Goal: Task Accomplishment & Management: Manage account settings

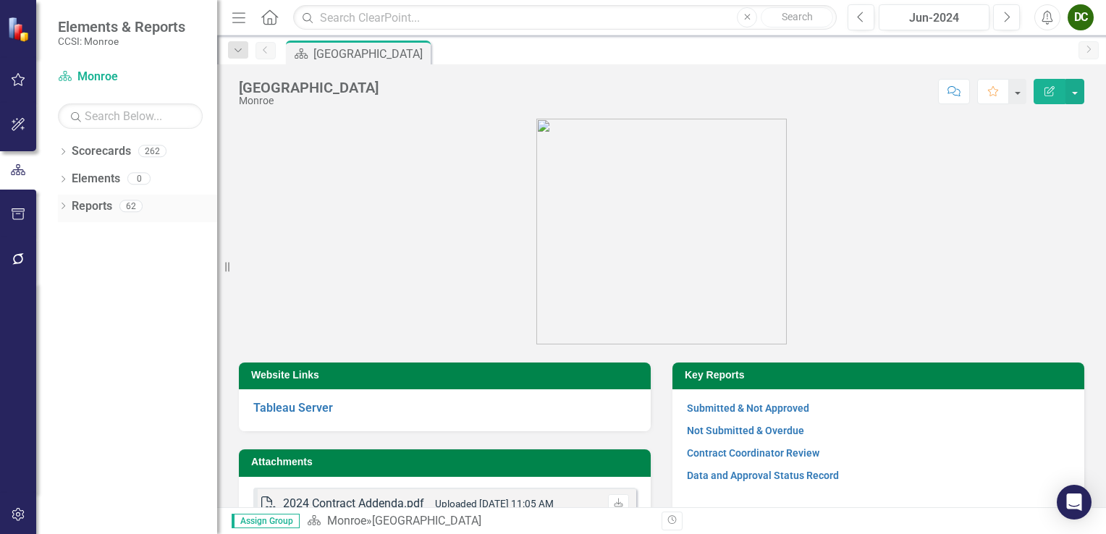
click at [58, 204] on icon "Dropdown" at bounding box center [63, 207] width 10 height 8
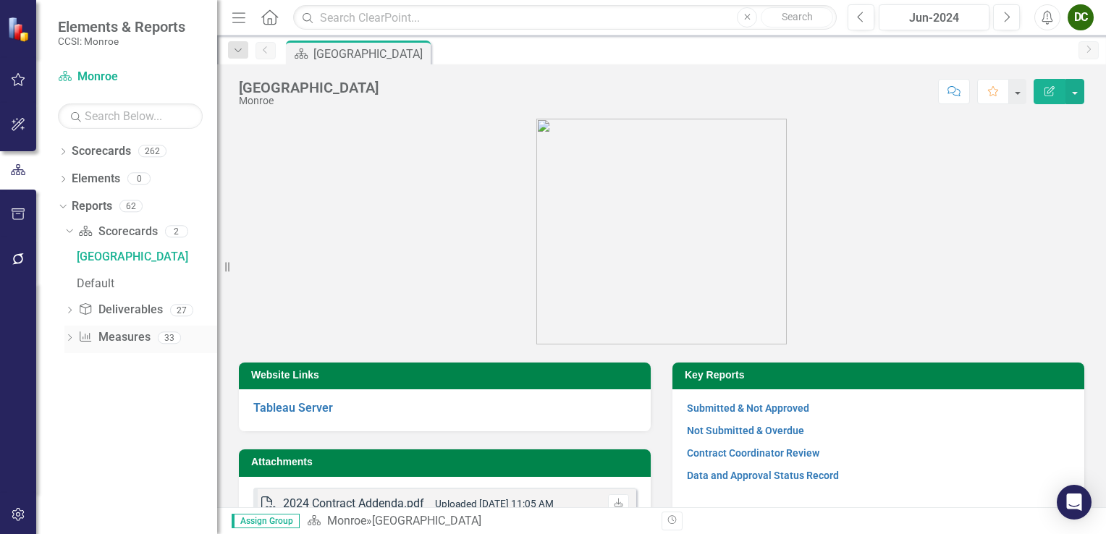
click at [69, 335] on icon at bounding box center [70, 337] width 4 height 7
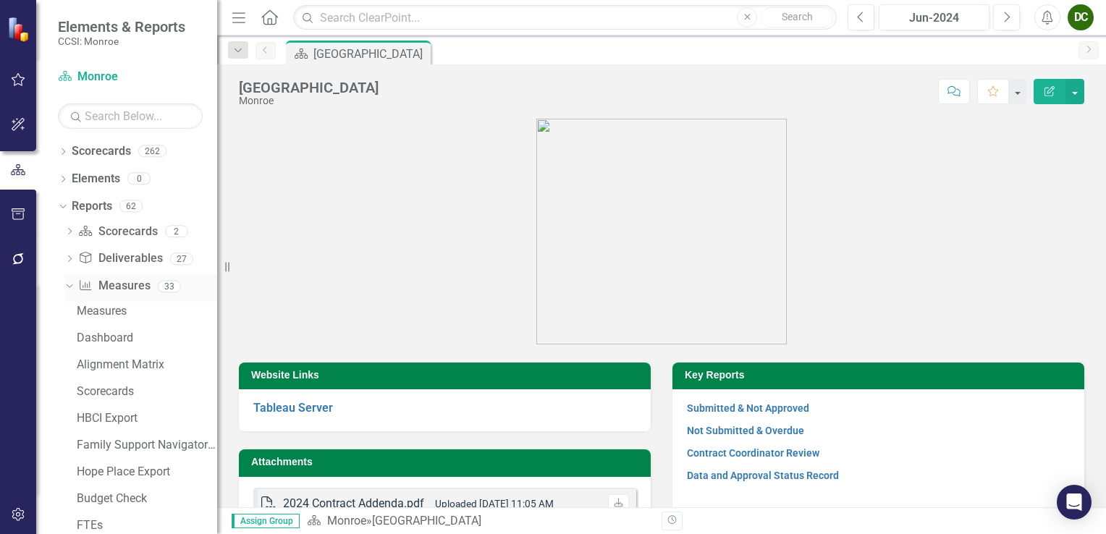
click at [69, 285] on icon "Dropdown" at bounding box center [68, 286] width 8 height 10
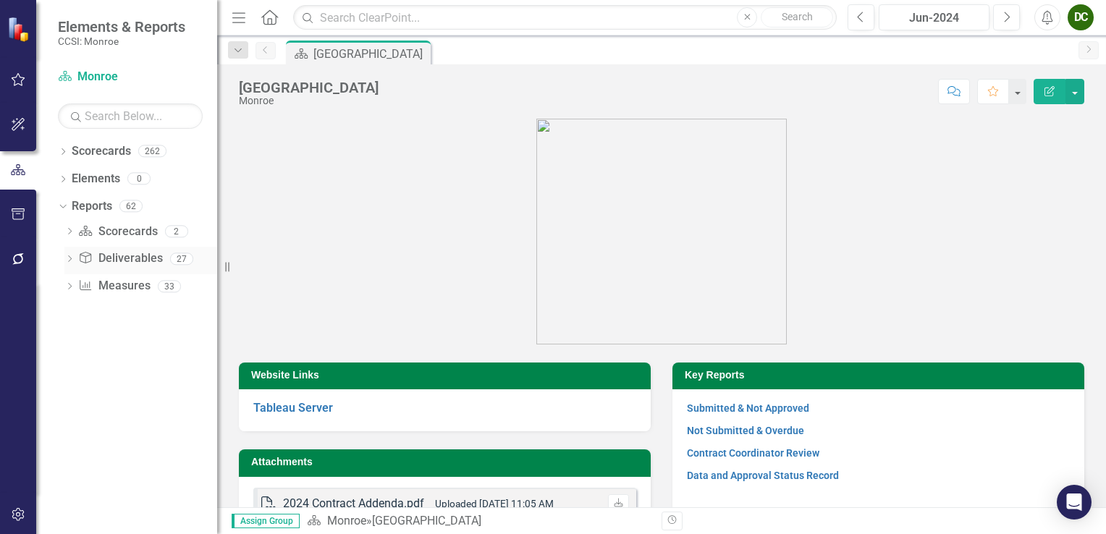
click at [67, 260] on icon "Dropdown" at bounding box center [69, 260] width 10 height 8
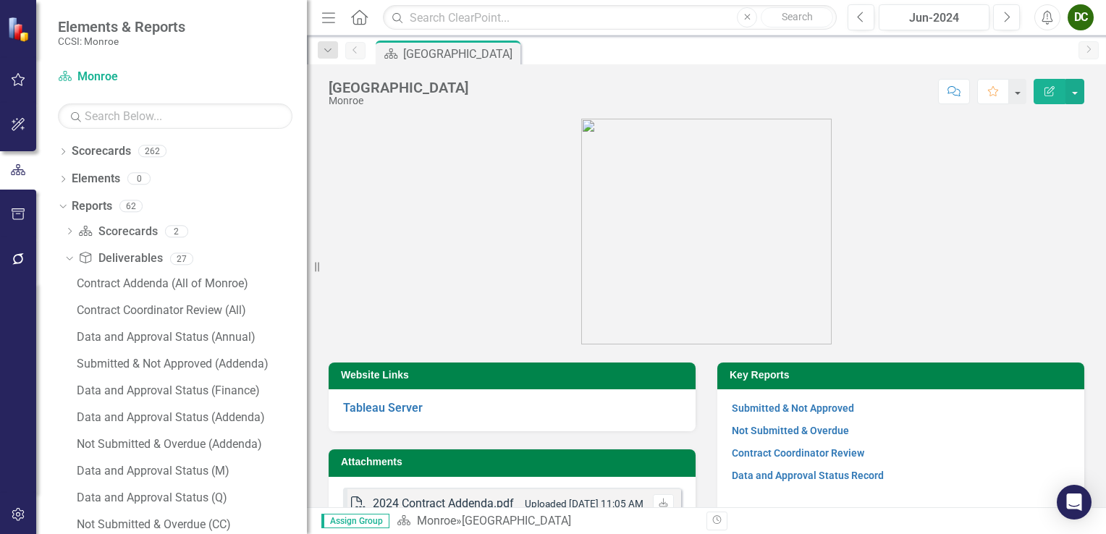
drag, startPoint x: 228, startPoint y: 273, endPoint x: 356, endPoint y: 276, distance: 128.2
click at [318, 276] on div "Resize" at bounding box center [313, 267] width 12 height 534
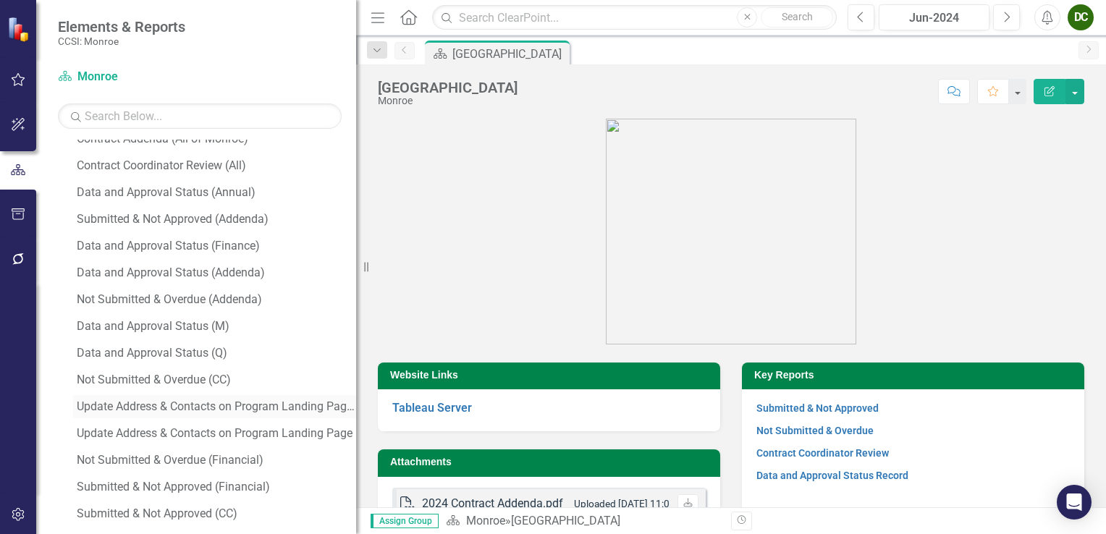
scroll to position [217, 0]
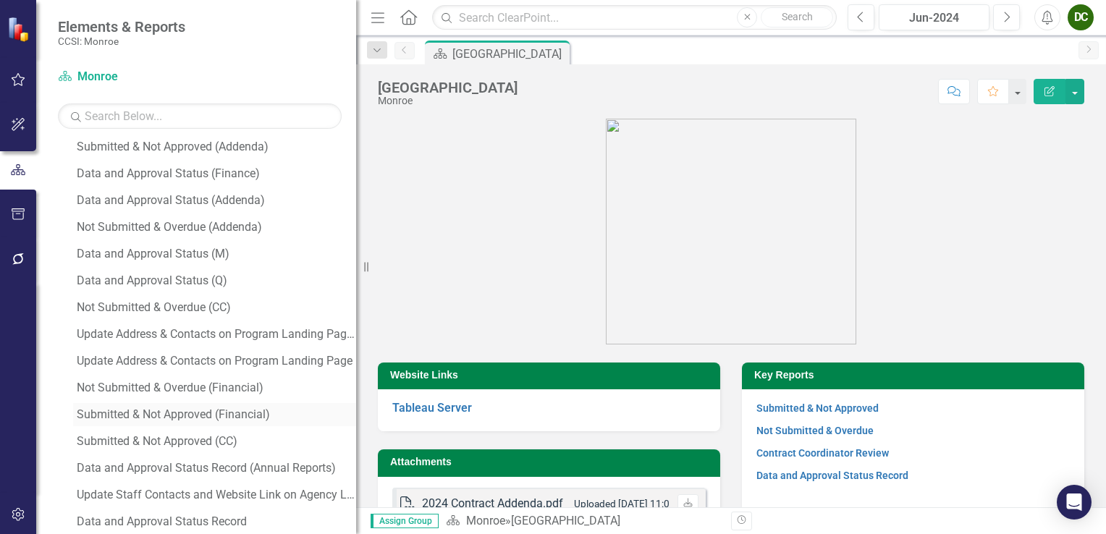
click at [164, 421] on link "Submitted & Not Approved (Financial)" at bounding box center [214, 414] width 283 height 23
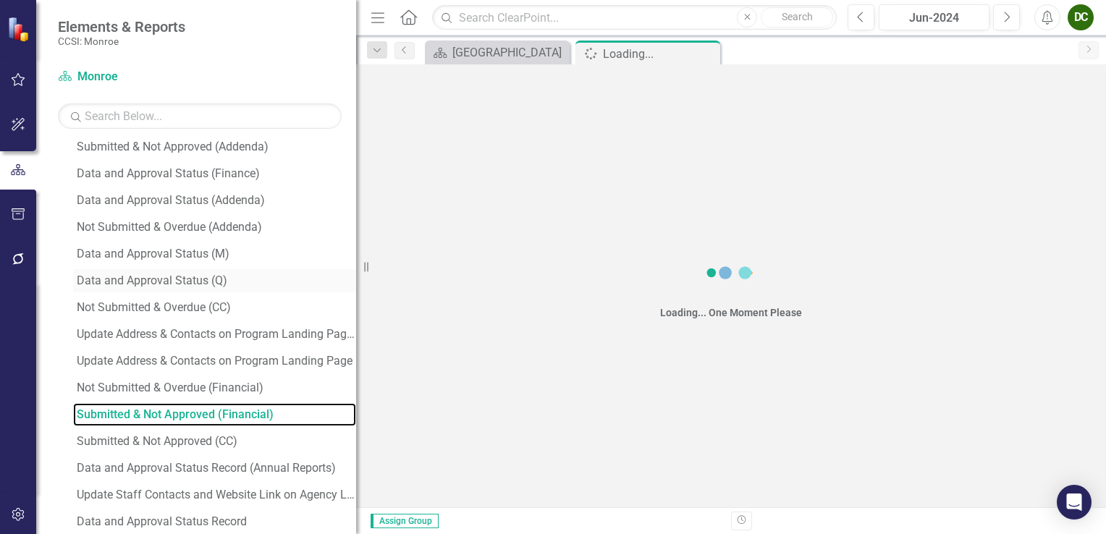
scroll to position [109, 0]
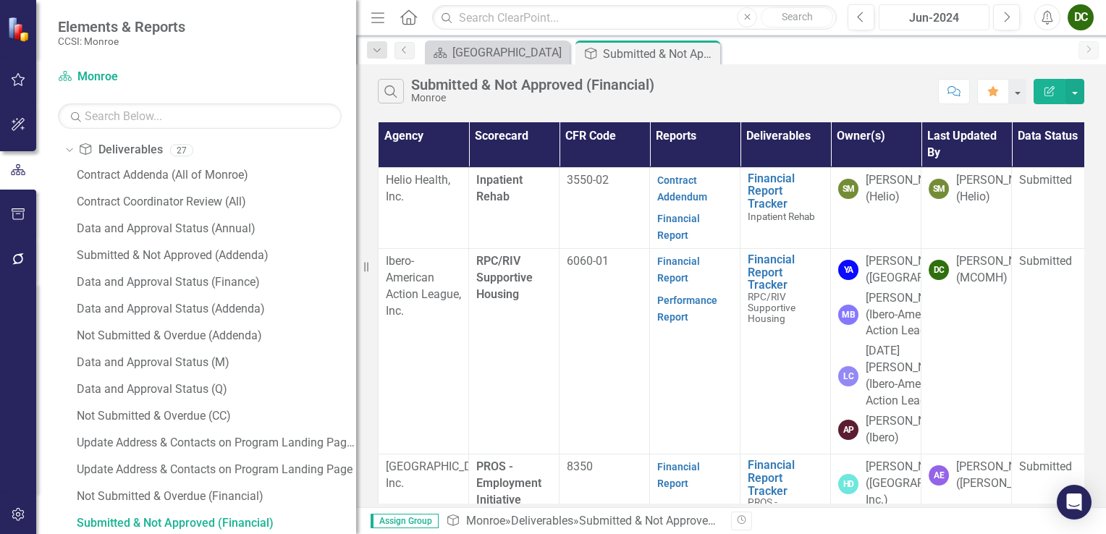
click at [906, 7] on button "Jun-2024" at bounding box center [934, 17] width 111 height 26
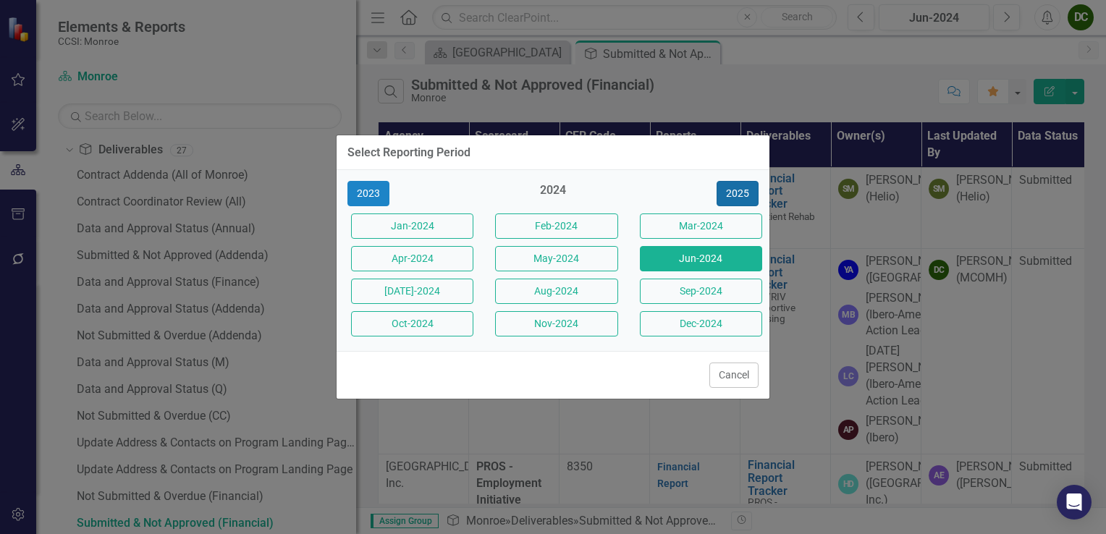
click at [735, 197] on button "2025" at bounding box center [738, 193] width 42 height 25
click at [715, 258] on button "Jun-2025" at bounding box center [701, 258] width 122 height 25
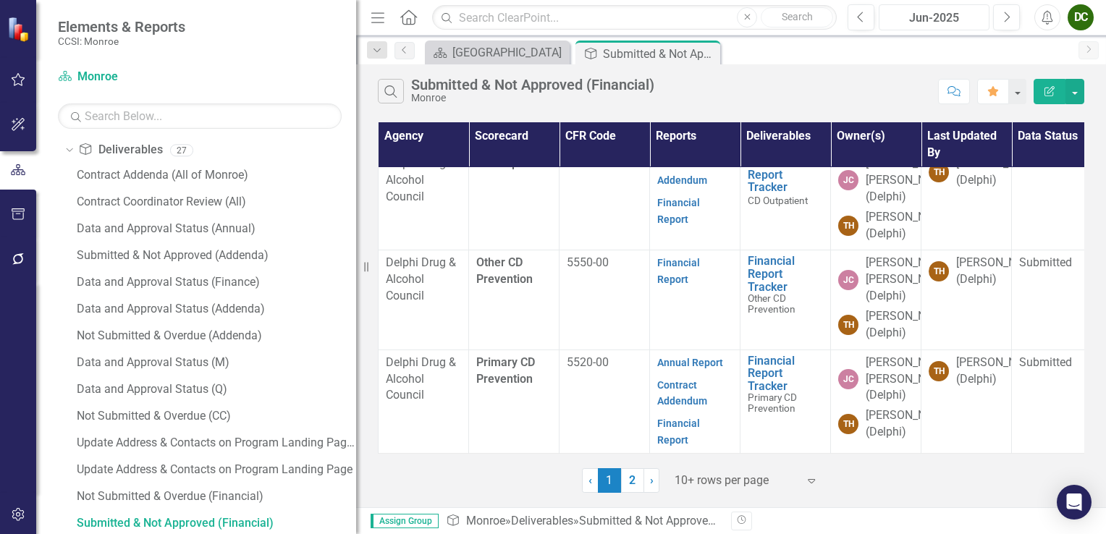
scroll to position [740, 0]
click at [634, 480] on link "2" at bounding box center [632, 480] width 23 height 25
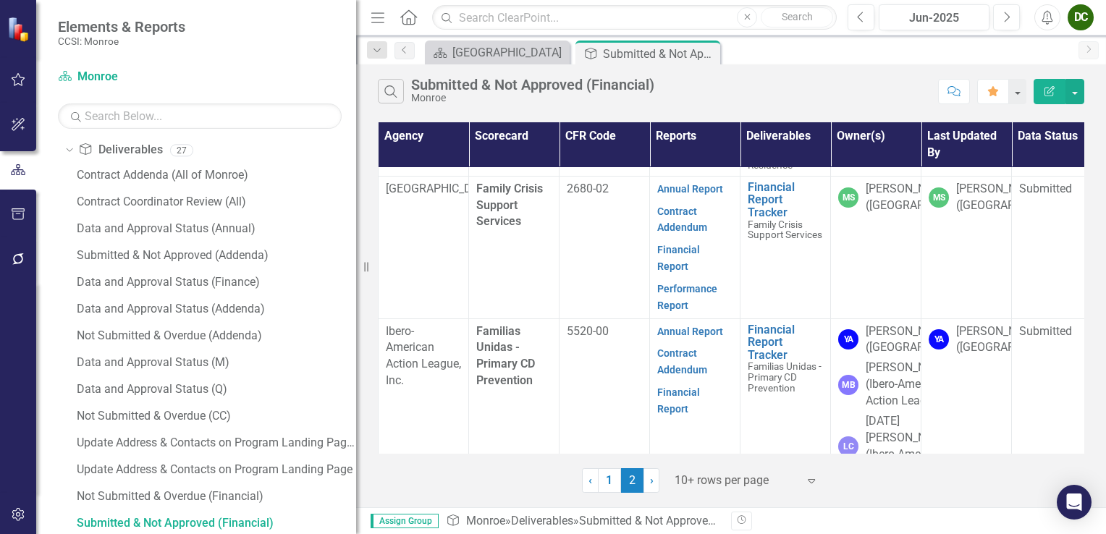
scroll to position [434, 0]
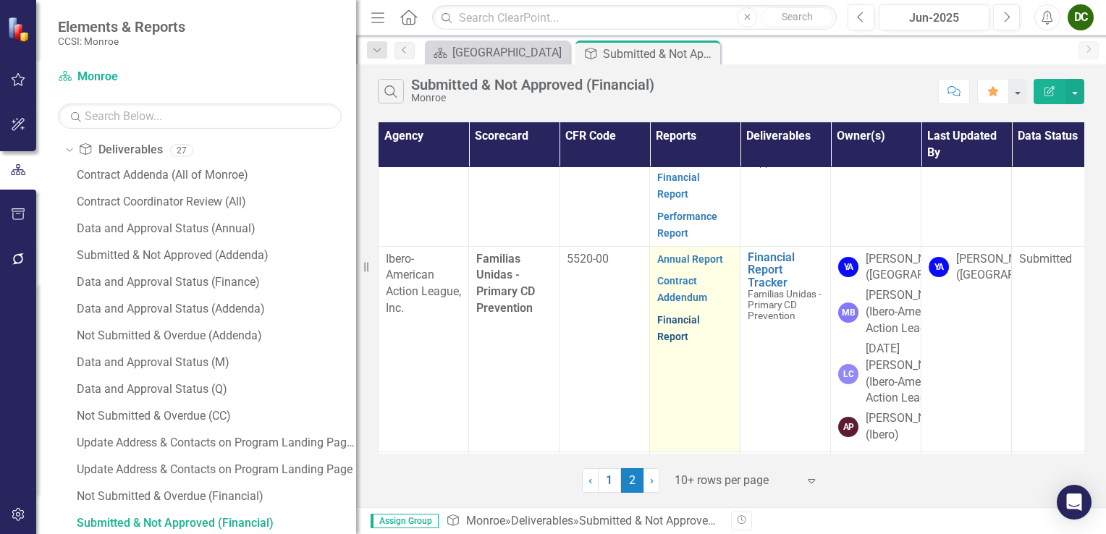
click at [674, 314] on link "Financial Report" at bounding box center [678, 328] width 43 height 28
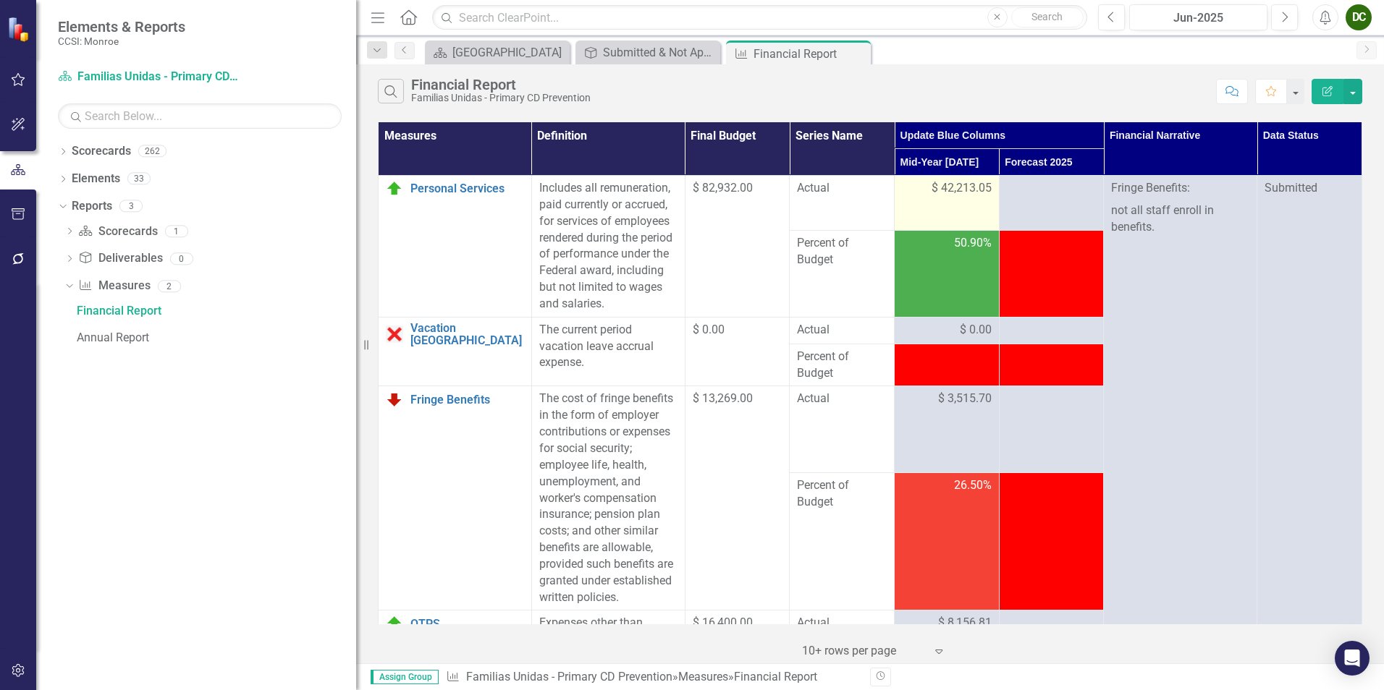
click at [962, 194] on span "$ 42,213.05" at bounding box center [962, 188] width 60 height 17
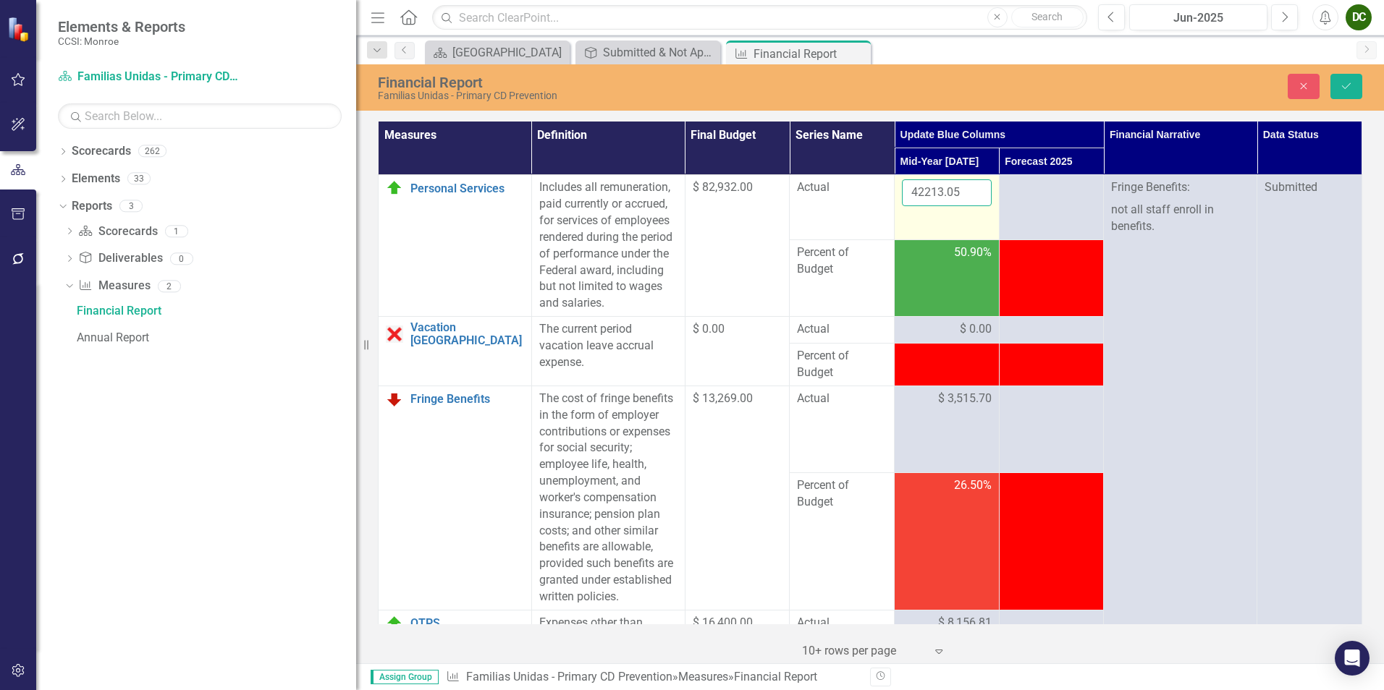
click at [961, 193] on input "42213.05" at bounding box center [947, 192] width 90 height 27
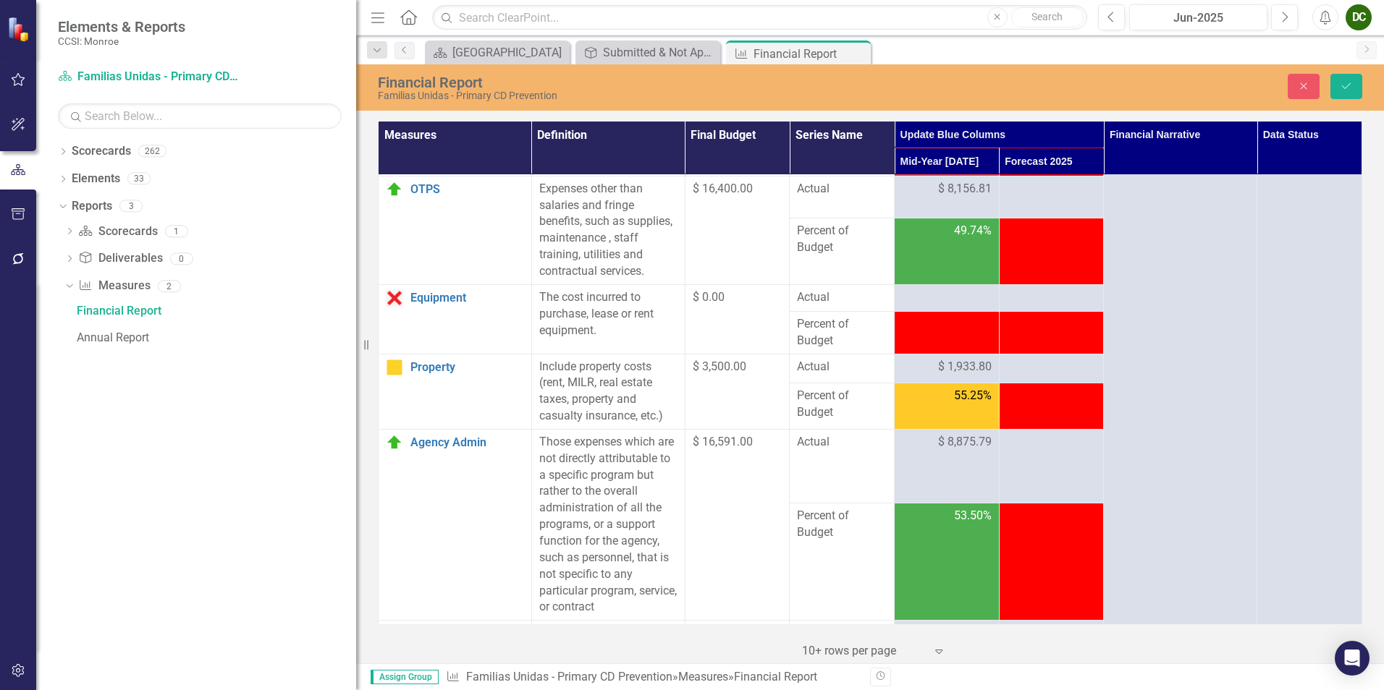
scroll to position [651, 0]
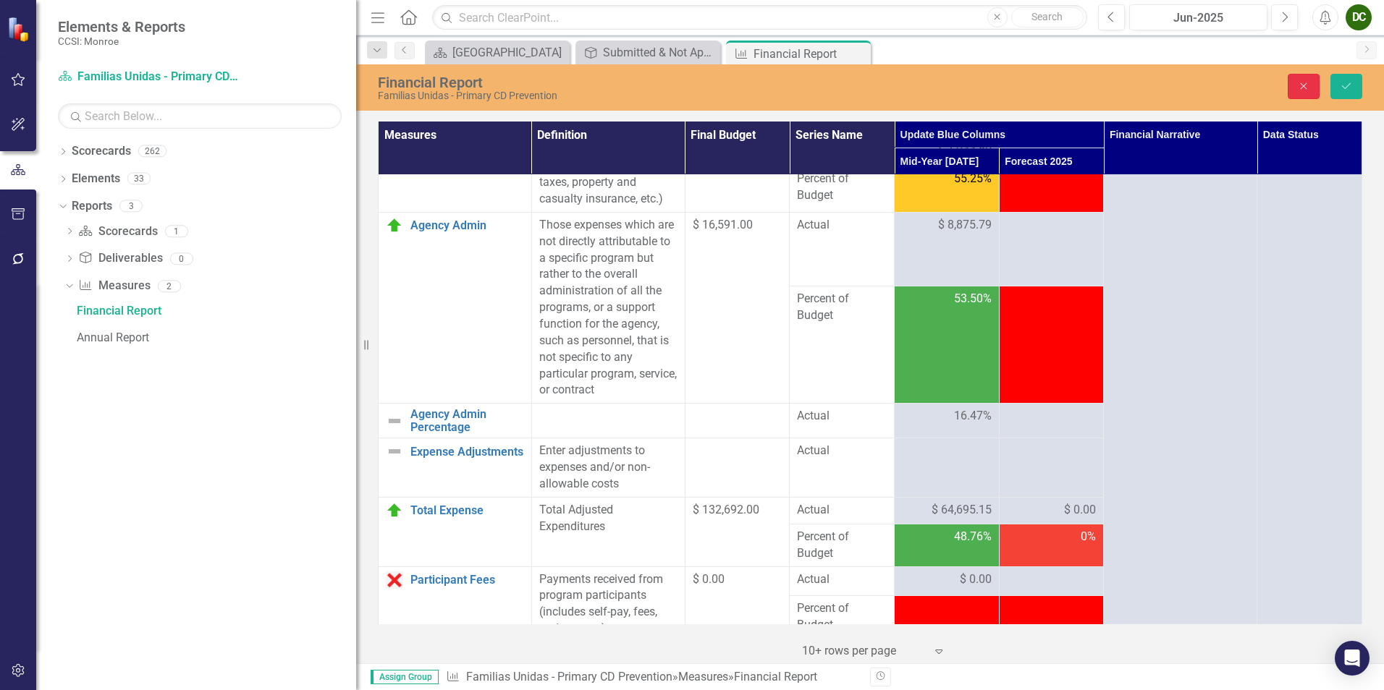
click at [1105, 93] on button "Close" at bounding box center [1304, 86] width 32 height 25
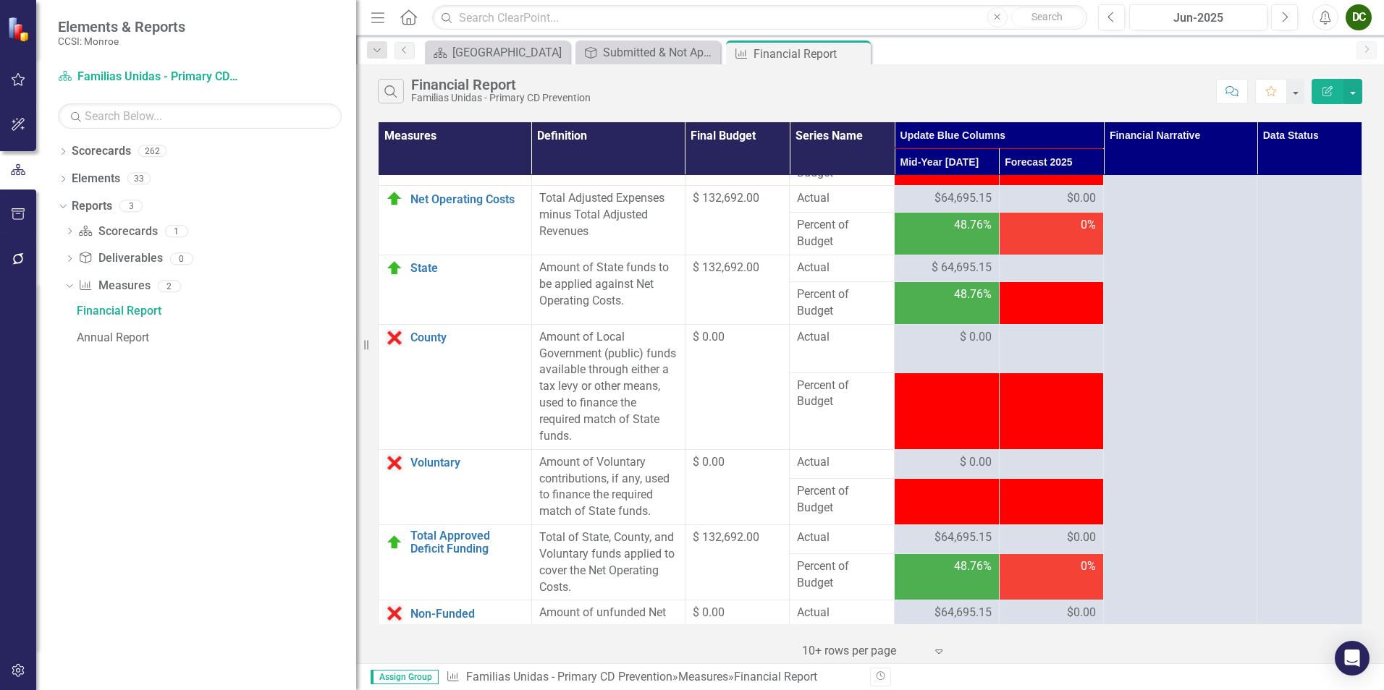
scroll to position [1916, 0]
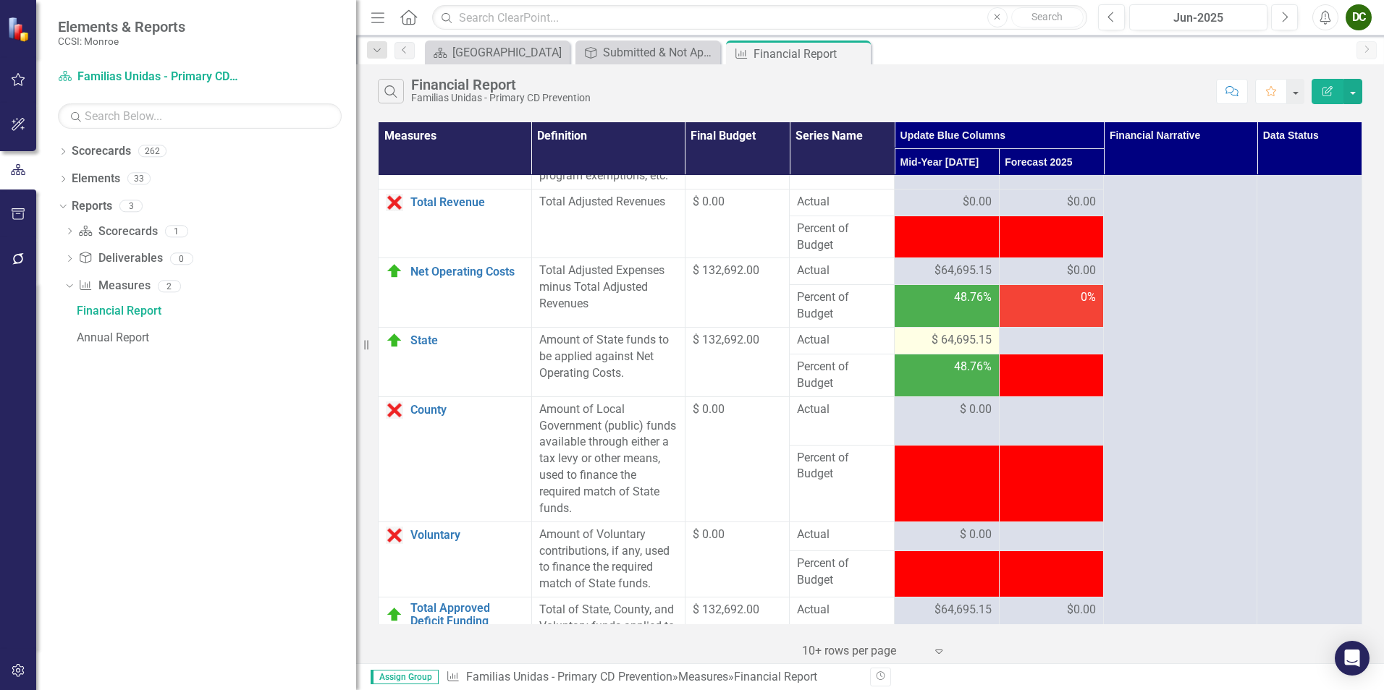
click at [950, 332] on span "$ 64,695.15" at bounding box center [962, 340] width 60 height 17
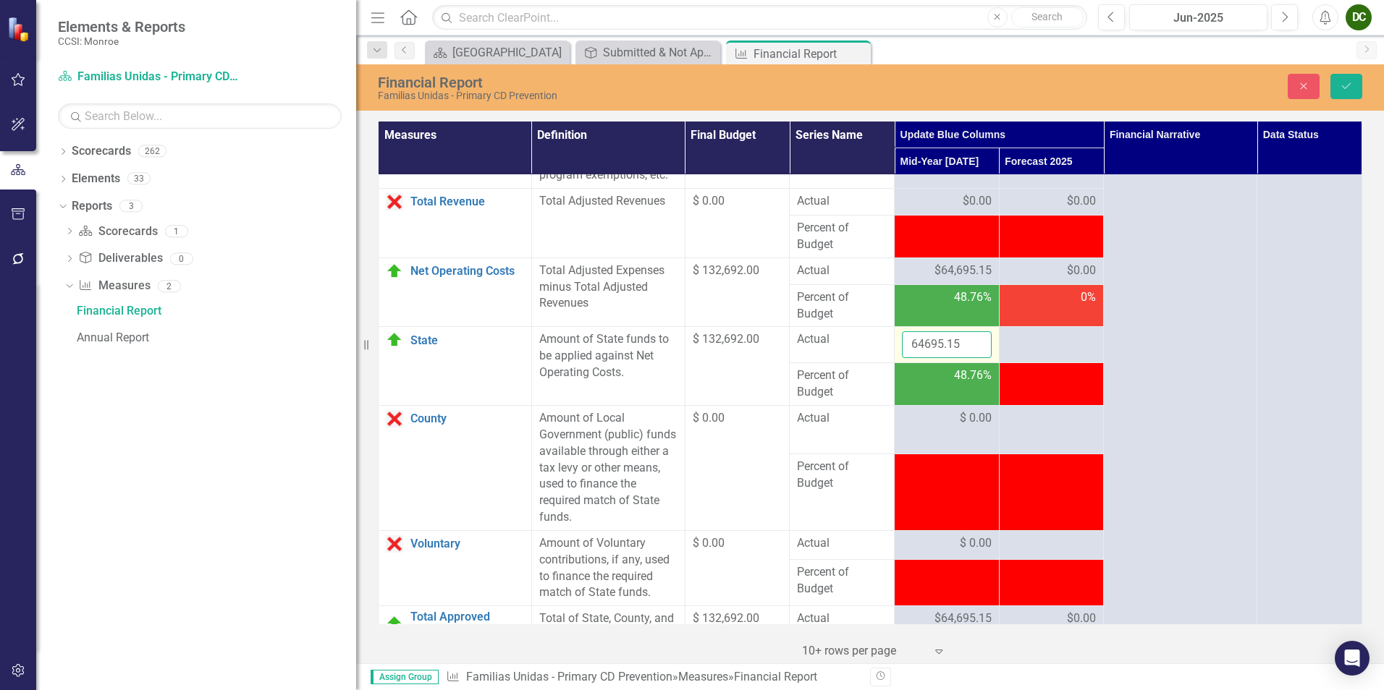
click at [953, 331] on input "64695.15" at bounding box center [947, 344] width 90 height 27
click at [970, 333] on input "64694.15" at bounding box center [947, 344] width 90 height 27
type input "64695.15"
click at [970, 331] on input "64695.15" at bounding box center [947, 344] width 90 height 27
click at [1105, 88] on icon "Save" at bounding box center [1346, 86] width 13 height 10
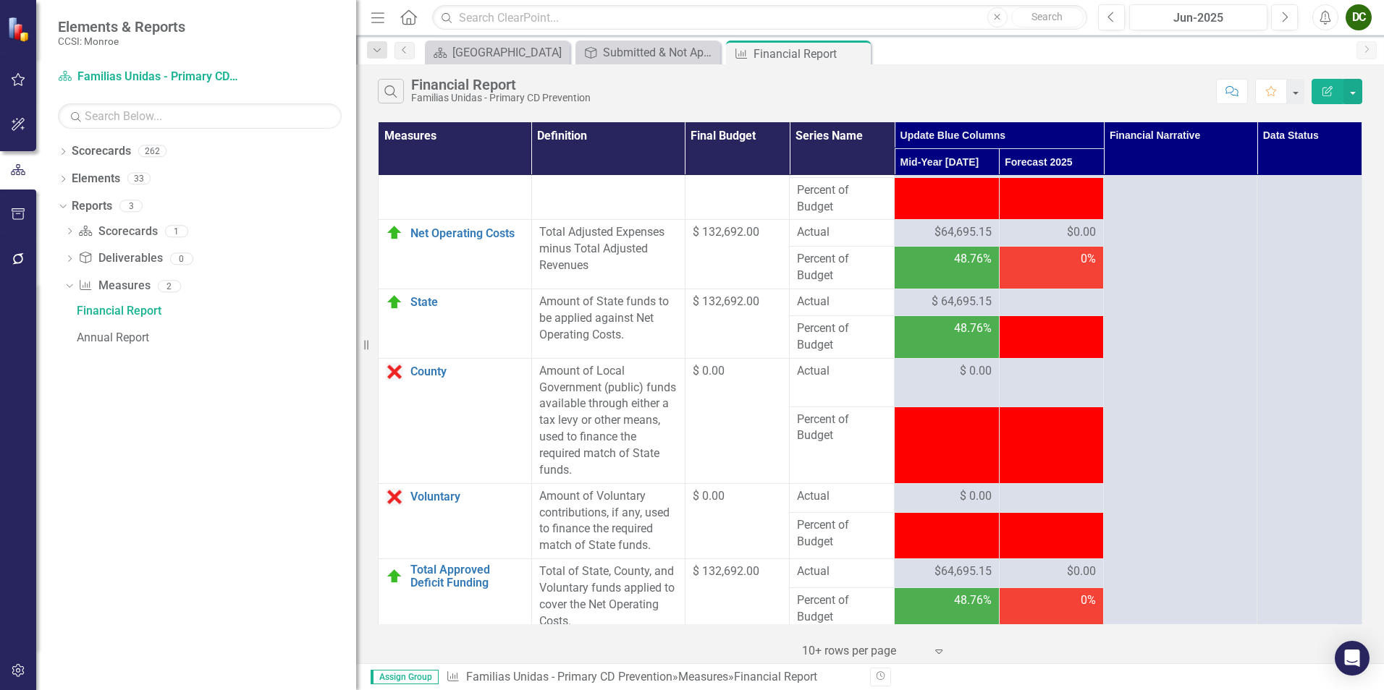
scroll to position [2350, 0]
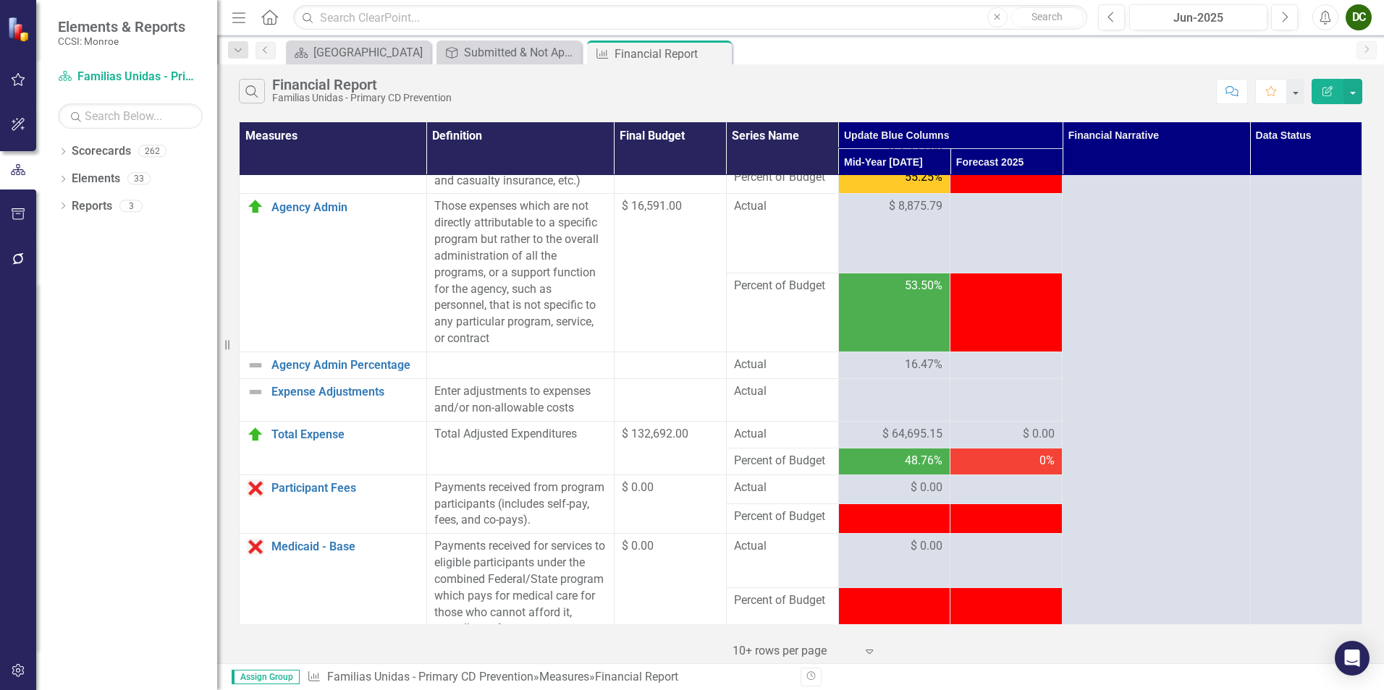
scroll to position [434, 0]
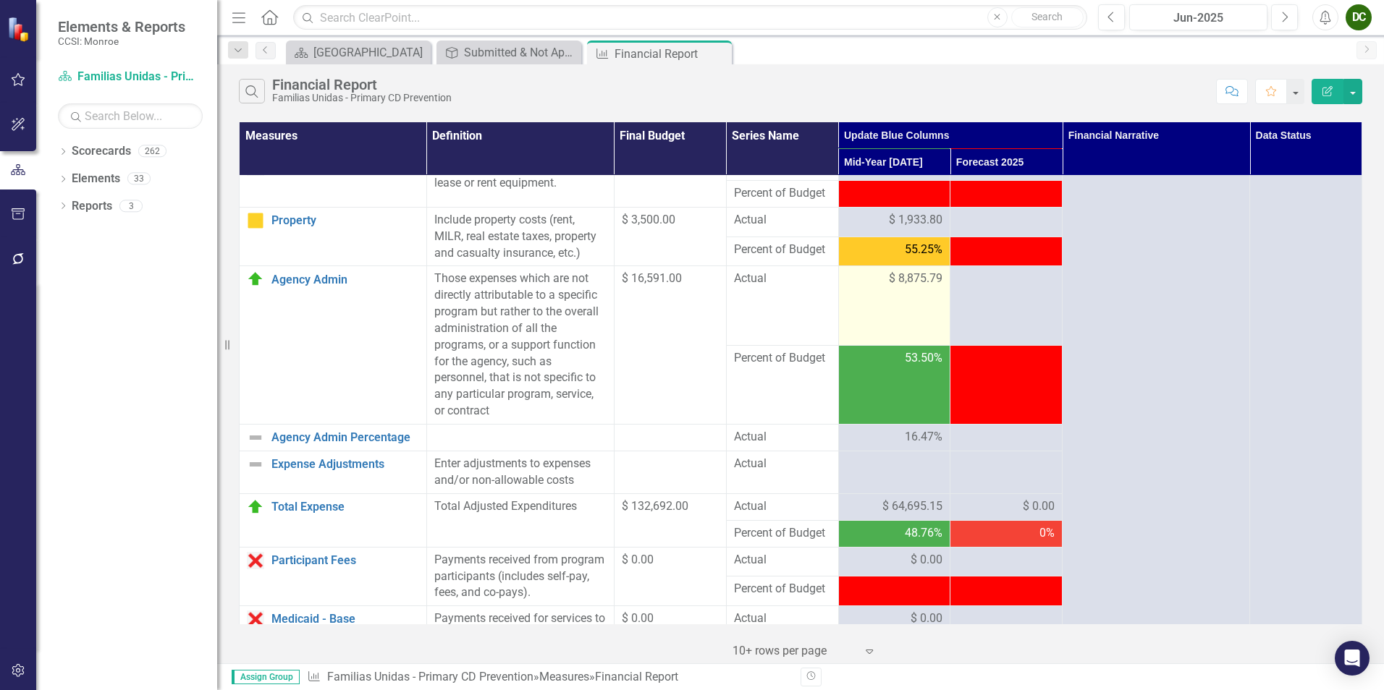
click at [924, 345] on td "$ 8,875.79" at bounding box center [894, 305] width 112 height 79
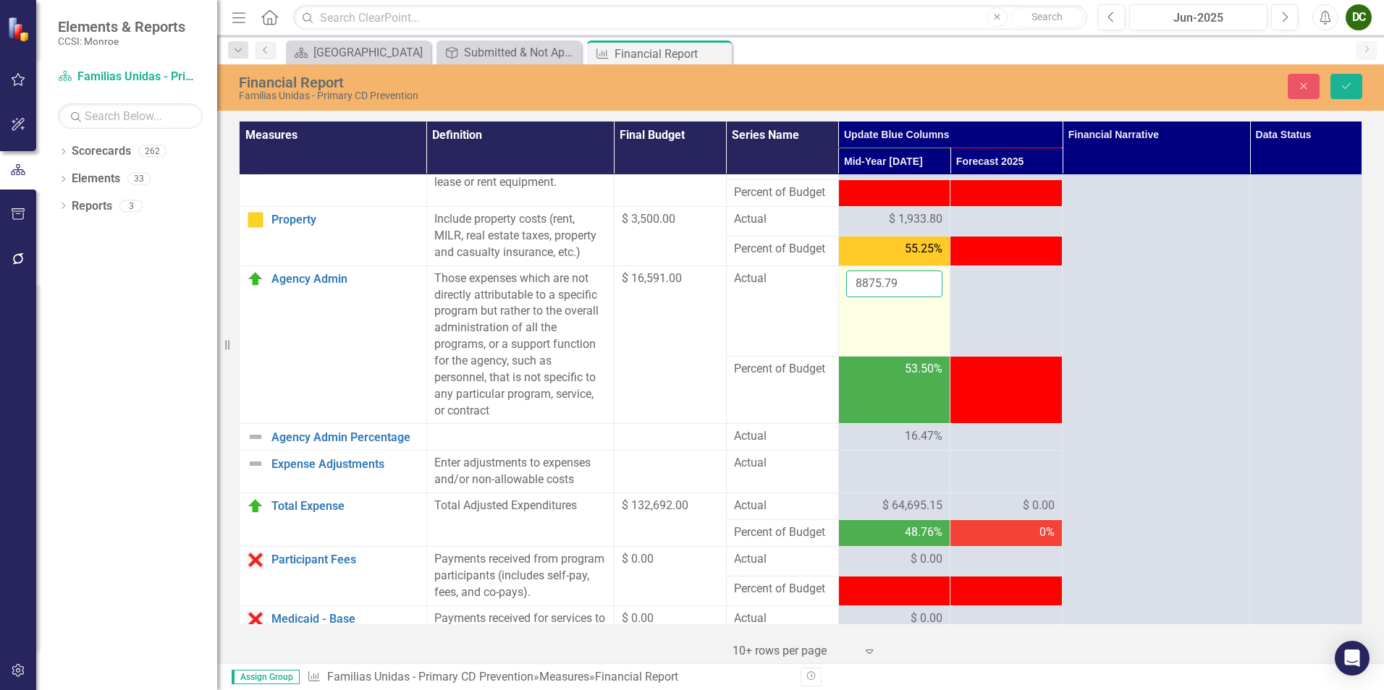
drag, startPoint x: 921, startPoint y: 345, endPoint x: 905, endPoint y: 318, distance: 30.5
click at [905, 297] on input "8875.79" at bounding box center [894, 284] width 97 height 27
type input "8874.79"
click at [924, 297] on input "8874.79" at bounding box center [894, 284] width 97 height 27
click at [1340, 90] on button "Save" at bounding box center [1346, 86] width 32 height 25
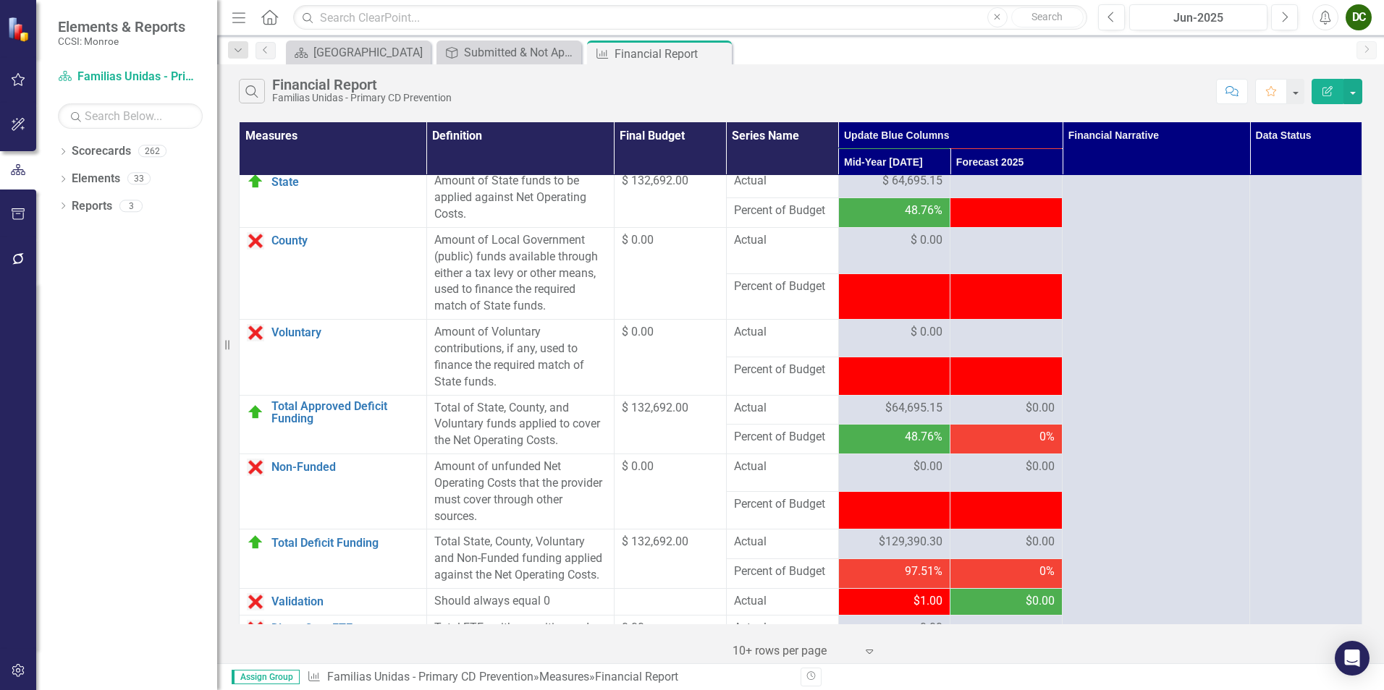
scroll to position [1794, 0]
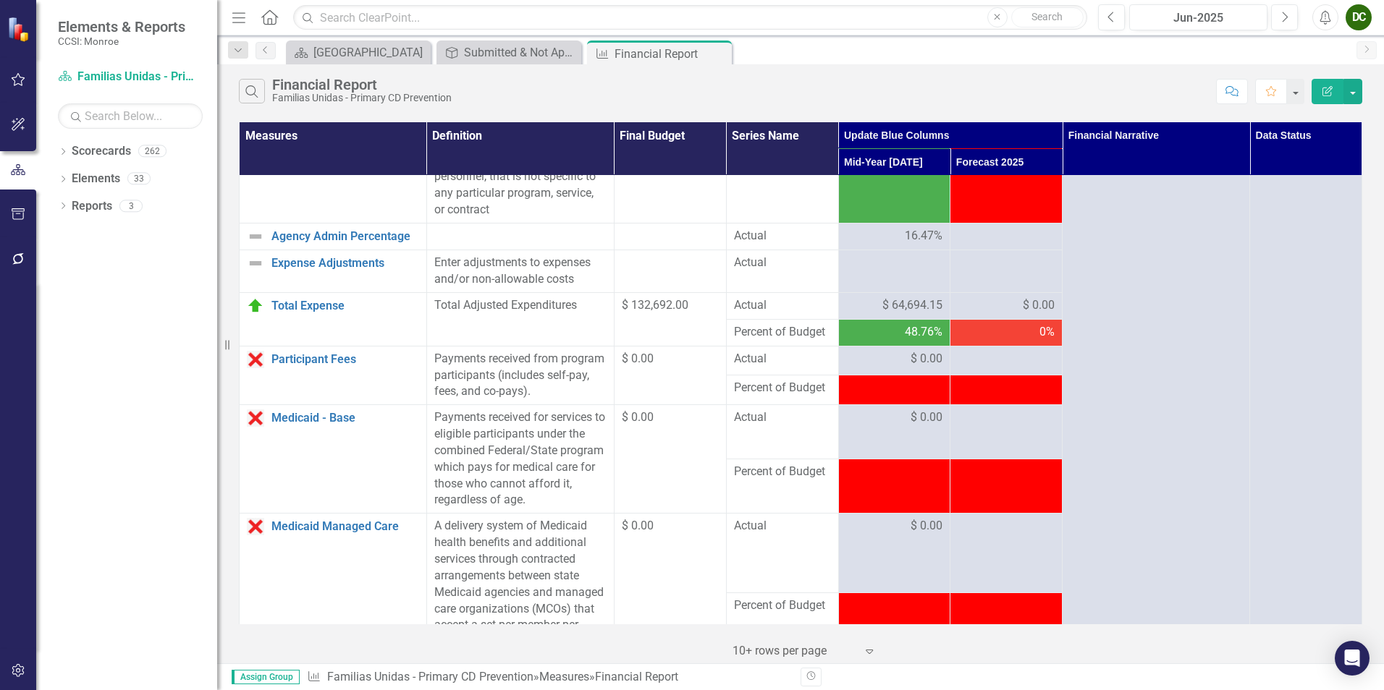
scroll to position [346, 0]
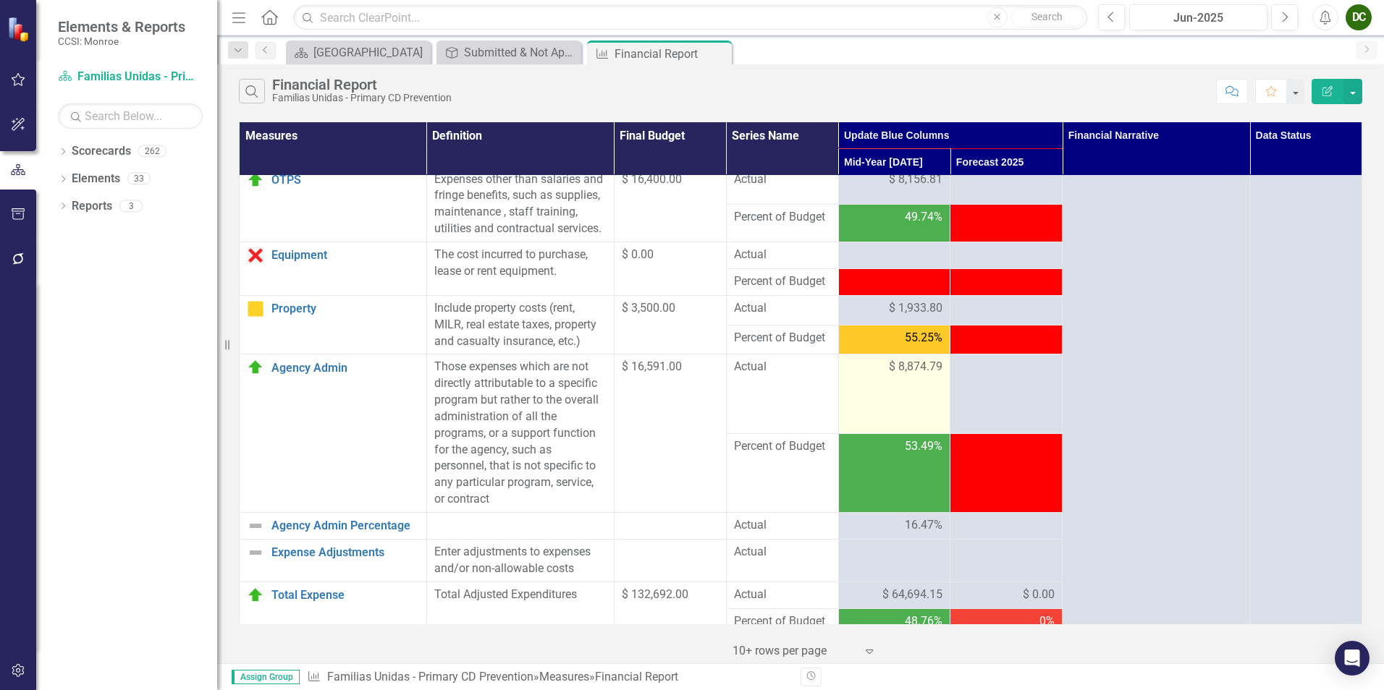
click at [875, 421] on td "$ 8,874.79" at bounding box center [894, 394] width 112 height 79
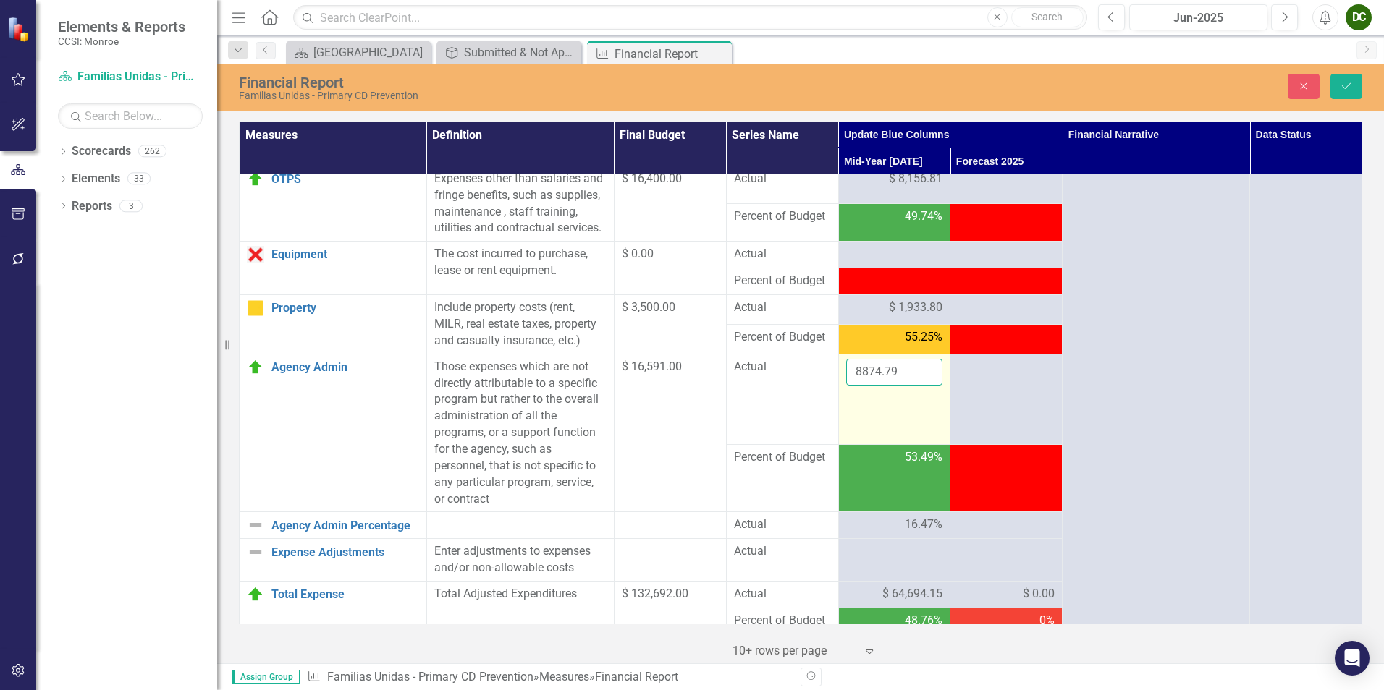
click at [912, 386] on input "8874.79" at bounding box center [894, 372] width 97 height 27
type input "8875.79"
click at [918, 386] on input "8875.79" at bounding box center [894, 372] width 97 height 27
click at [1350, 90] on icon "Save" at bounding box center [1346, 86] width 13 height 10
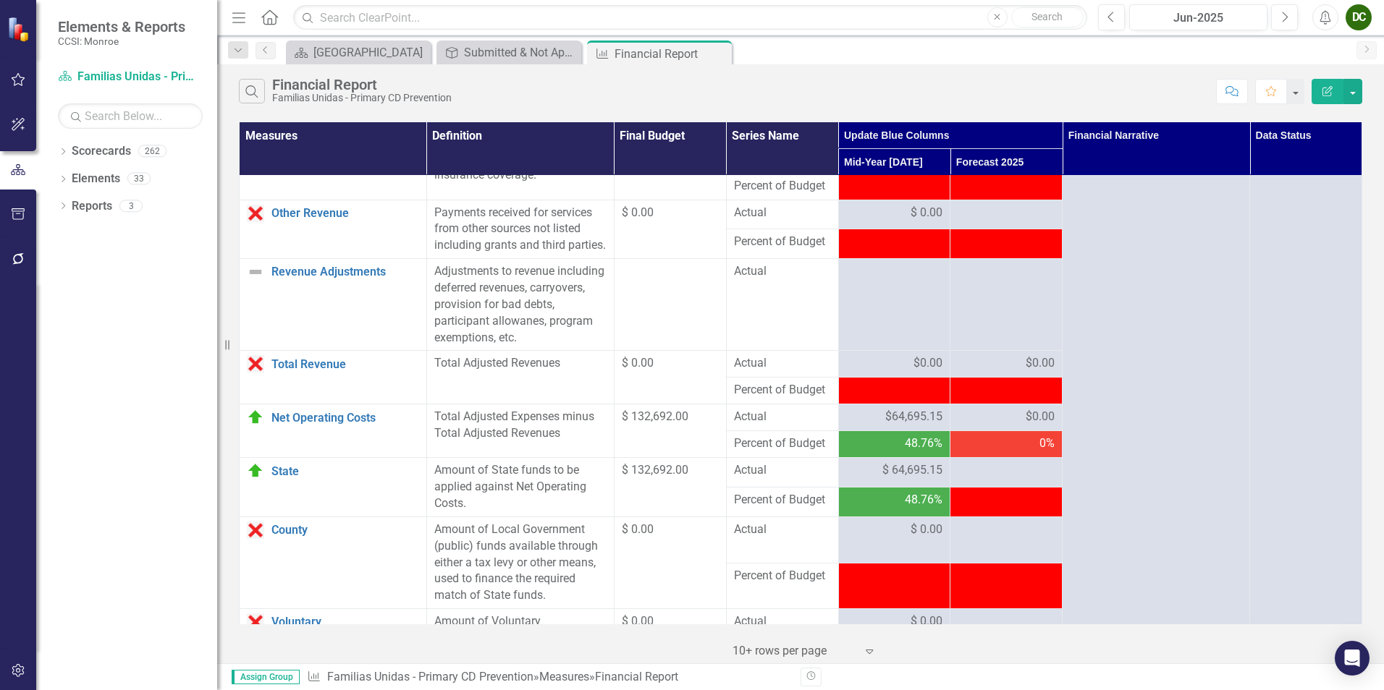
scroll to position [1794, 0]
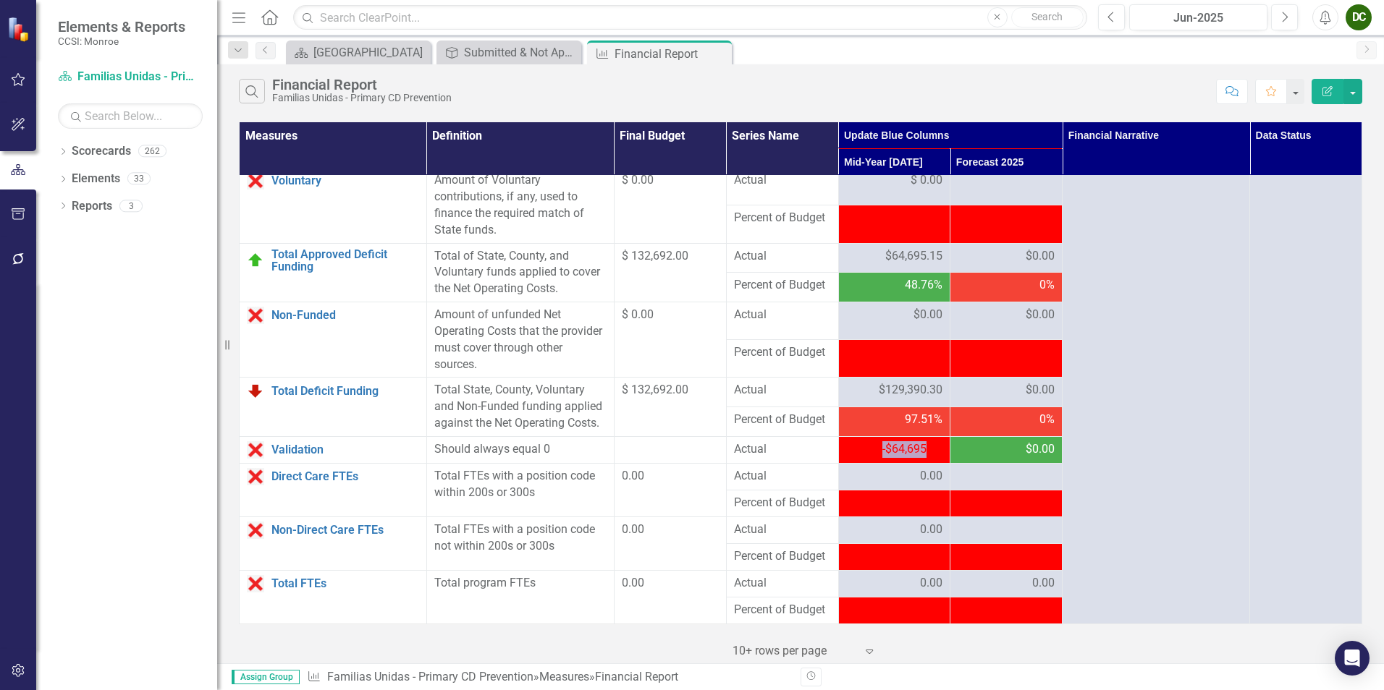
drag, startPoint x: 921, startPoint y: 448, endPoint x: 846, endPoint y: 454, distance: 74.8
click at [846, 454] on div "-$64,695.15" at bounding box center [894, 450] width 97 height 17
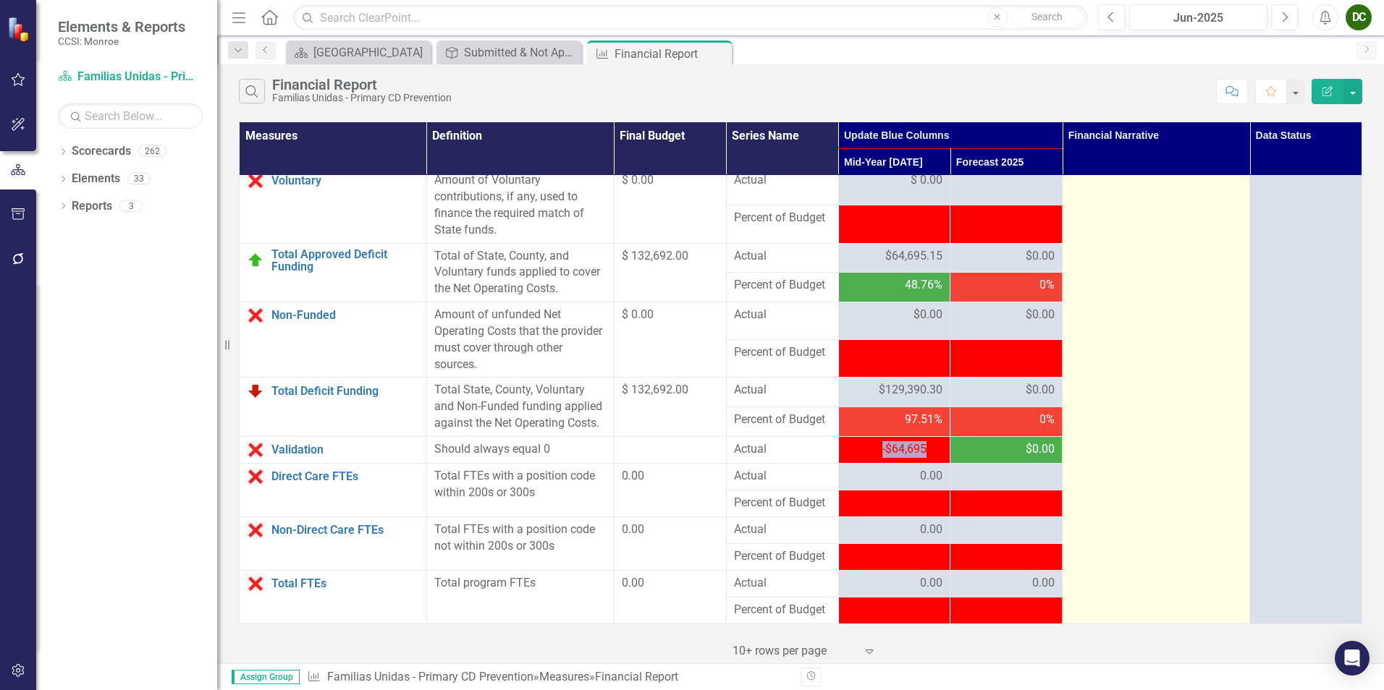
drag, startPoint x: 846, startPoint y: 454, endPoint x: 1165, endPoint y: 449, distance: 319.2
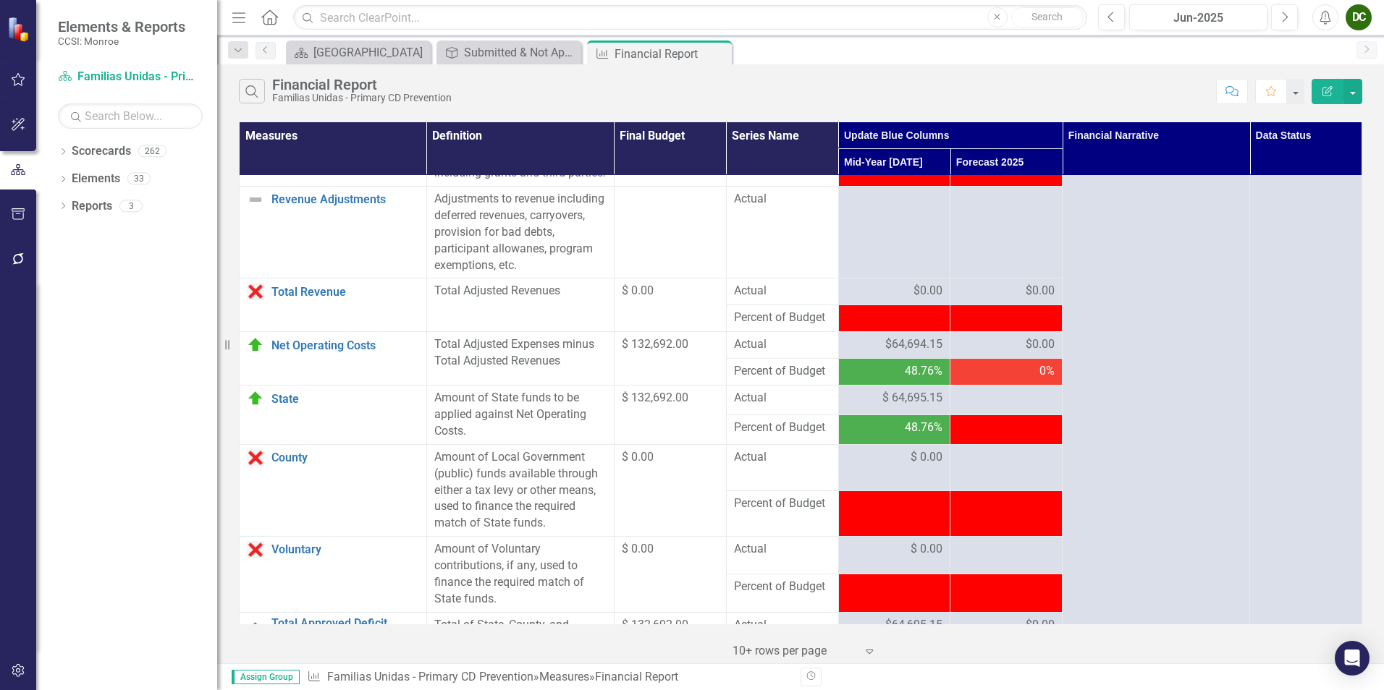
scroll to position [1794, 0]
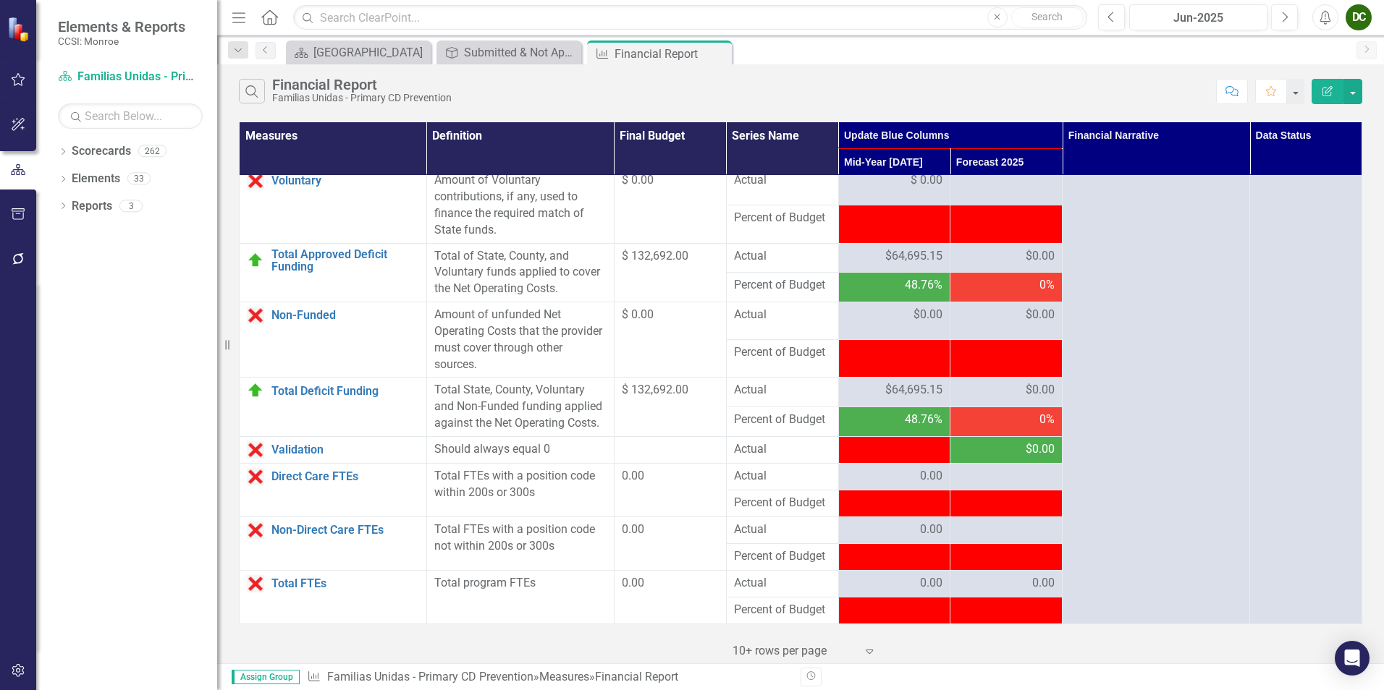
click at [934, 450] on td "-$64,695.15" at bounding box center [894, 449] width 112 height 27
drag, startPoint x: 934, startPoint y: 450, endPoint x: 841, endPoint y: 452, distance: 93.4
click at [846, 452] on div "-$64,695.15" at bounding box center [894, 450] width 97 height 17
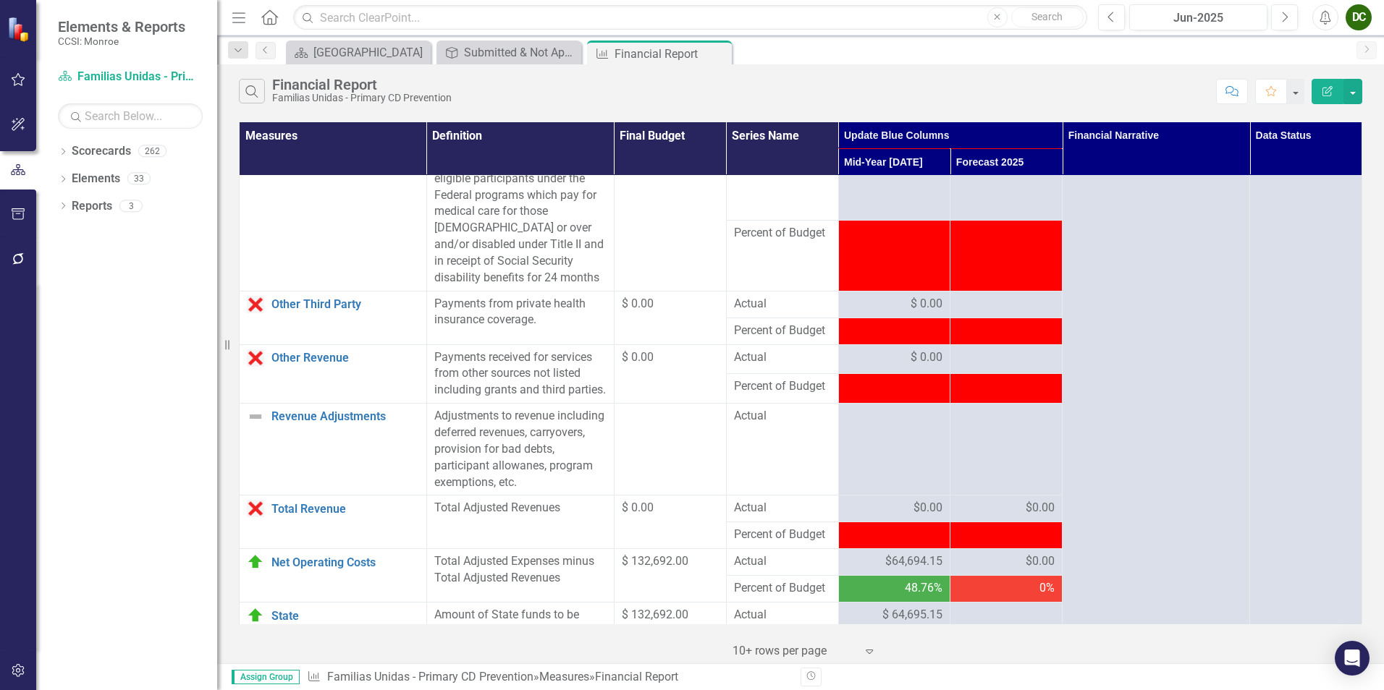
scroll to position [1794, 0]
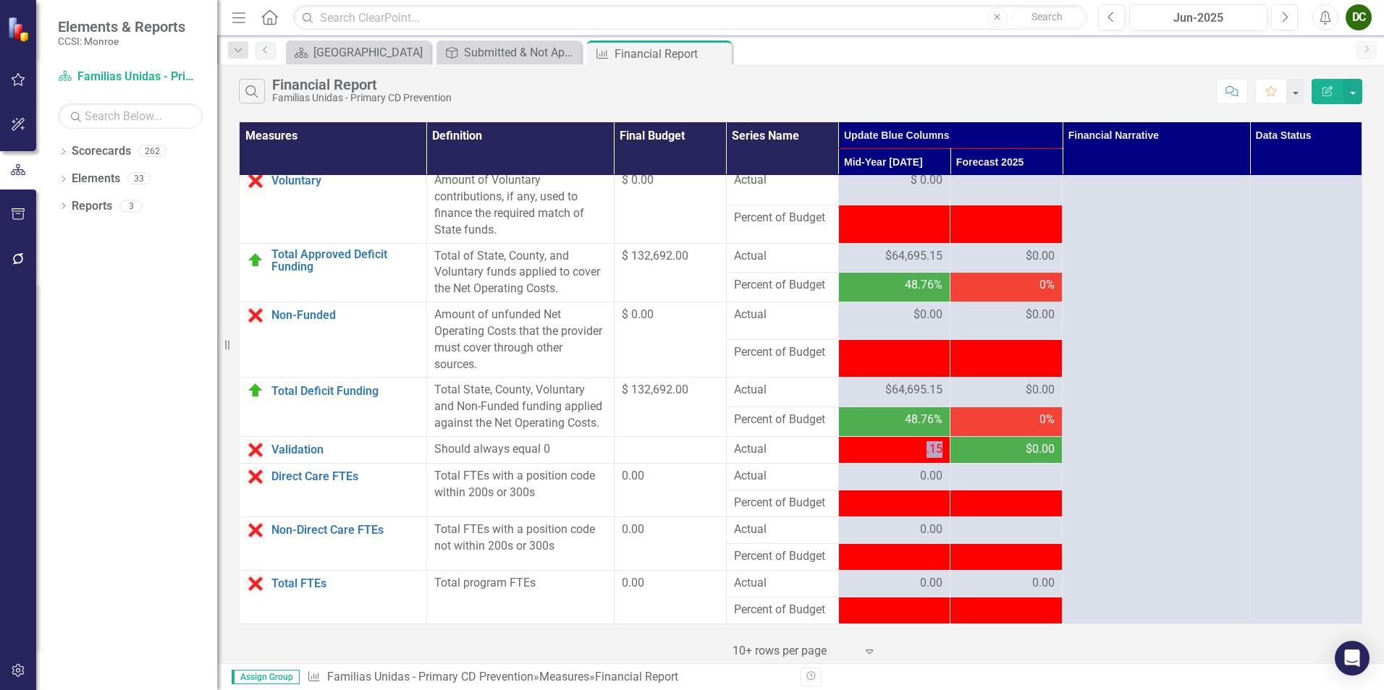
drag, startPoint x: 936, startPoint y: 450, endPoint x: 919, endPoint y: 449, distance: 16.7
click at [919, 449] on td "-$64,695.15" at bounding box center [894, 449] width 112 height 27
drag, startPoint x: 919, startPoint y: 449, endPoint x: 875, endPoint y: 451, distance: 44.2
click at [882, 451] on span "-$64,695.15" at bounding box center [912, 449] width 60 height 14
click at [874, 449] on div "-$64,695.15" at bounding box center [894, 450] width 97 height 17
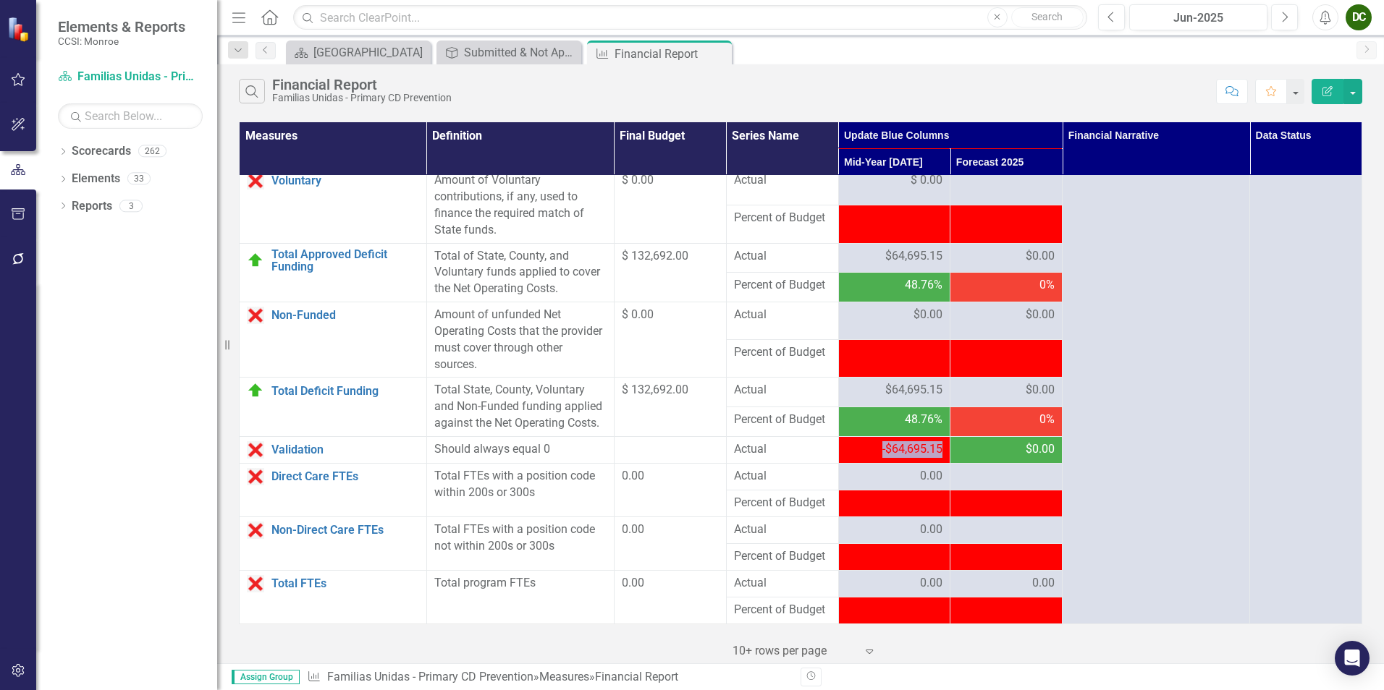
drag, startPoint x: 934, startPoint y: 445, endPoint x: 840, endPoint y: 450, distance: 94.2
click at [846, 450] on div "-$64,695.15" at bounding box center [894, 450] width 97 height 17
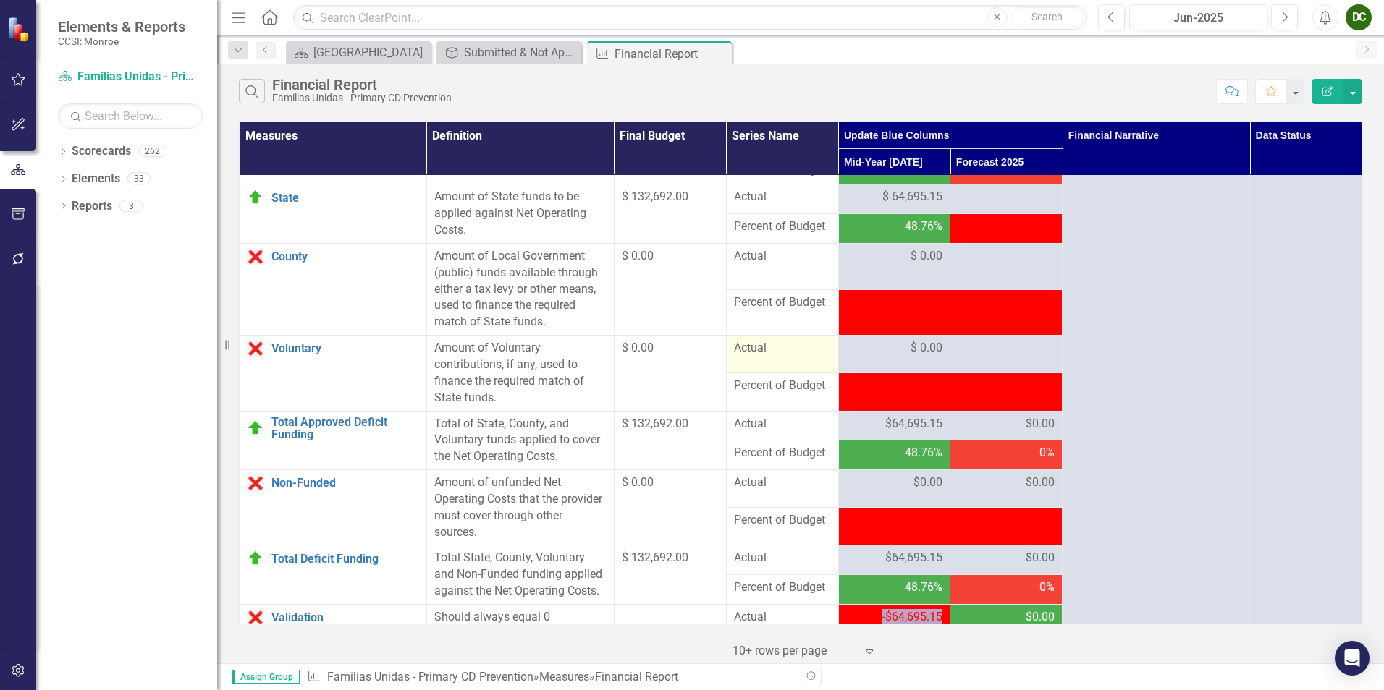
scroll to position [1721, 0]
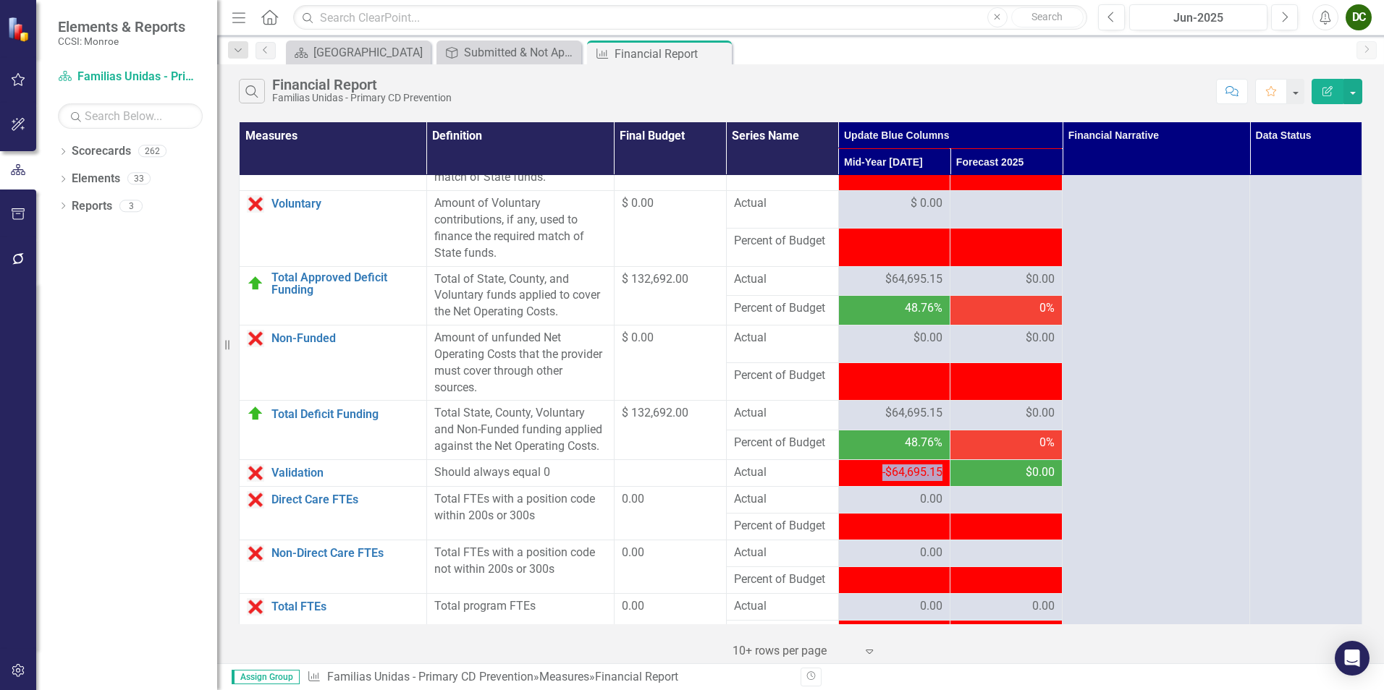
click at [923, 347] on span "$0.00" at bounding box center [927, 338] width 29 height 17
click at [918, 347] on span "$0.00" at bounding box center [927, 338] width 29 height 17
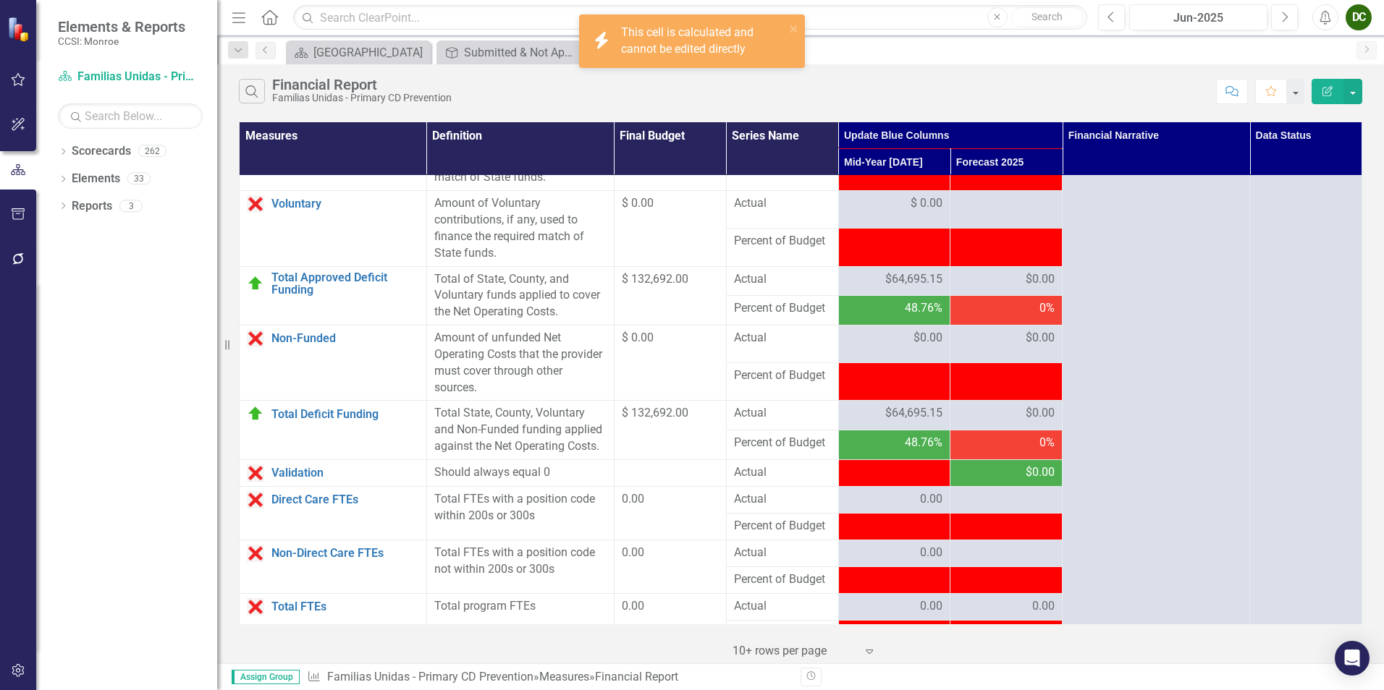
drag, startPoint x: 918, startPoint y: 388, endPoint x: 893, endPoint y: 401, distance: 27.8
click at [895, 363] on td "$0.00" at bounding box center [894, 345] width 112 height 38
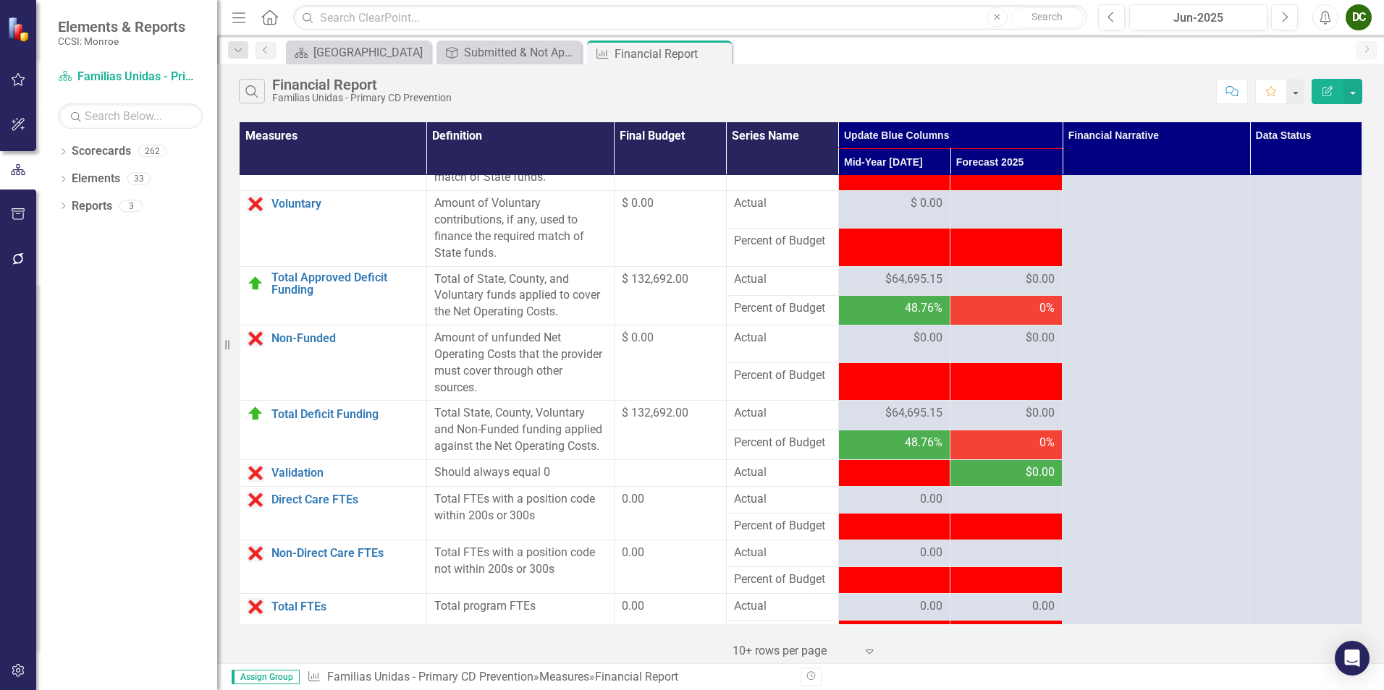
scroll to position [1794, 0]
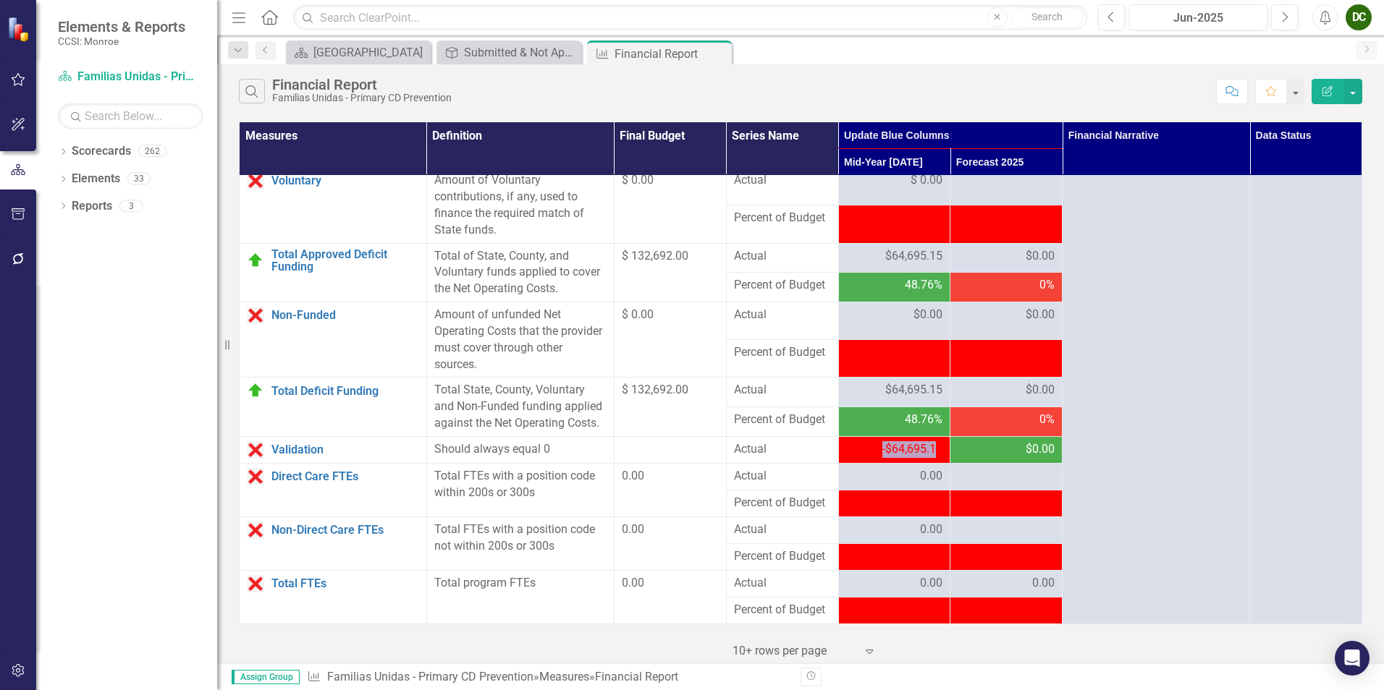
drag, startPoint x: 932, startPoint y: 449, endPoint x: 839, endPoint y: 447, distance: 92.7
click at [839, 447] on td "-$64,695.15" at bounding box center [894, 449] width 112 height 27
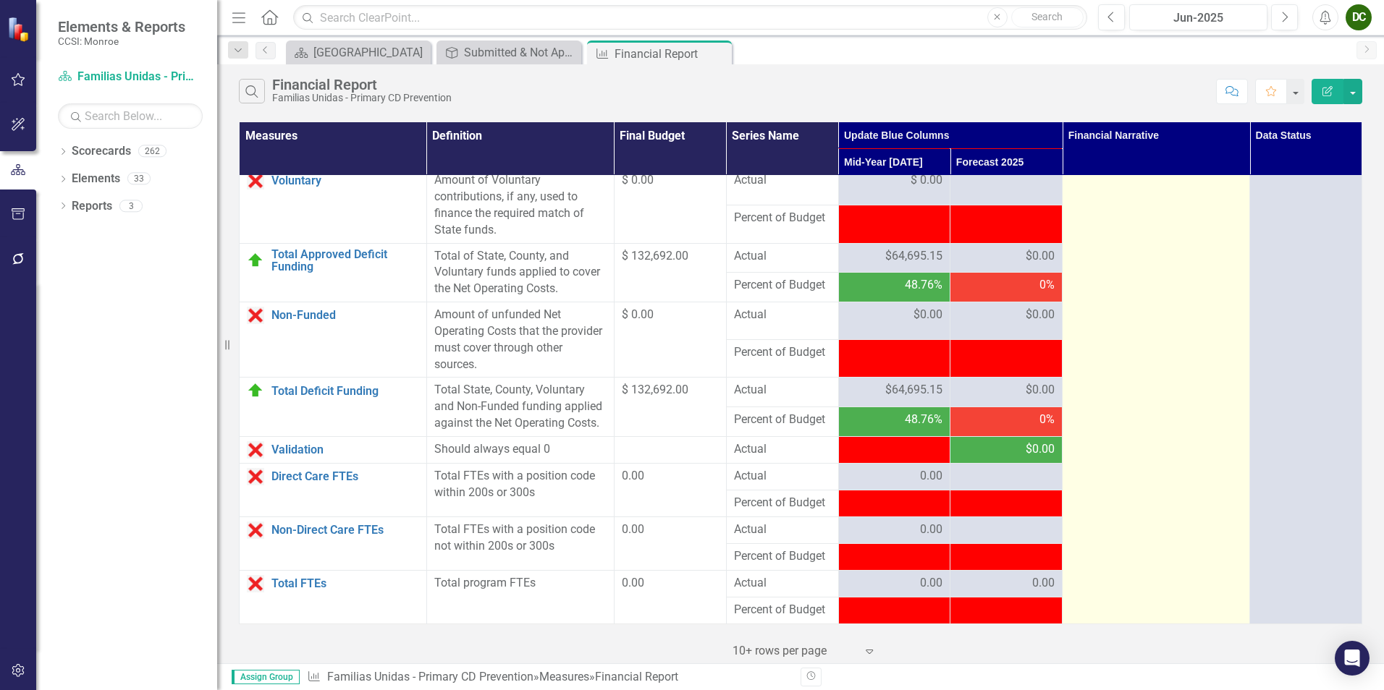
drag, startPoint x: 1209, startPoint y: 445, endPoint x: 1202, endPoint y: 442, distance: 7.5
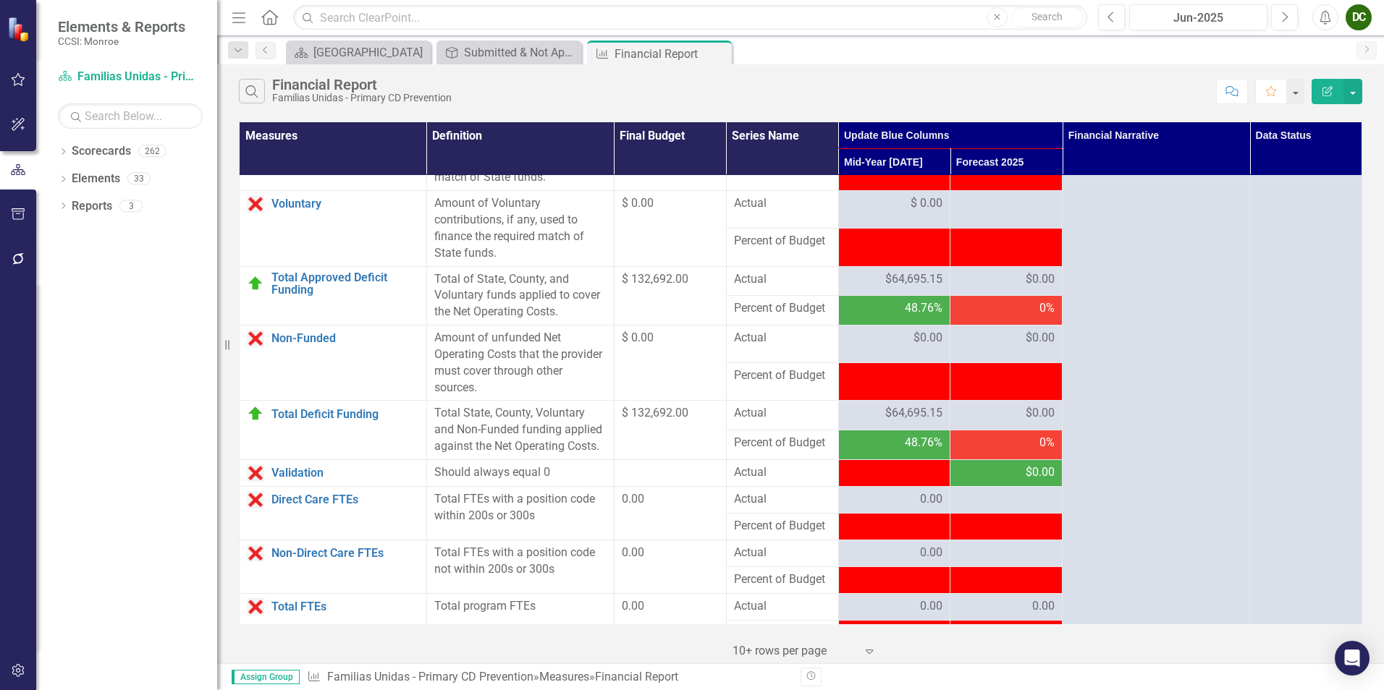
click at [876, 347] on div "$0.00" at bounding box center [894, 338] width 97 height 17
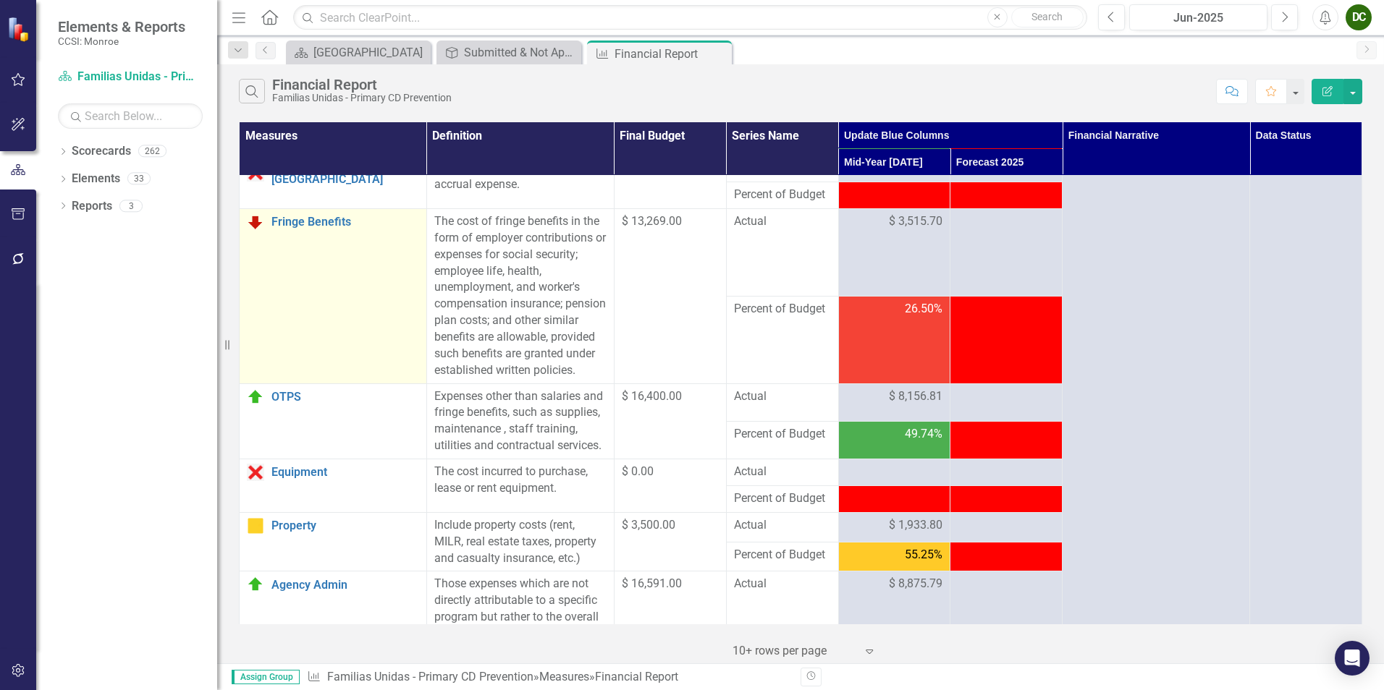
scroll to position [56, 0]
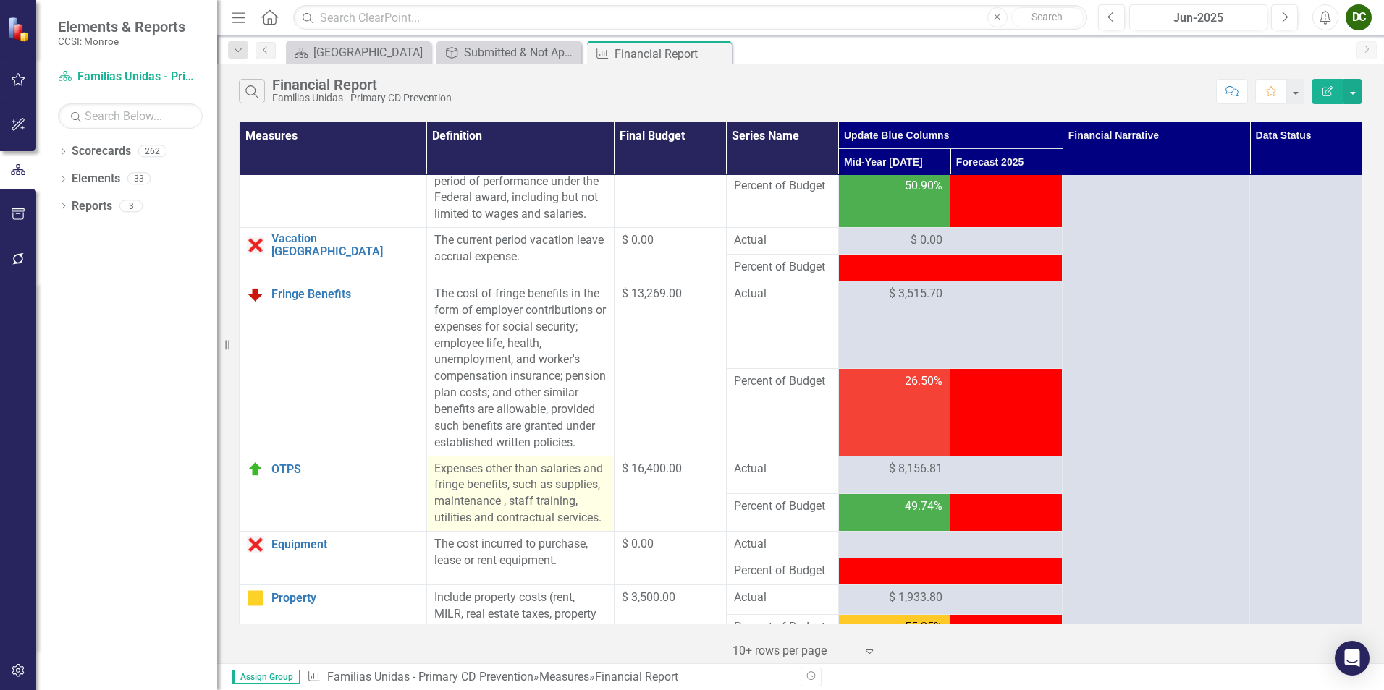
click at [460, 525] on p "Expenses other than salaries and fringe benefits, such as supplies, maintenance…" at bounding box center [520, 494] width 172 height 66
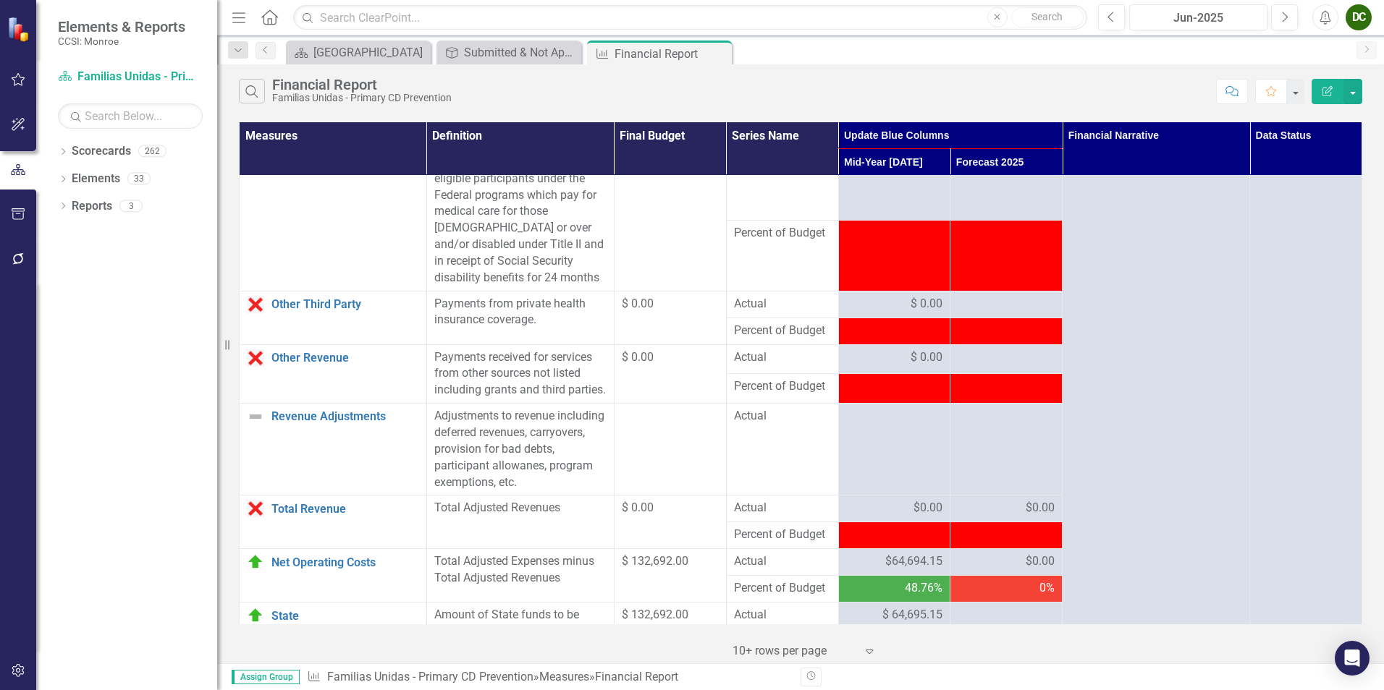
scroll to position [1794, 0]
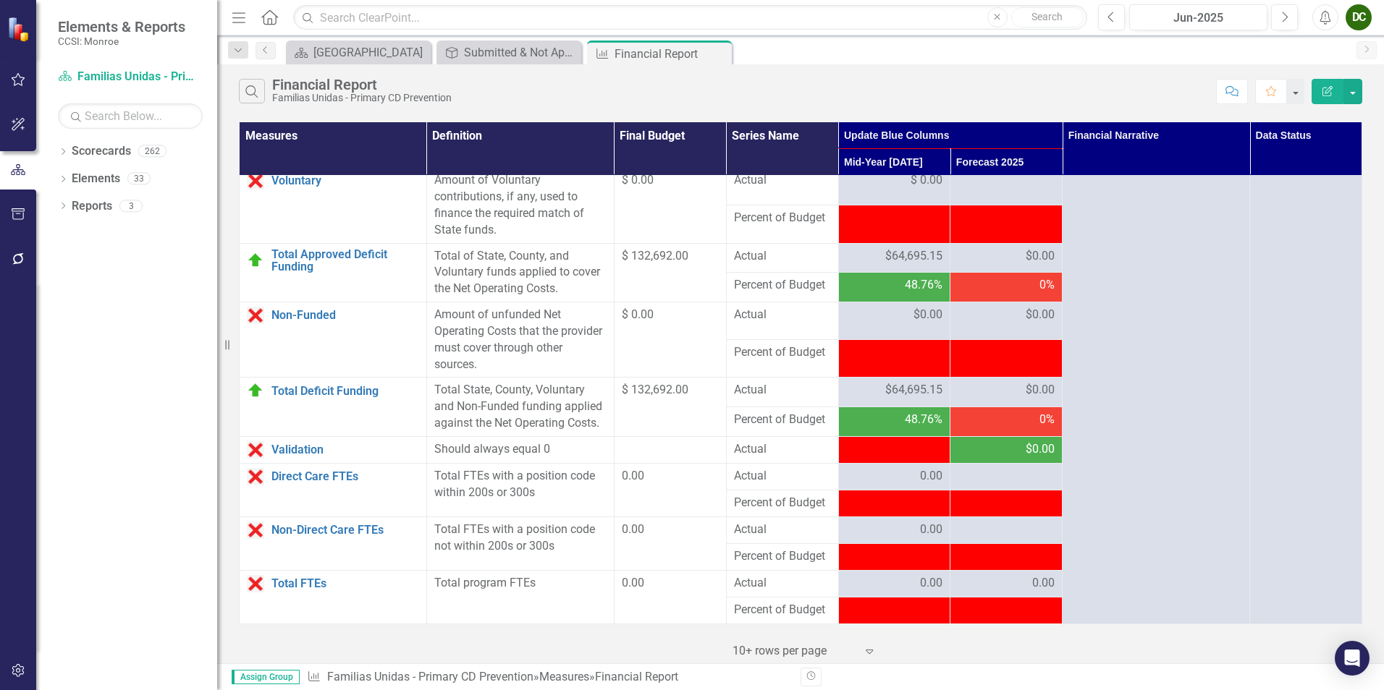
click at [898, 260] on span "$64,695.15" at bounding box center [913, 256] width 57 height 17
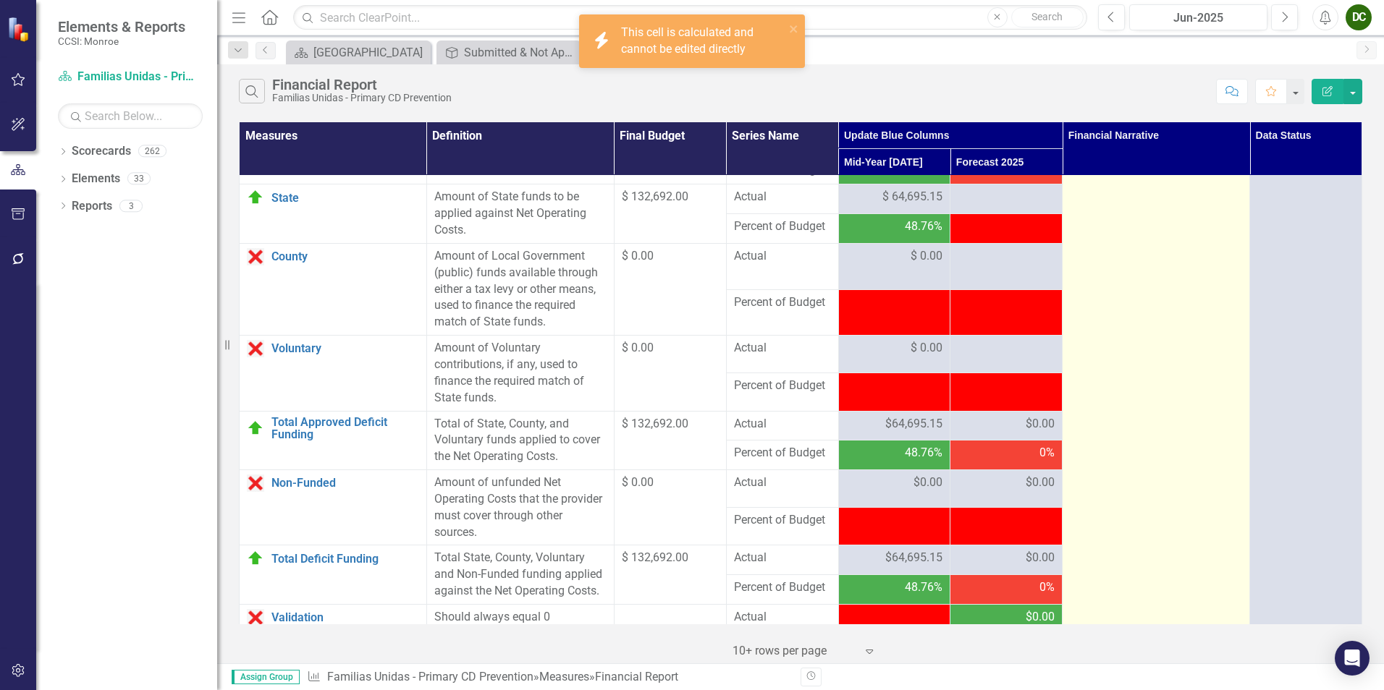
scroll to position [1504, 0]
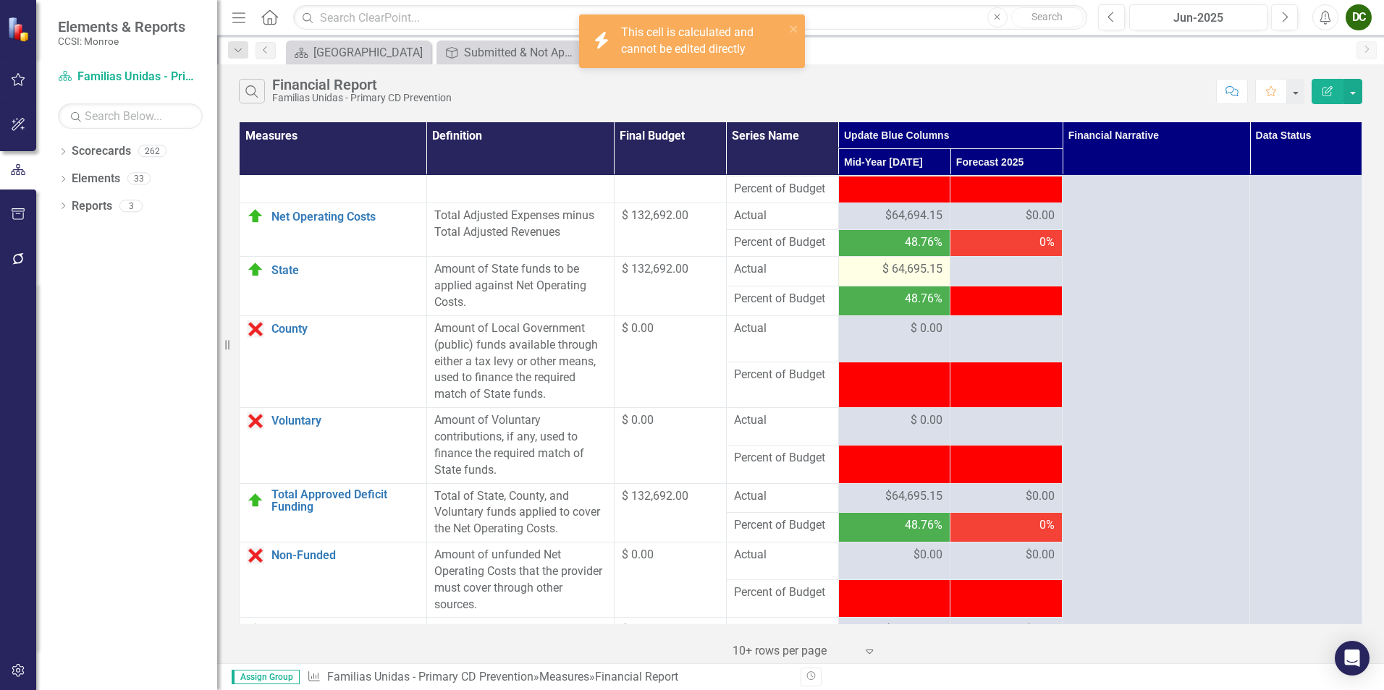
click at [900, 278] on span "$ 64,695.15" at bounding box center [912, 269] width 60 height 17
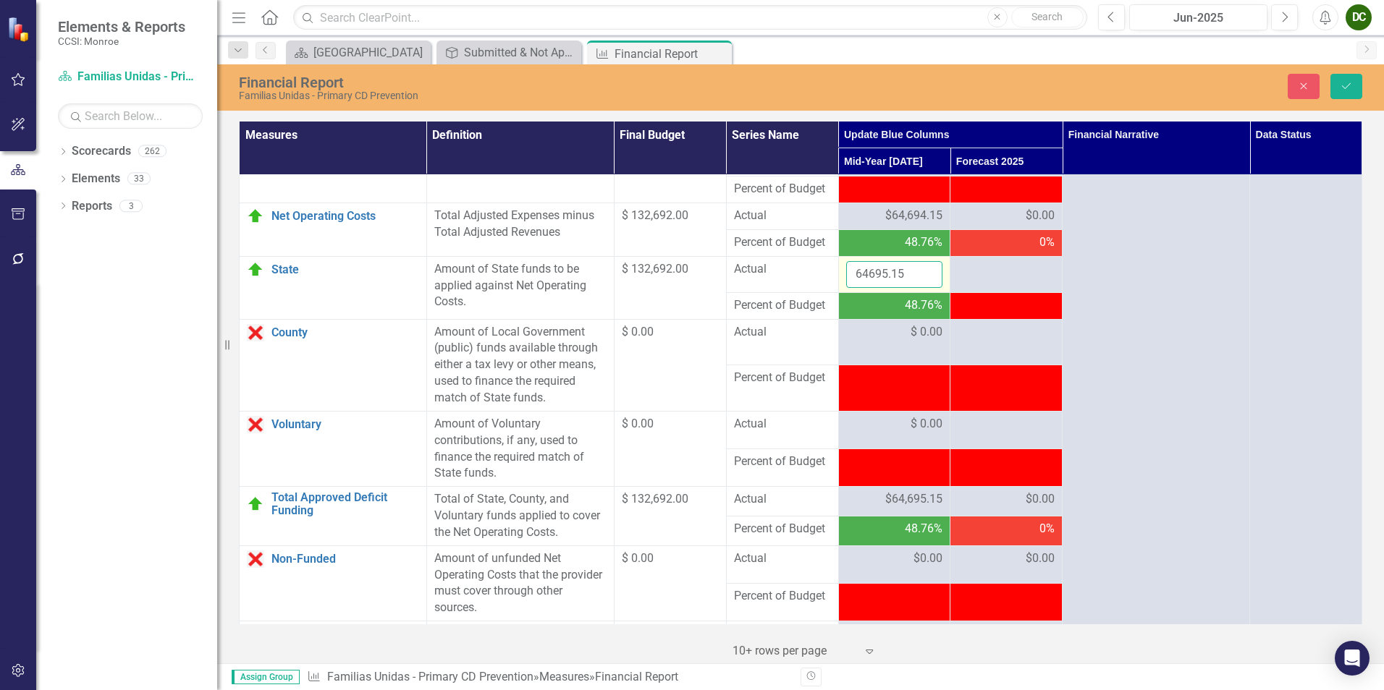
drag, startPoint x: 900, startPoint y: 311, endPoint x: 914, endPoint y: 321, distance: 17.5
click at [914, 288] on input "64695.15" at bounding box center [894, 274] width 97 height 27
type input "64694.15"
click at [922, 288] on input "64694.15" at bounding box center [894, 274] width 97 height 27
click at [1344, 89] on icon "Save" at bounding box center [1346, 86] width 13 height 10
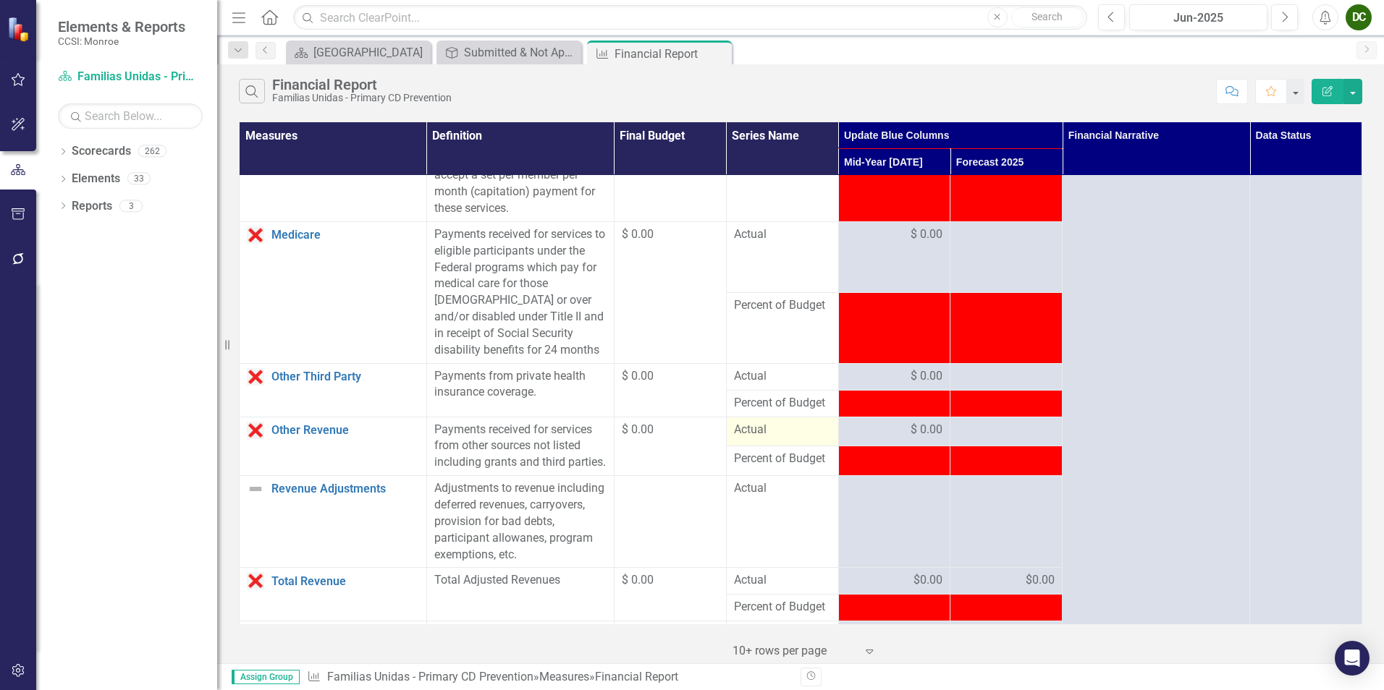
scroll to position [1794, 0]
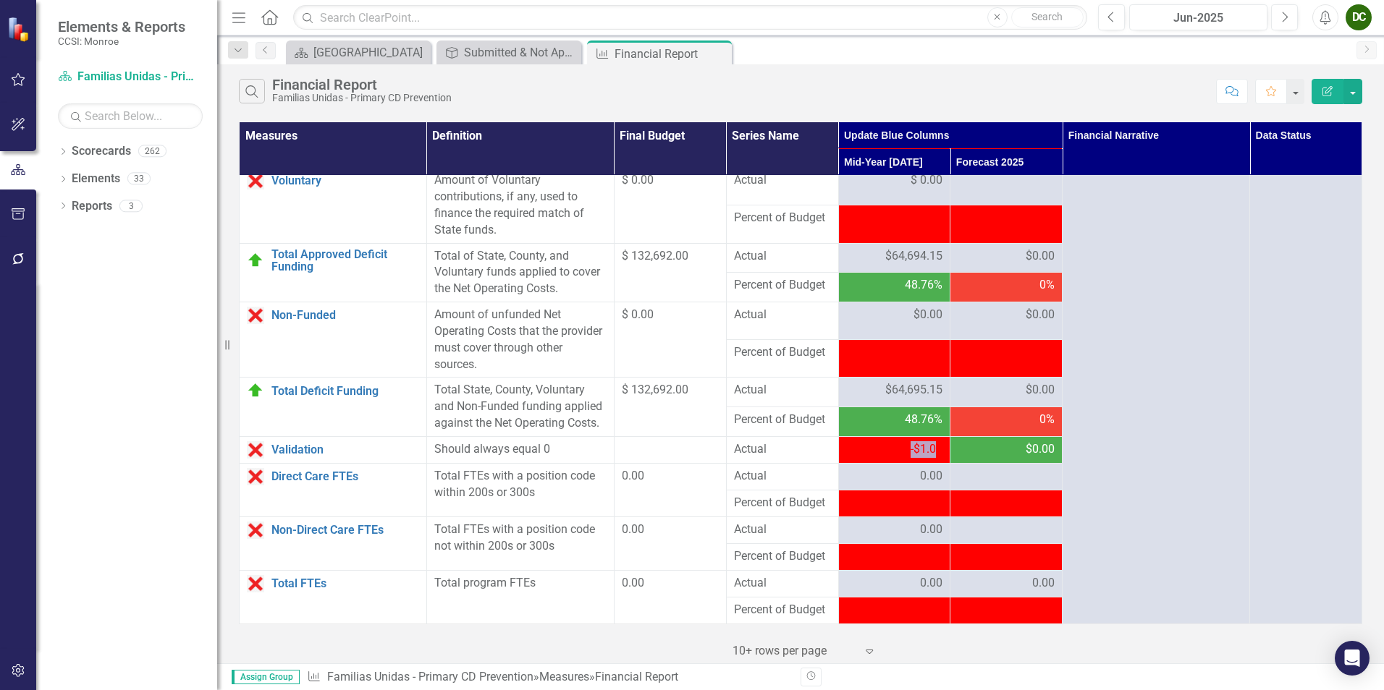
drag, startPoint x: 929, startPoint y: 451, endPoint x: 835, endPoint y: 456, distance: 94.2
click at [838, 456] on td "-$1.00" at bounding box center [894, 449] width 112 height 27
drag, startPoint x: 835, startPoint y: 456, endPoint x: 930, endPoint y: 455, distance: 94.8
click at [930, 455] on span "-$1.00" at bounding box center [927, 449] width 32 height 14
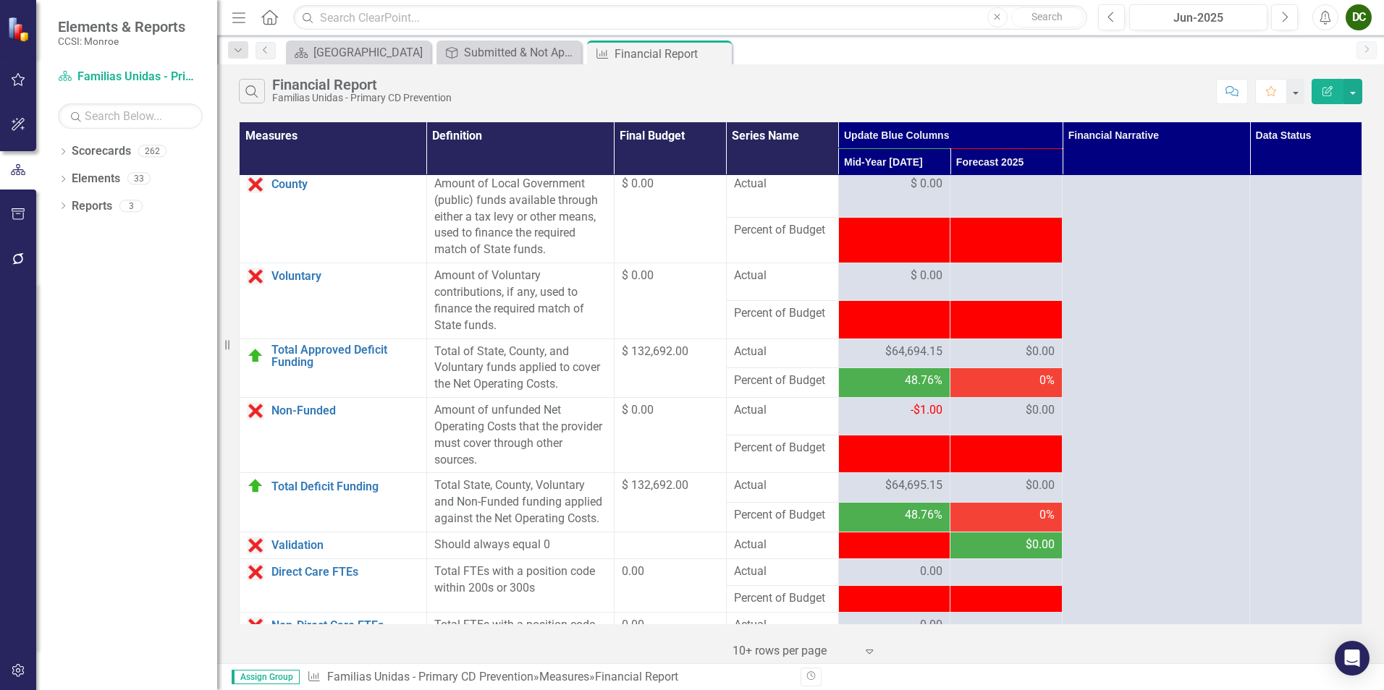
scroll to position [1576, 0]
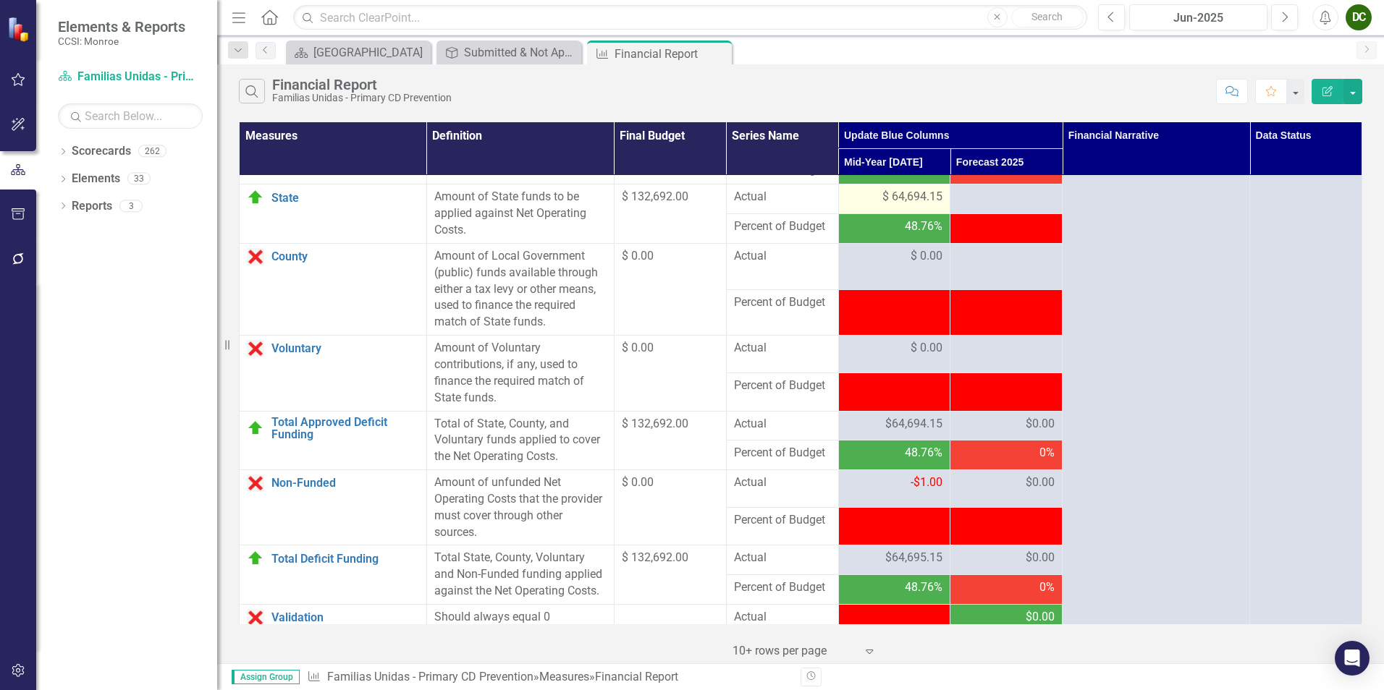
click at [904, 206] on span "$ 64,694.15" at bounding box center [912, 197] width 60 height 17
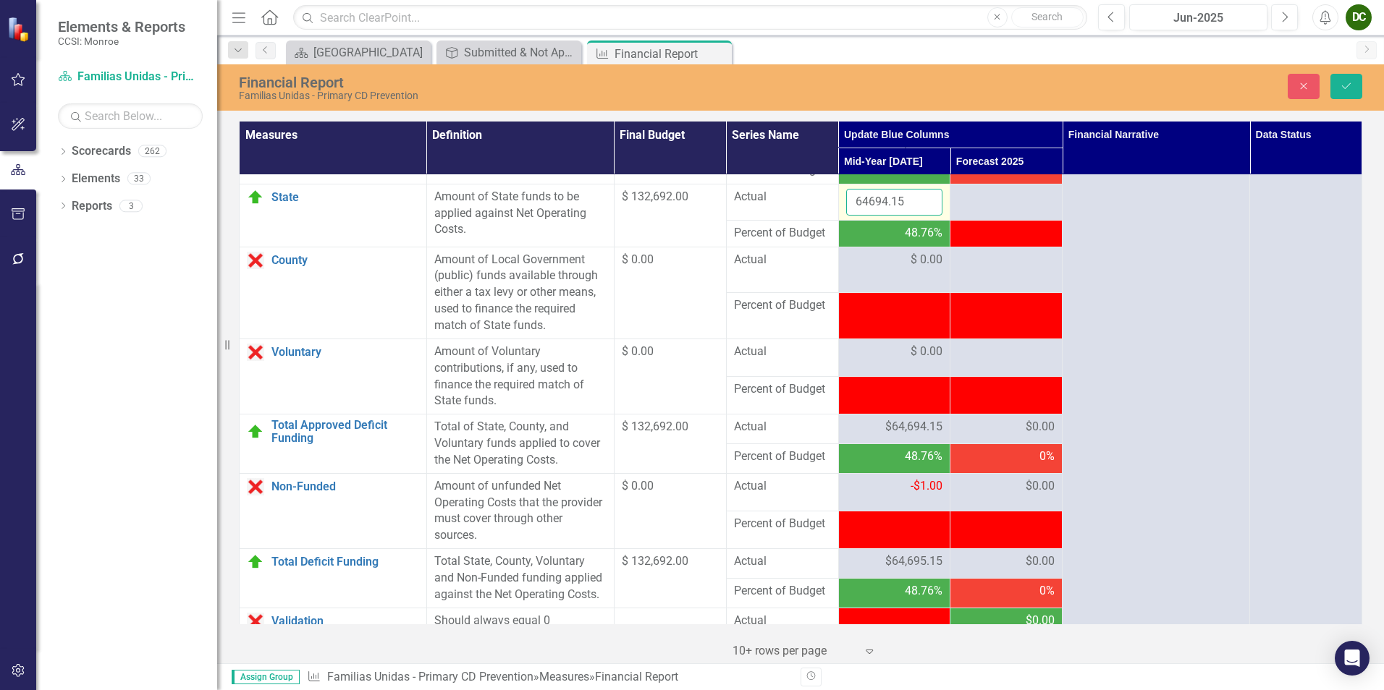
drag, startPoint x: 904, startPoint y: 247, endPoint x: 921, endPoint y: 245, distance: 16.7
click at [921, 216] on input "64694.15" at bounding box center [894, 202] width 97 height 27
type input "64695.15"
click at [921, 216] on input "64695.15" at bounding box center [894, 202] width 97 height 27
click at [1344, 75] on button "Save" at bounding box center [1346, 86] width 32 height 25
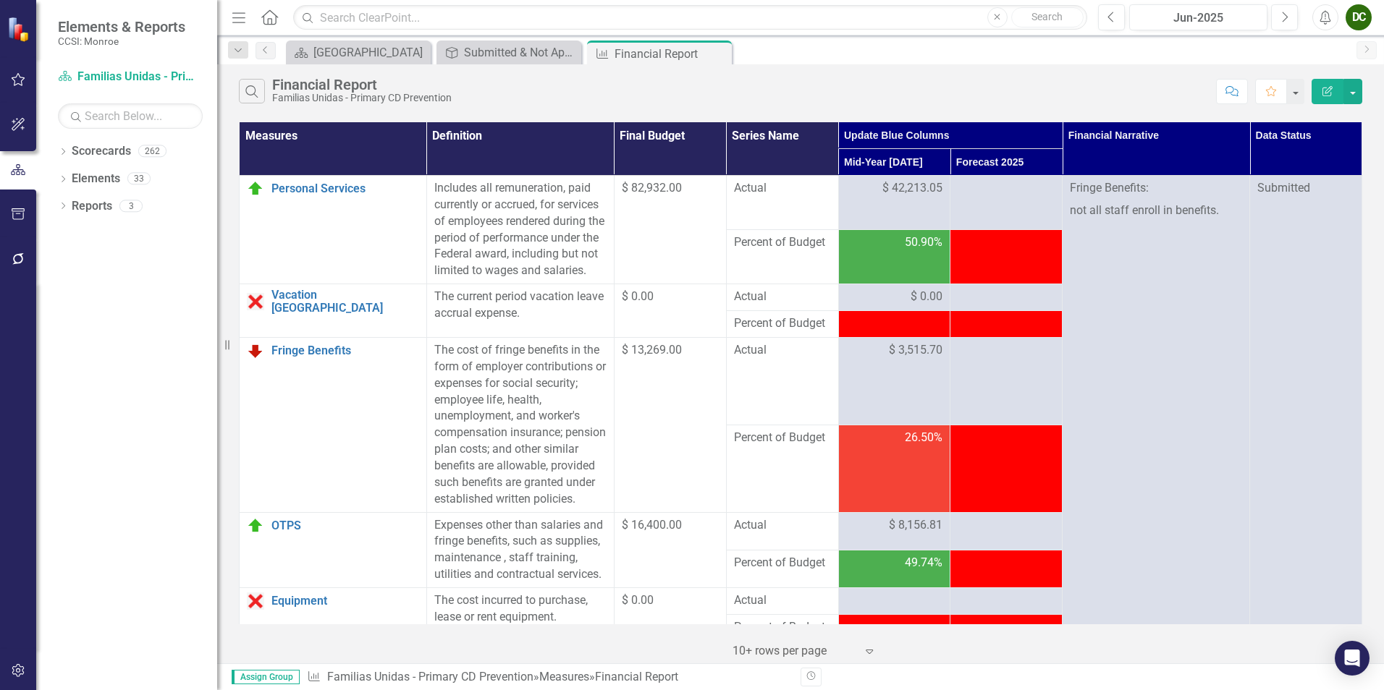
click at [663, 434] on td "$ 13,269.00" at bounding box center [670, 425] width 112 height 174
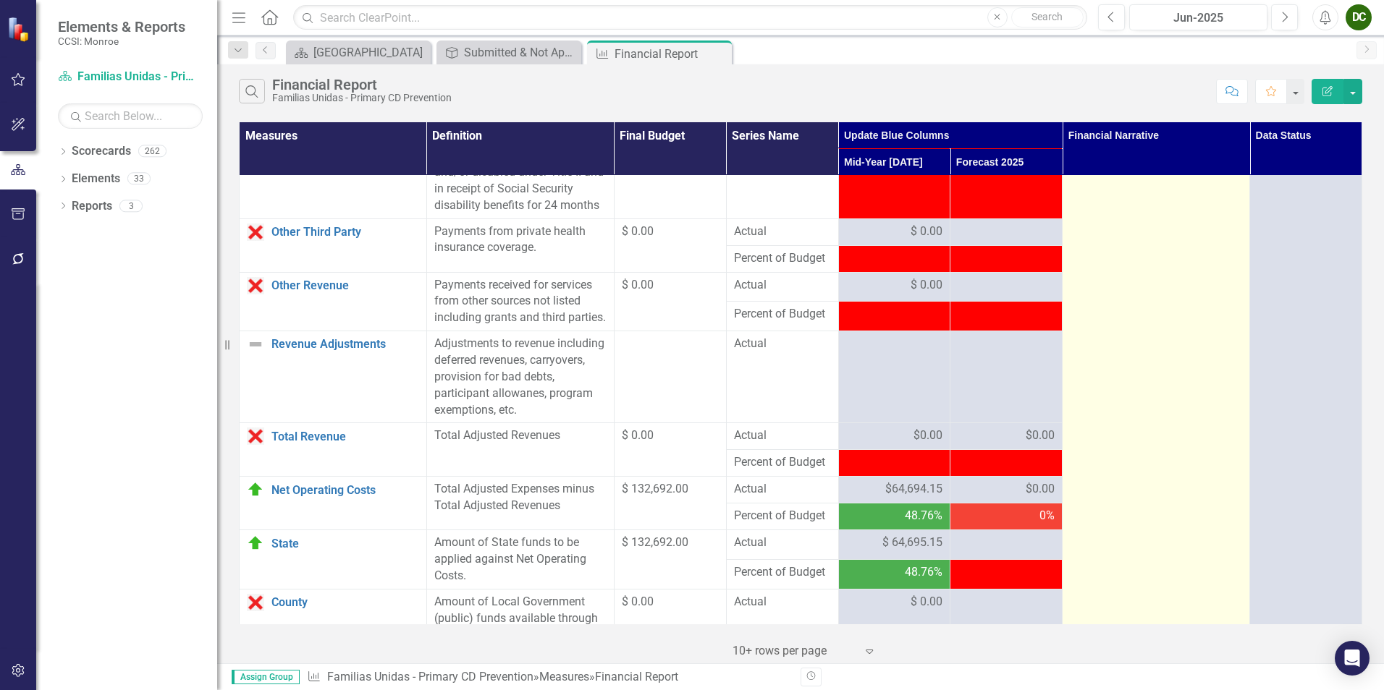
scroll to position [1794, 0]
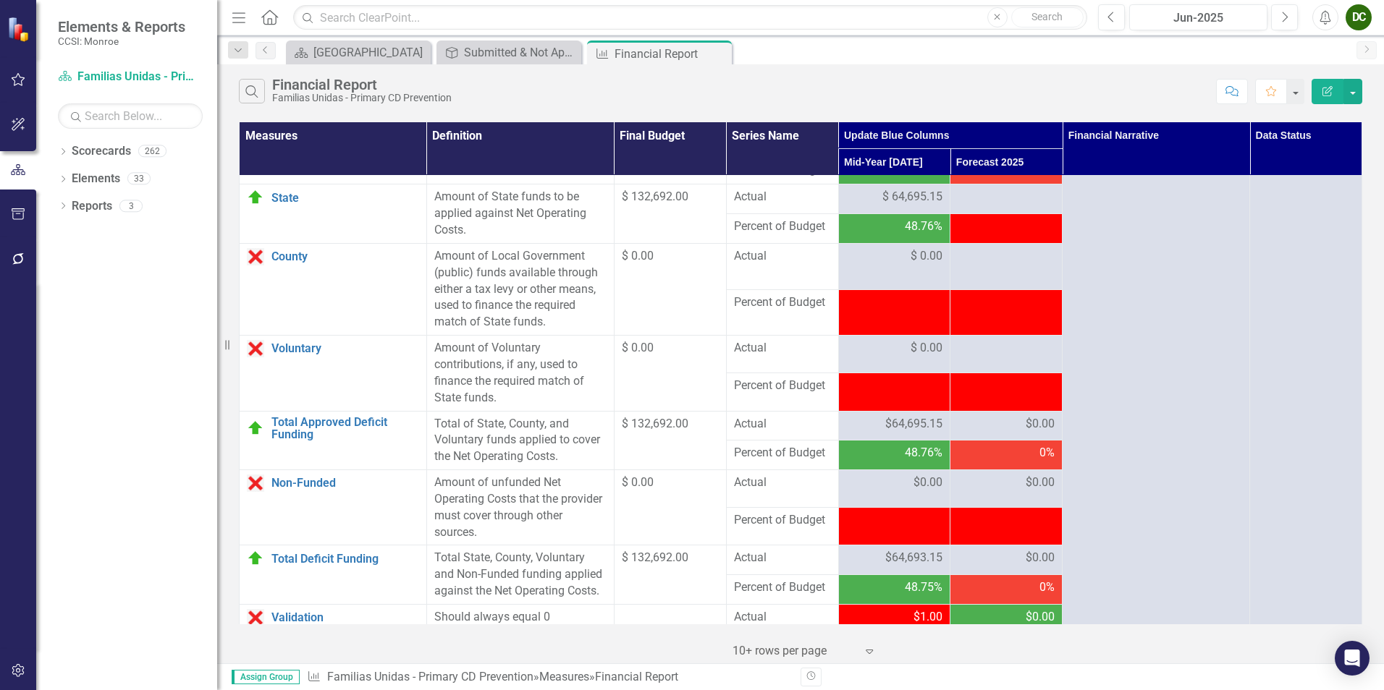
scroll to position [1504, 0]
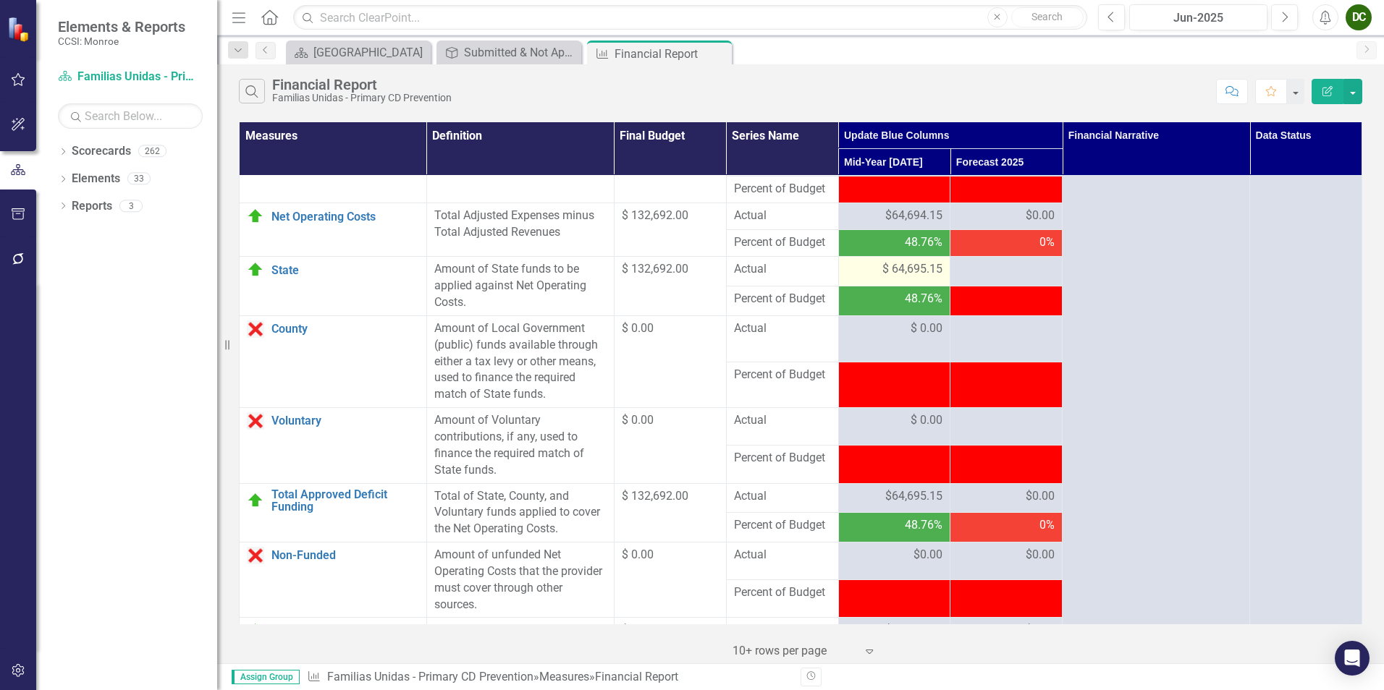
click at [900, 278] on span "$ 64,695.15" at bounding box center [912, 269] width 60 height 17
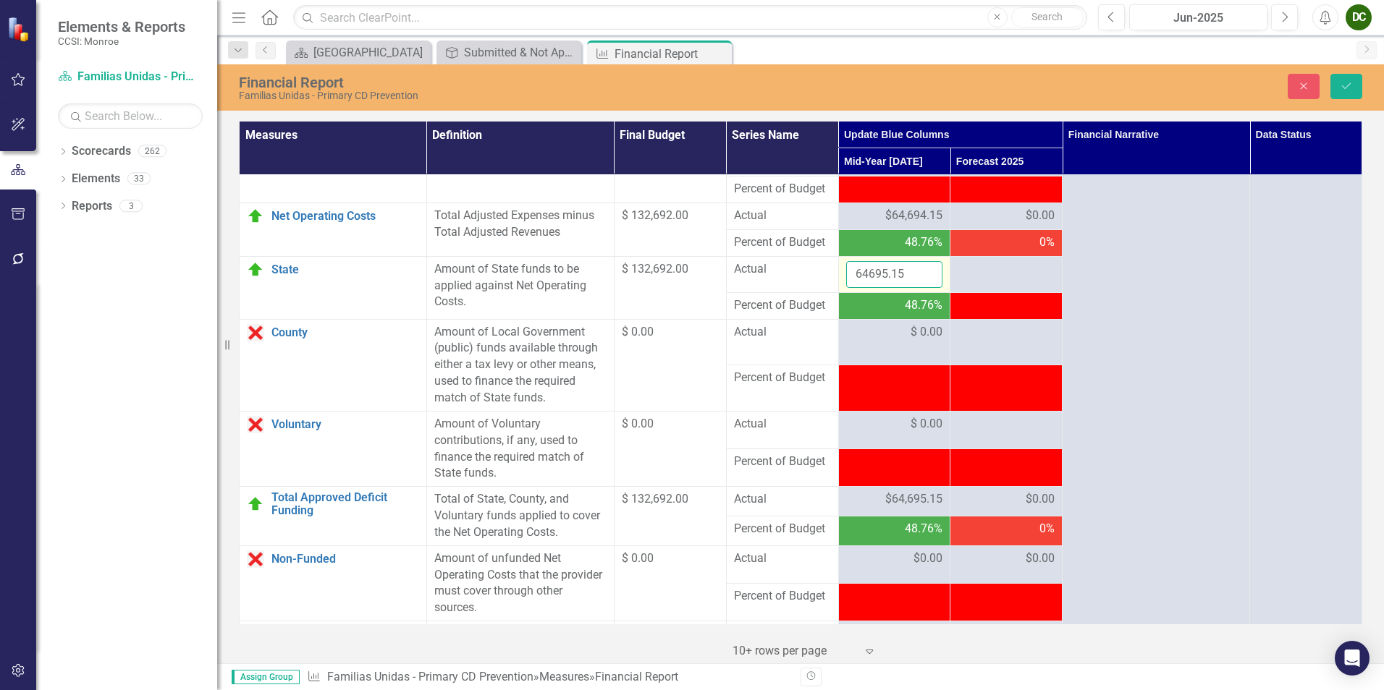
click at [900, 288] on input "64695.15" at bounding box center [894, 274] width 97 height 27
type input "64694.15"
click at [918, 288] on input "64694.15" at bounding box center [894, 274] width 97 height 27
click at [1356, 88] on button "Save" at bounding box center [1346, 86] width 32 height 25
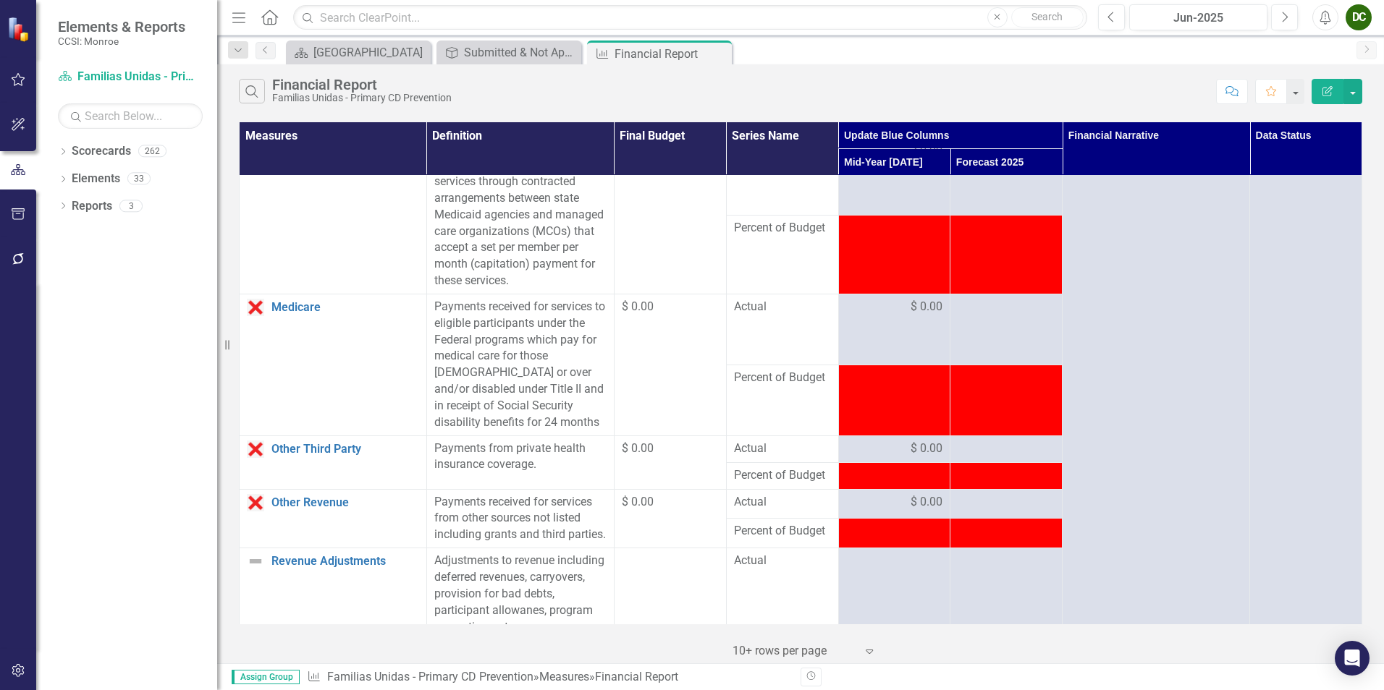
scroll to position [1794, 0]
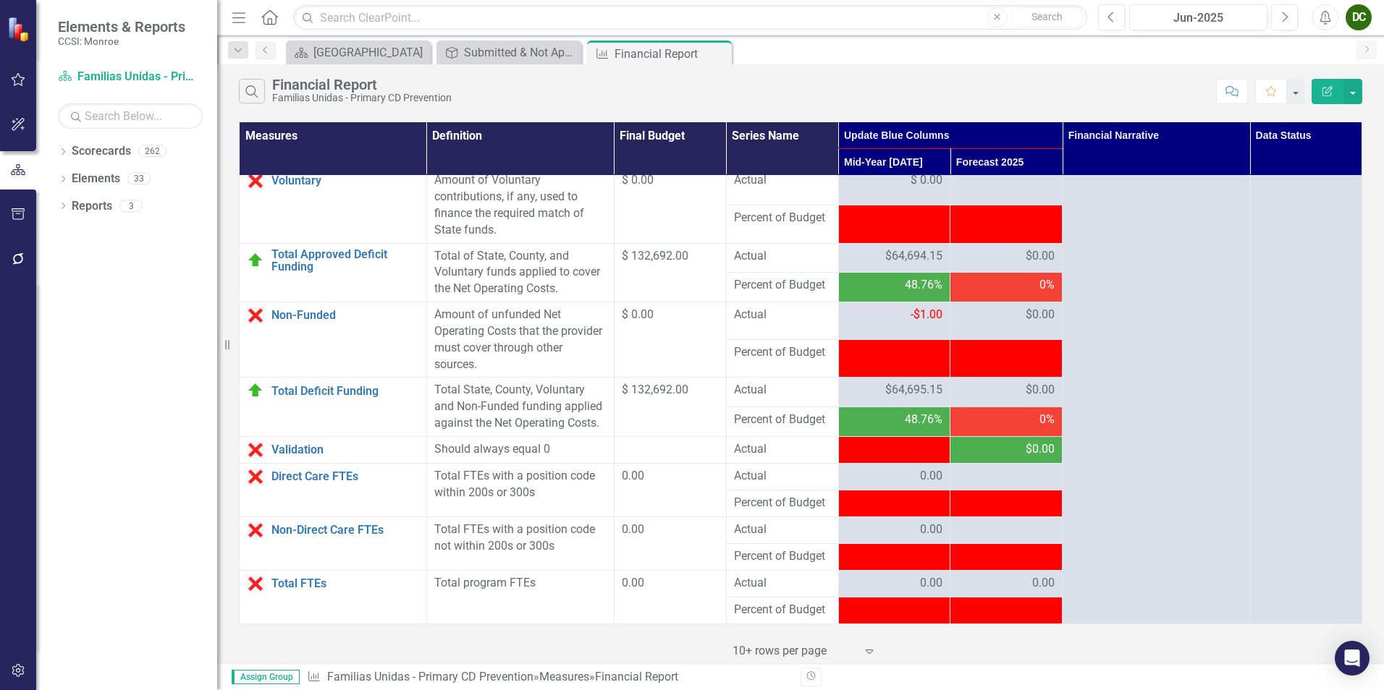
click at [929, 444] on span "-$1.00" at bounding box center [927, 449] width 32 height 14
drag, startPoint x: 929, startPoint y: 447, endPoint x: 858, endPoint y: 449, distance: 70.2
click at [858, 449] on div "-$1.00" at bounding box center [894, 450] width 97 height 17
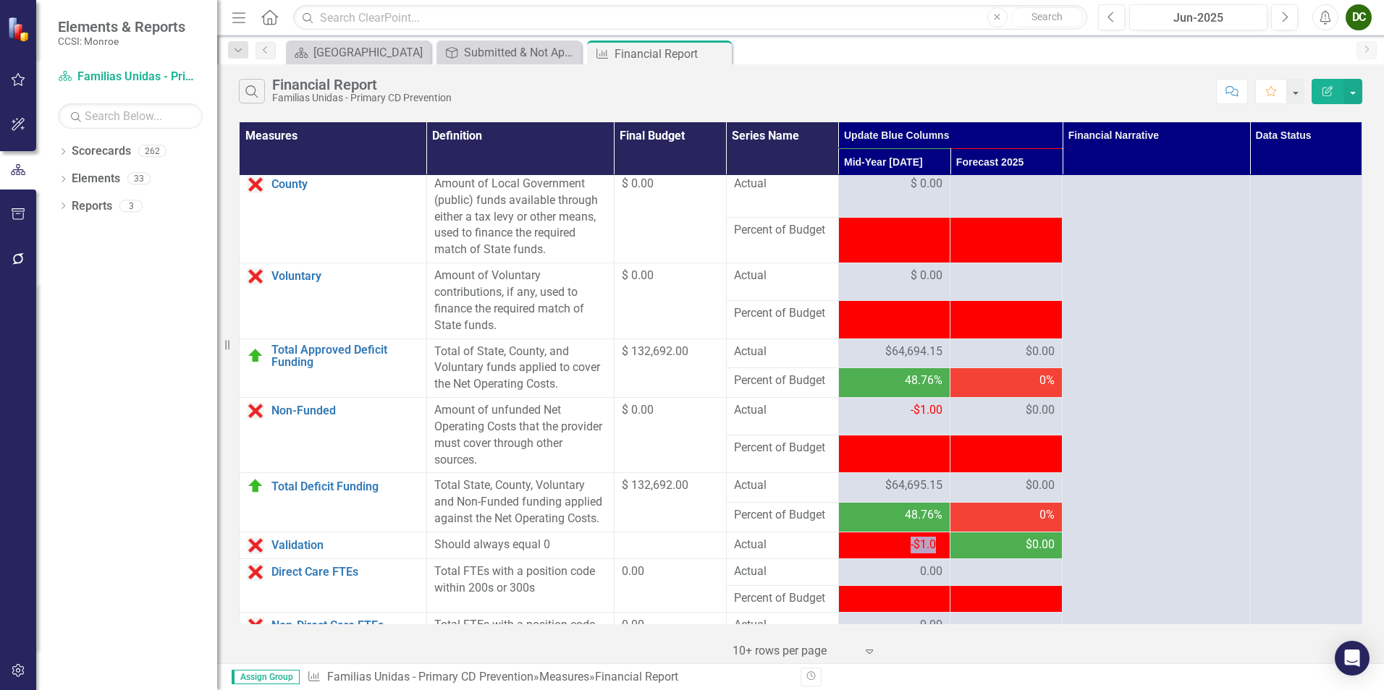
scroll to position [1504, 0]
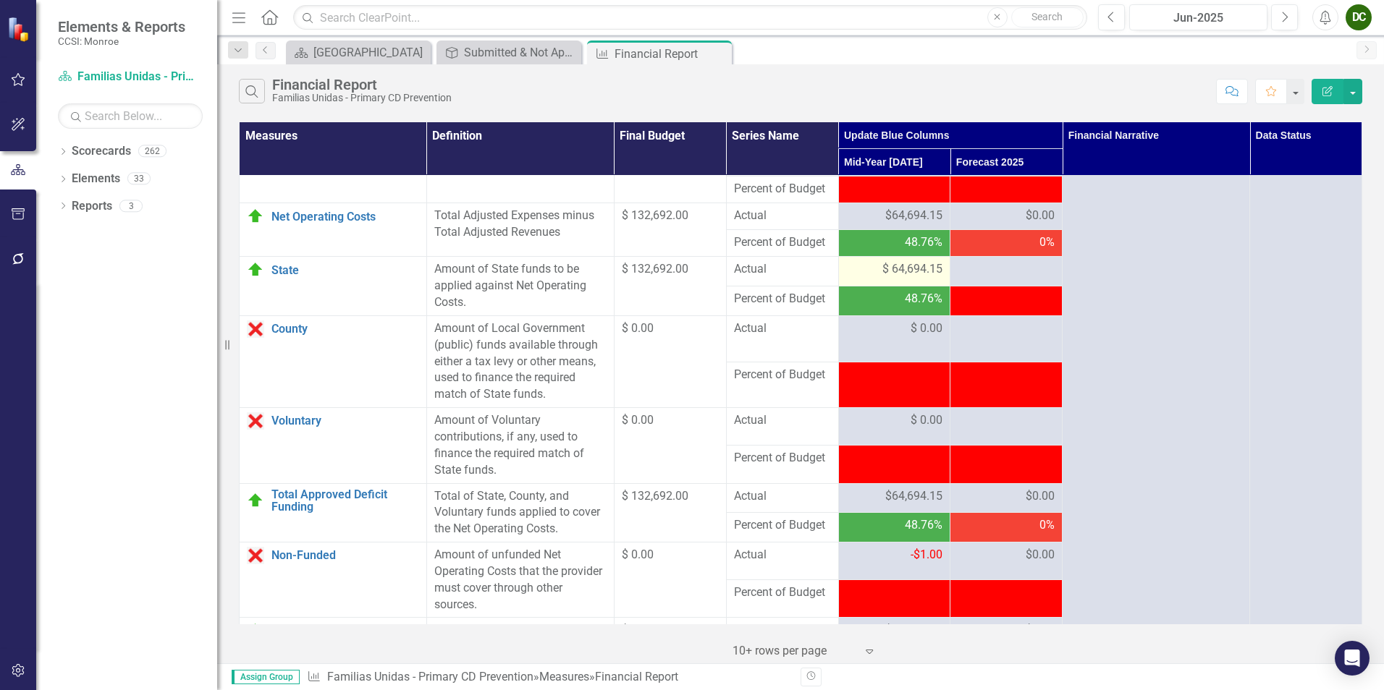
click at [890, 278] on span "$ 64,694.15" at bounding box center [912, 269] width 60 height 17
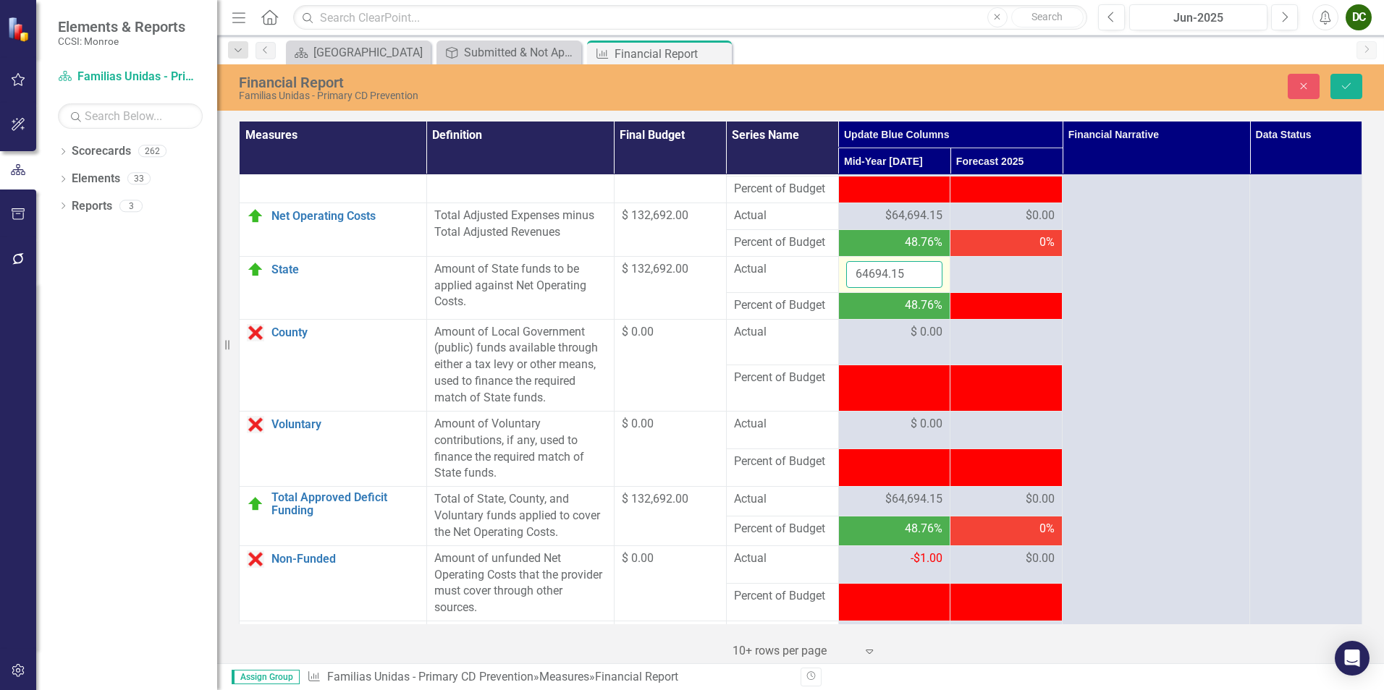
drag, startPoint x: 910, startPoint y: 314, endPoint x: 924, endPoint y: 316, distance: 13.9
click at [924, 288] on input "64694.15" at bounding box center [894, 274] width 97 height 27
type input "64695.15"
click at [925, 288] on input "64695.15" at bounding box center [894, 274] width 97 height 27
click at [1334, 83] on button "Save" at bounding box center [1346, 86] width 32 height 25
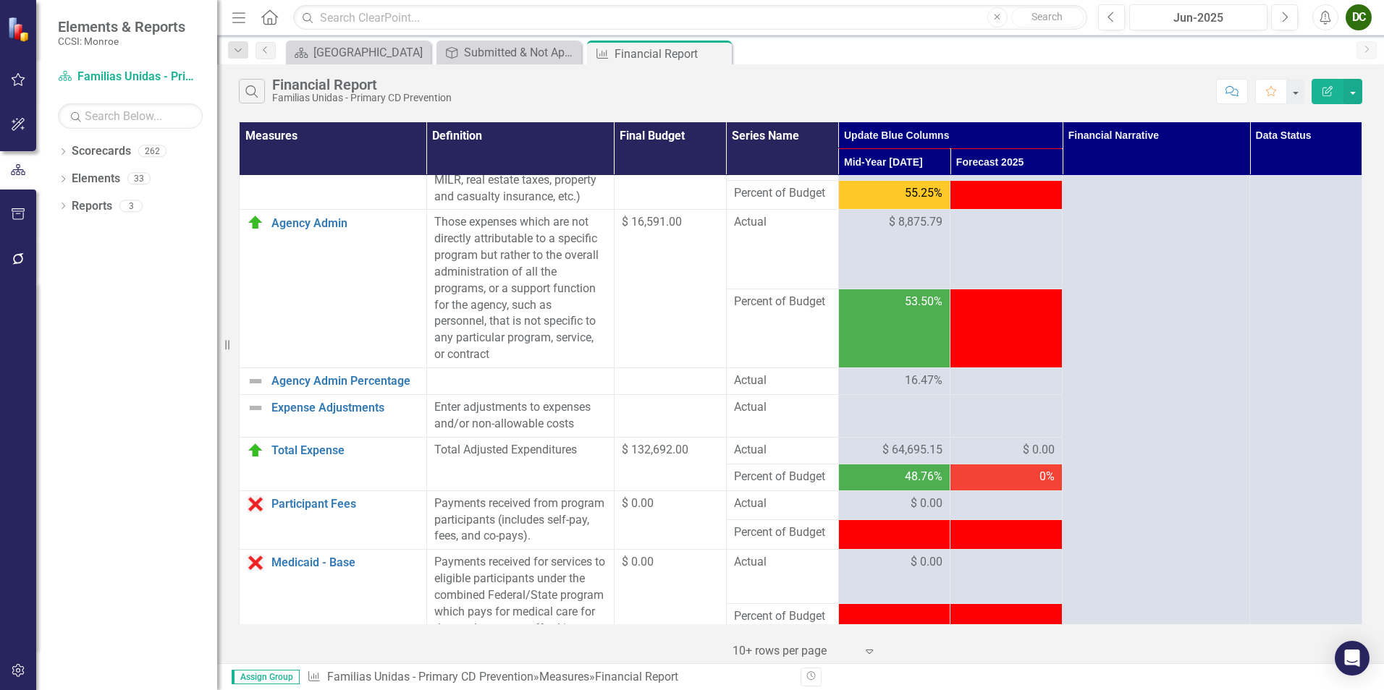
scroll to position [418, 0]
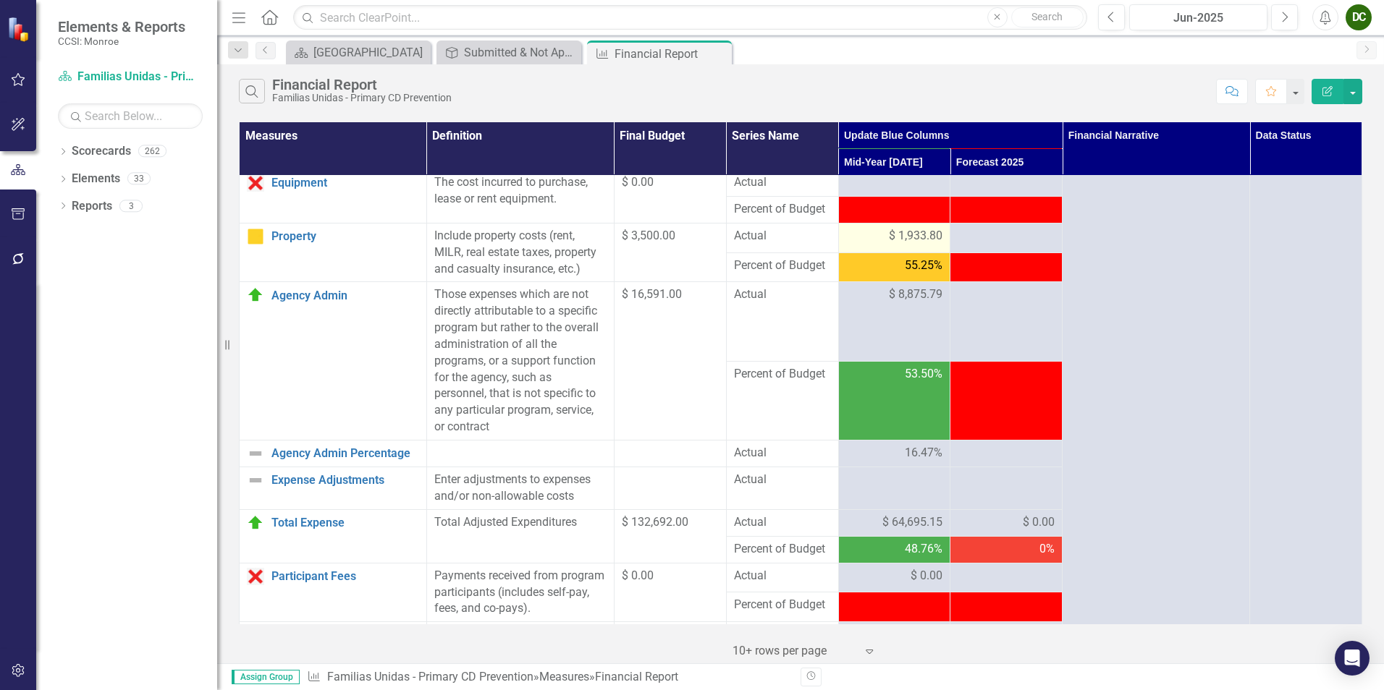
click at [916, 245] on span "$ 1,933.80" at bounding box center [916, 236] width 54 height 17
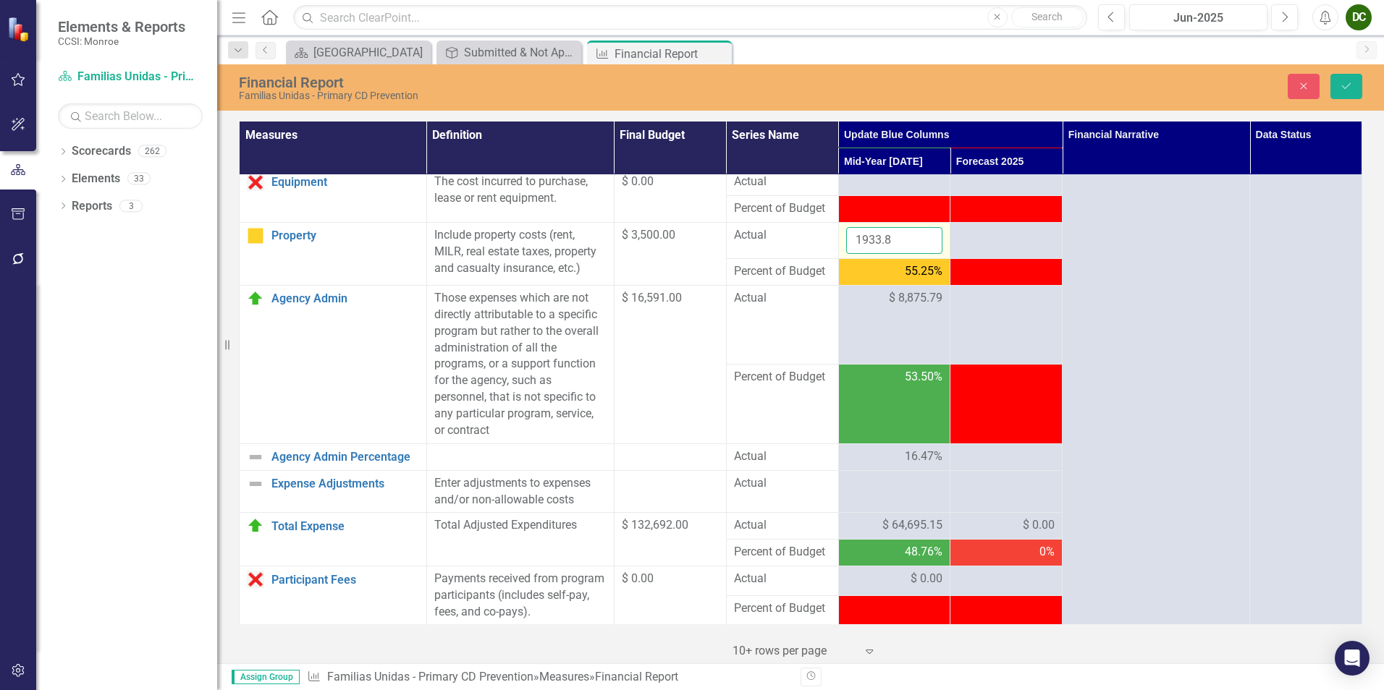
drag, startPoint x: 916, startPoint y: 271, endPoint x: 904, endPoint y: 271, distance: 11.6
click at [904, 254] on input "1933.8" at bounding box center [894, 240] width 97 height 27
type input "1932.8"
click at [920, 254] on input "1932.8" at bounding box center [894, 240] width 97 height 27
click at [1343, 95] on button "Save" at bounding box center [1346, 86] width 32 height 25
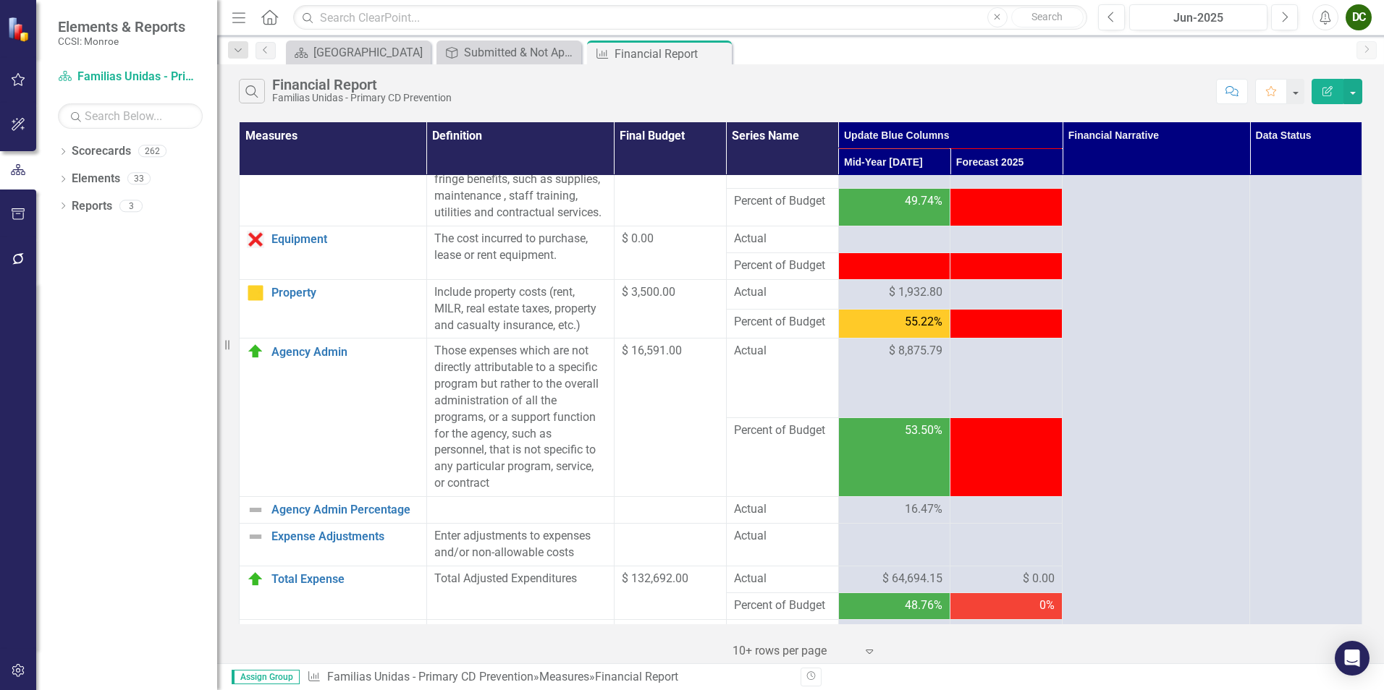
scroll to position [290, 0]
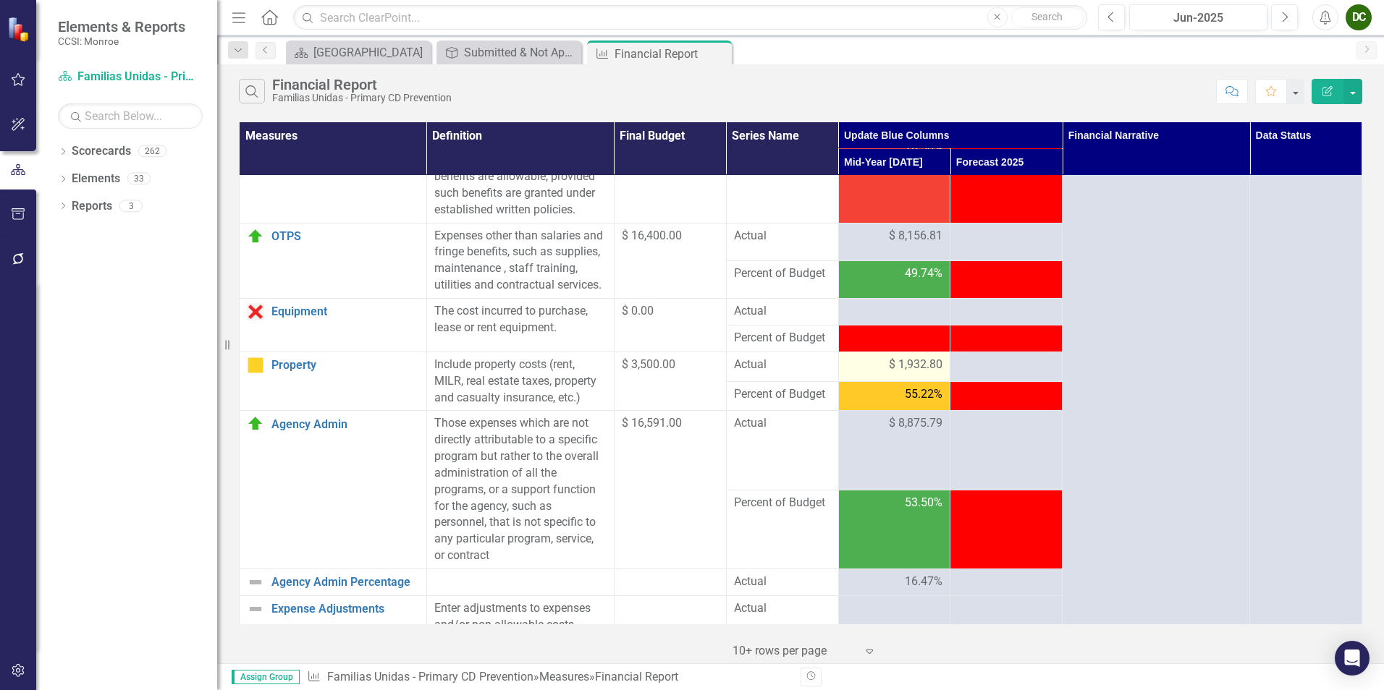
click at [908, 373] on span "$ 1,932.80" at bounding box center [916, 365] width 54 height 17
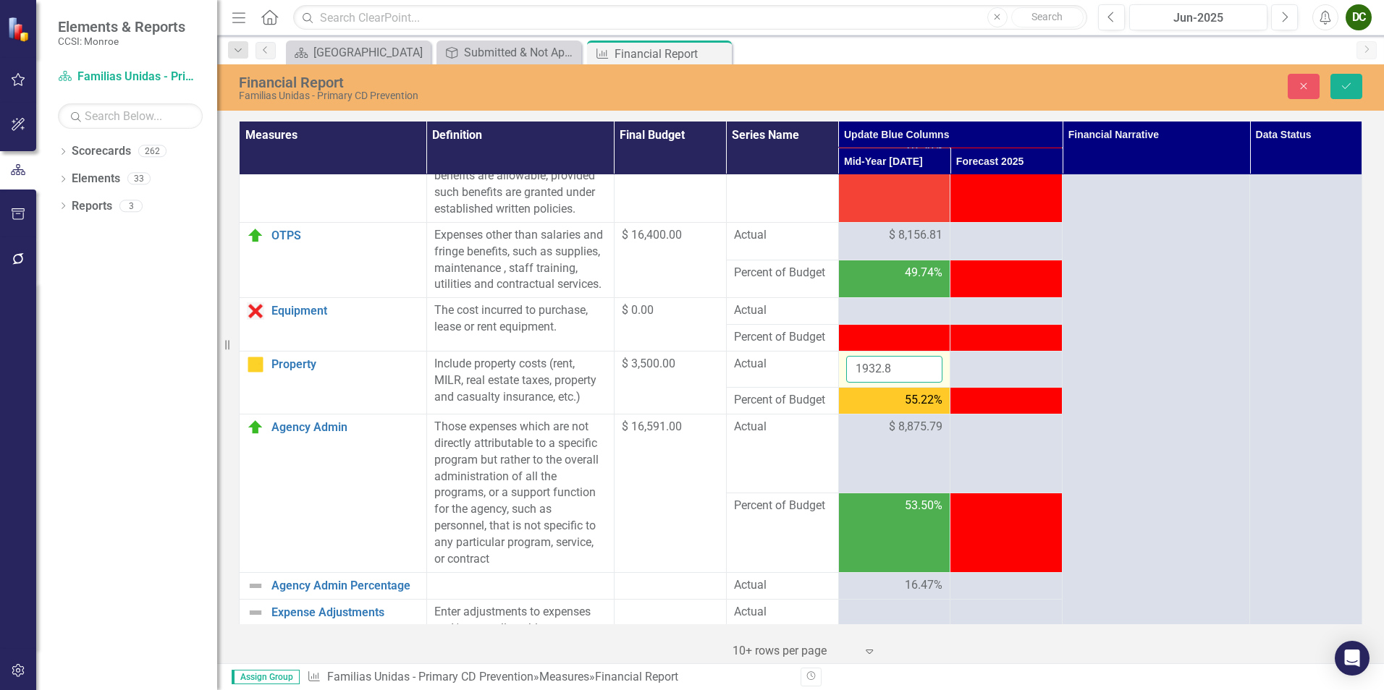
click at [916, 383] on input "1932.8" at bounding box center [894, 369] width 97 height 27
type input "1933.8"
click at [922, 383] on input "1933.8" at bounding box center [894, 369] width 97 height 27
click at [1353, 80] on button "Save" at bounding box center [1346, 86] width 32 height 25
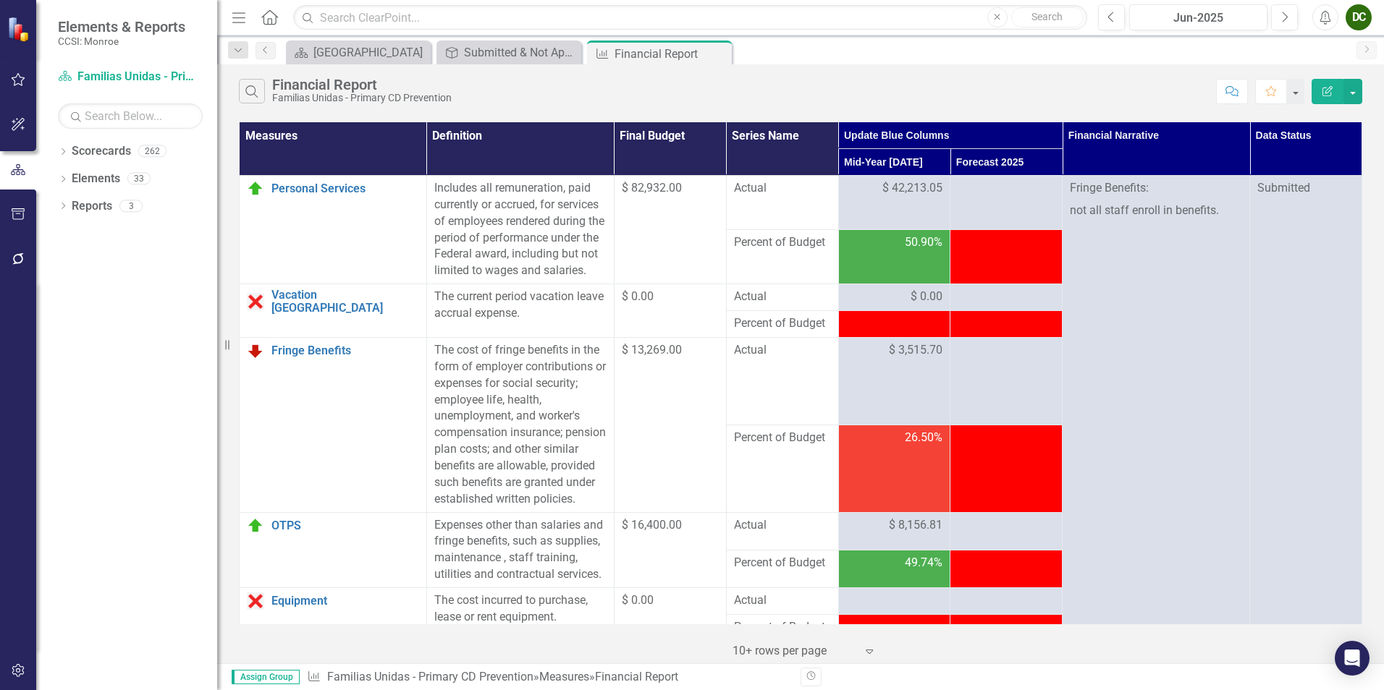
click at [0, 0] on icon "Close" at bounding box center [0, 0] width 0 height 0
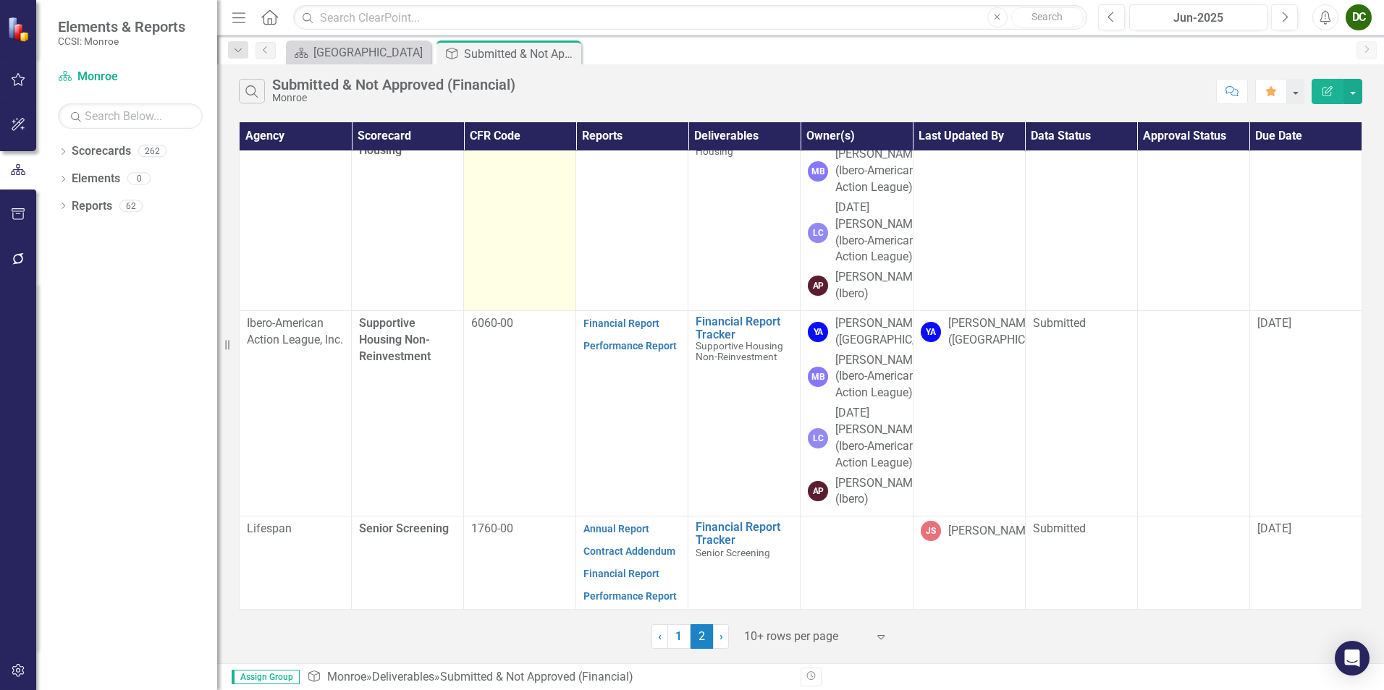
scroll to position [651, 0]
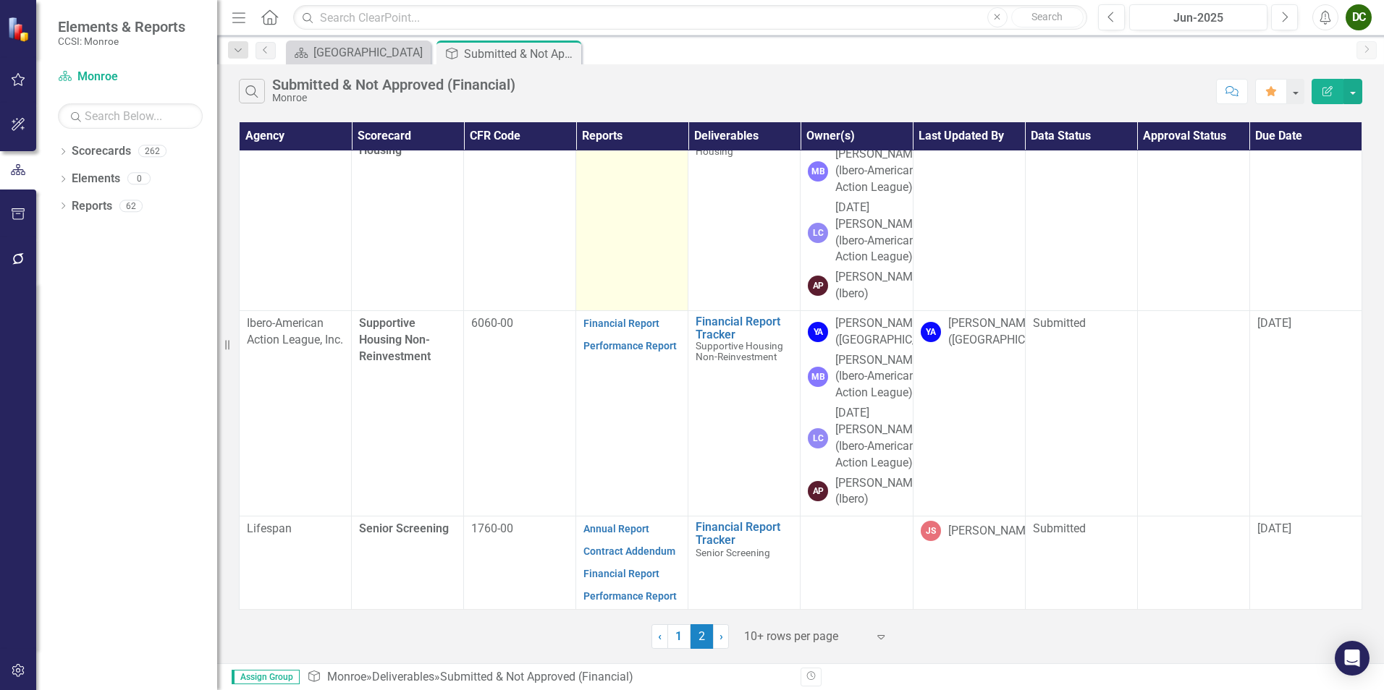
click at [606, 124] on link "Financial Report" at bounding box center [621, 118] width 76 height 12
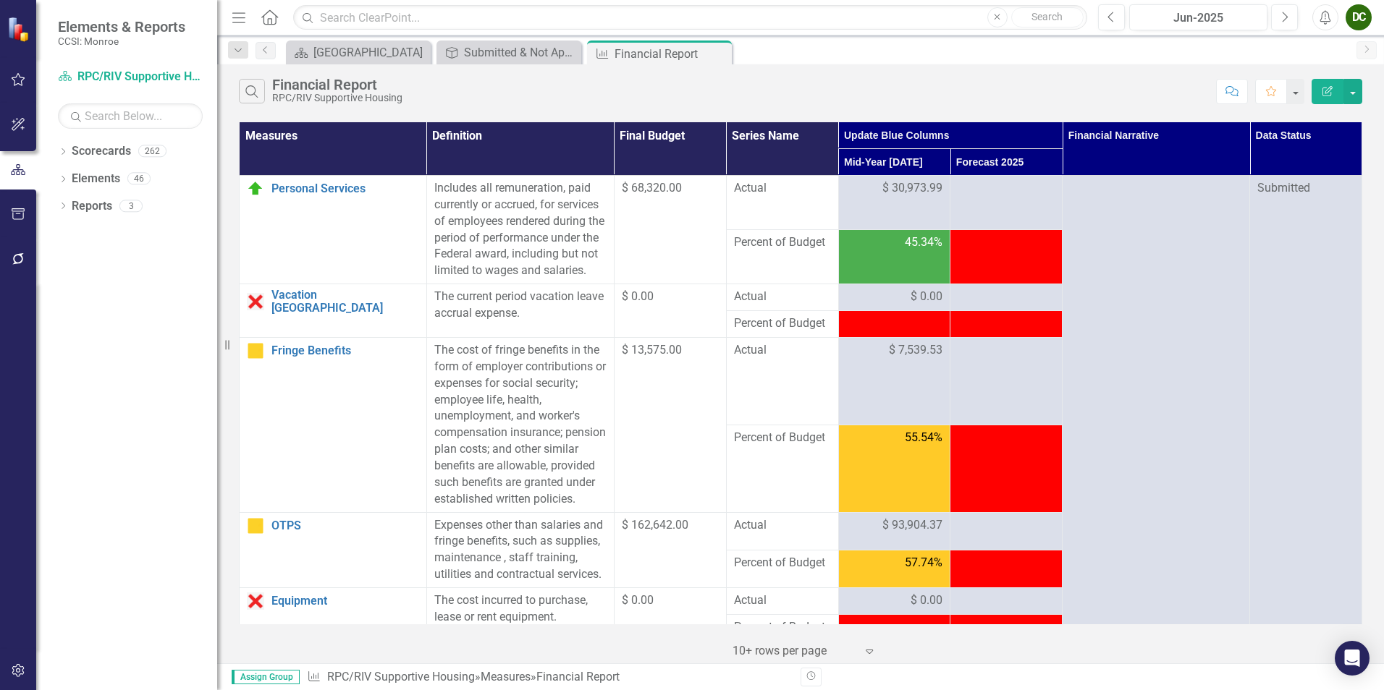
click at [0, 0] on icon "Close" at bounding box center [0, 0] width 0 height 0
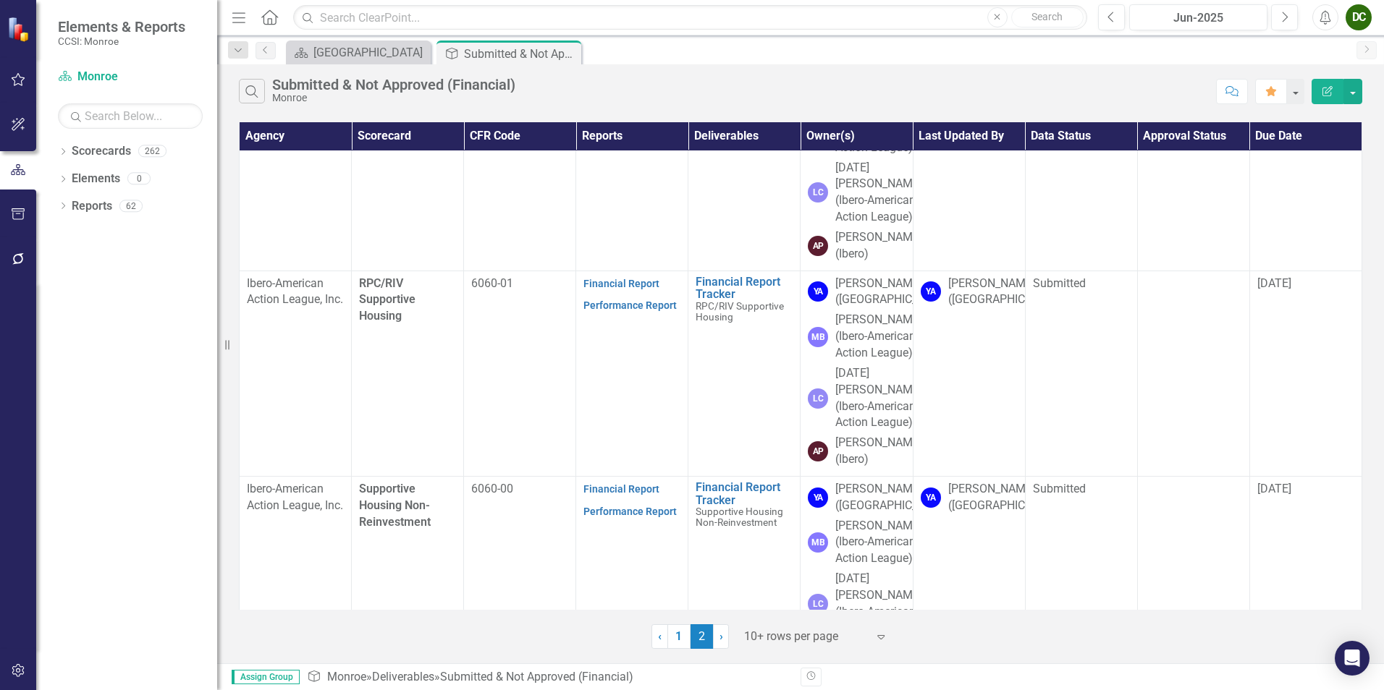
scroll to position [998, 0]
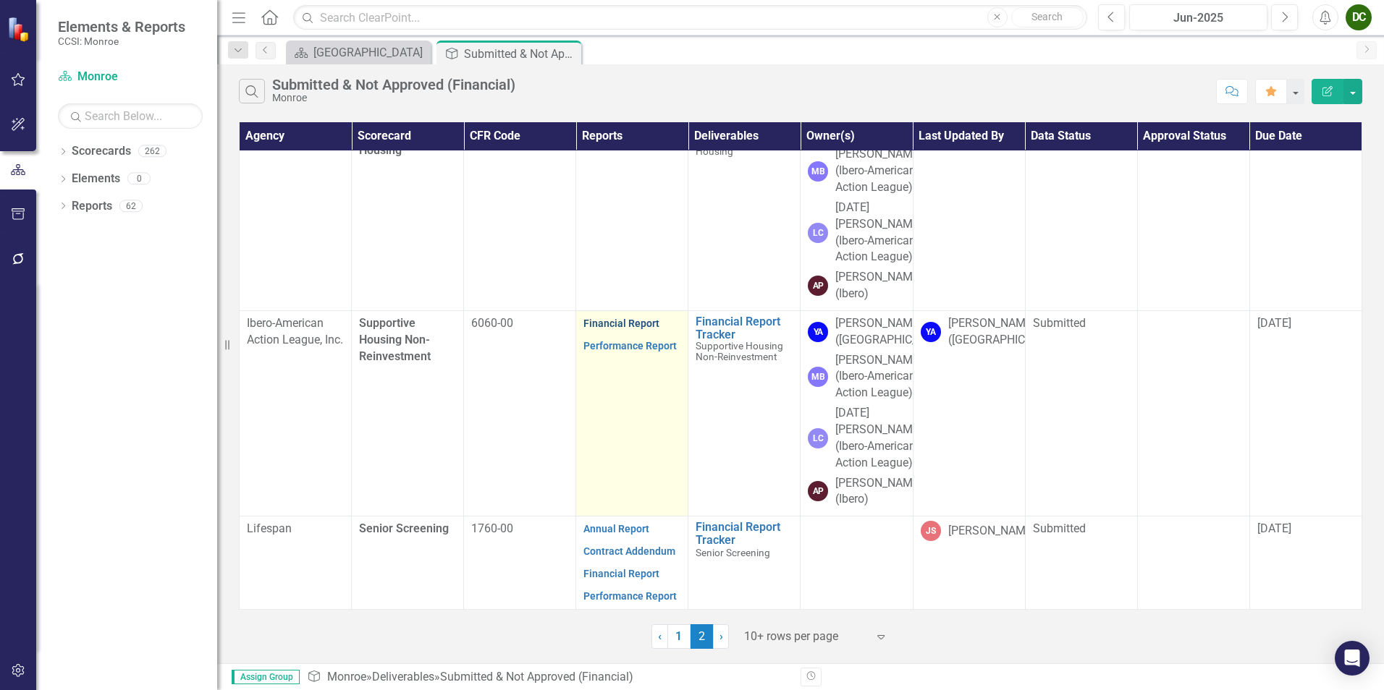
click at [610, 318] on link "Financial Report" at bounding box center [621, 324] width 76 height 12
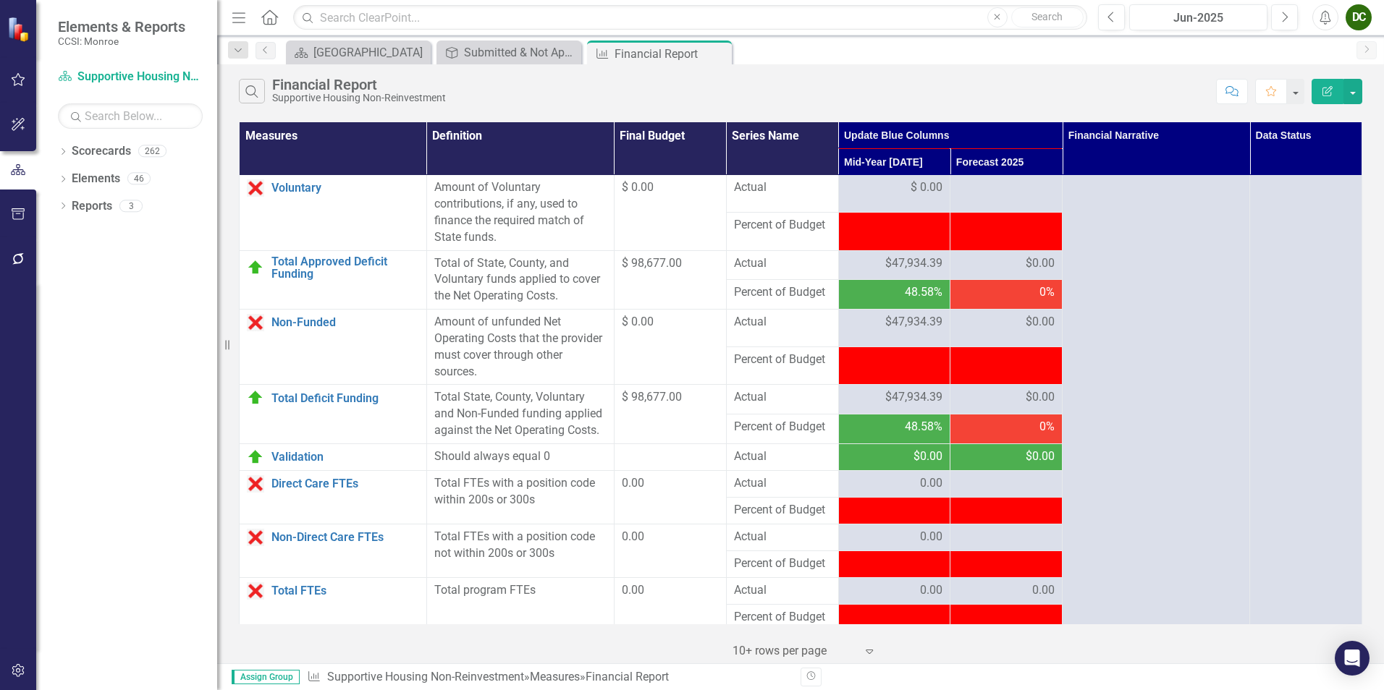
scroll to position [1794, 0]
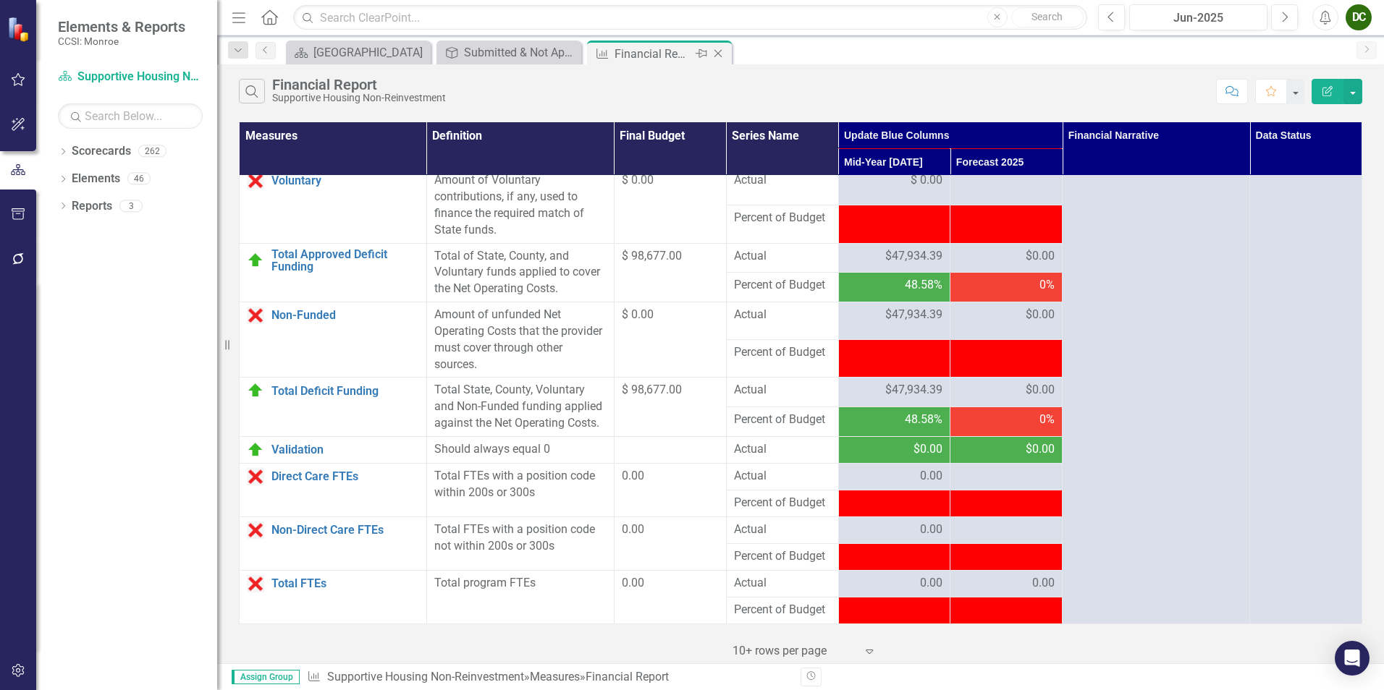
click at [721, 53] on icon "Close" at bounding box center [718, 54] width 14 height 12
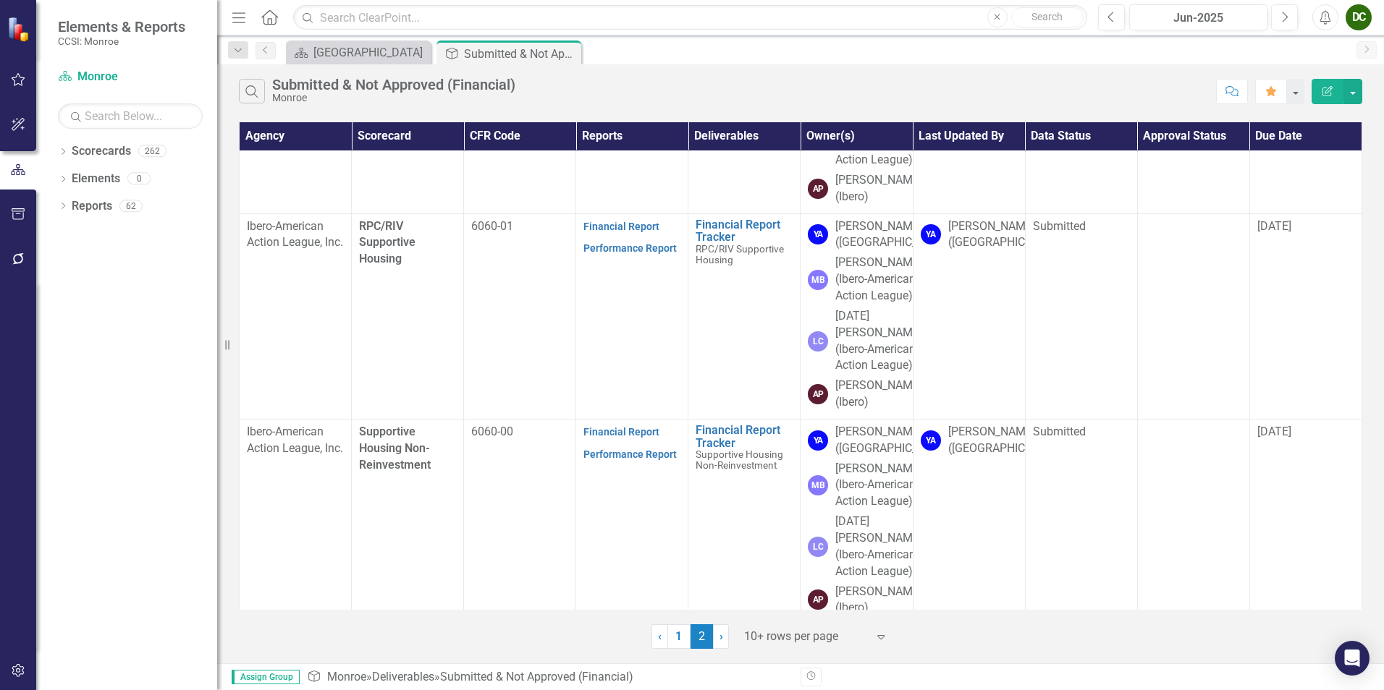
scroll to position [274, 0]
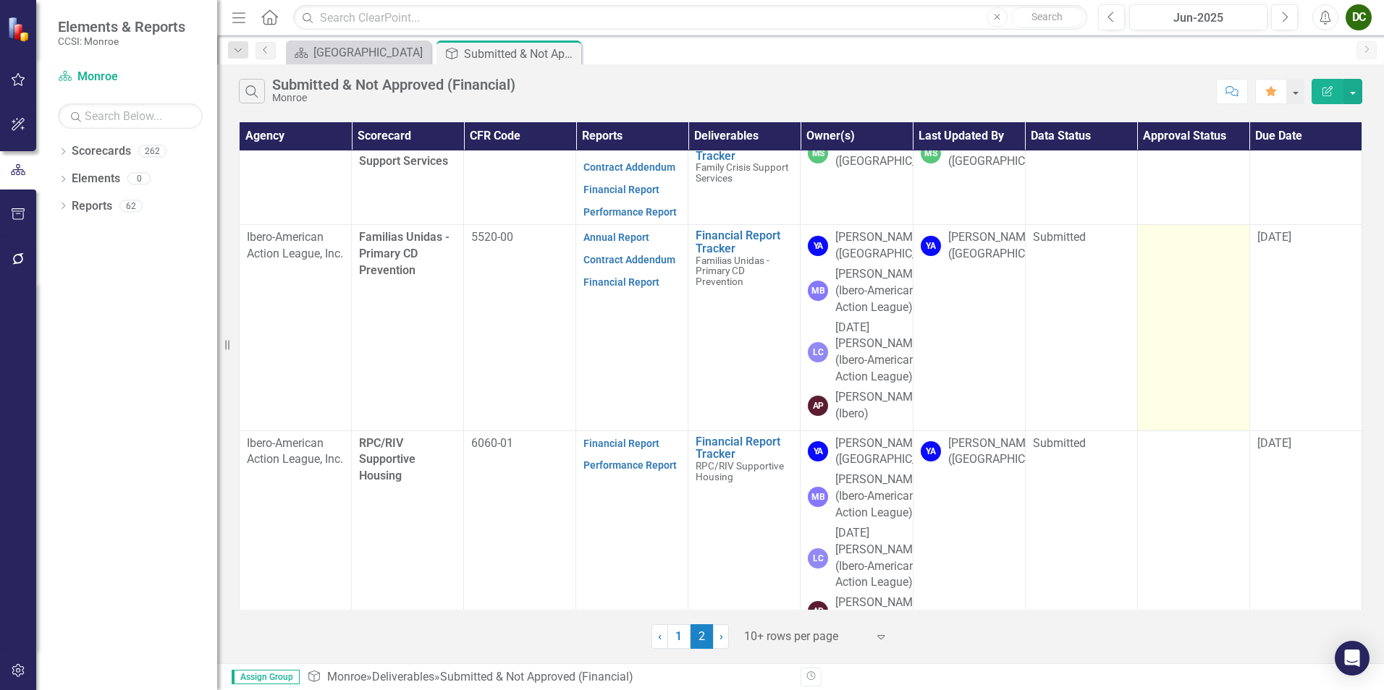
click at [1180, 247] on div at bounding box center [1193, 237] width 97 height 17
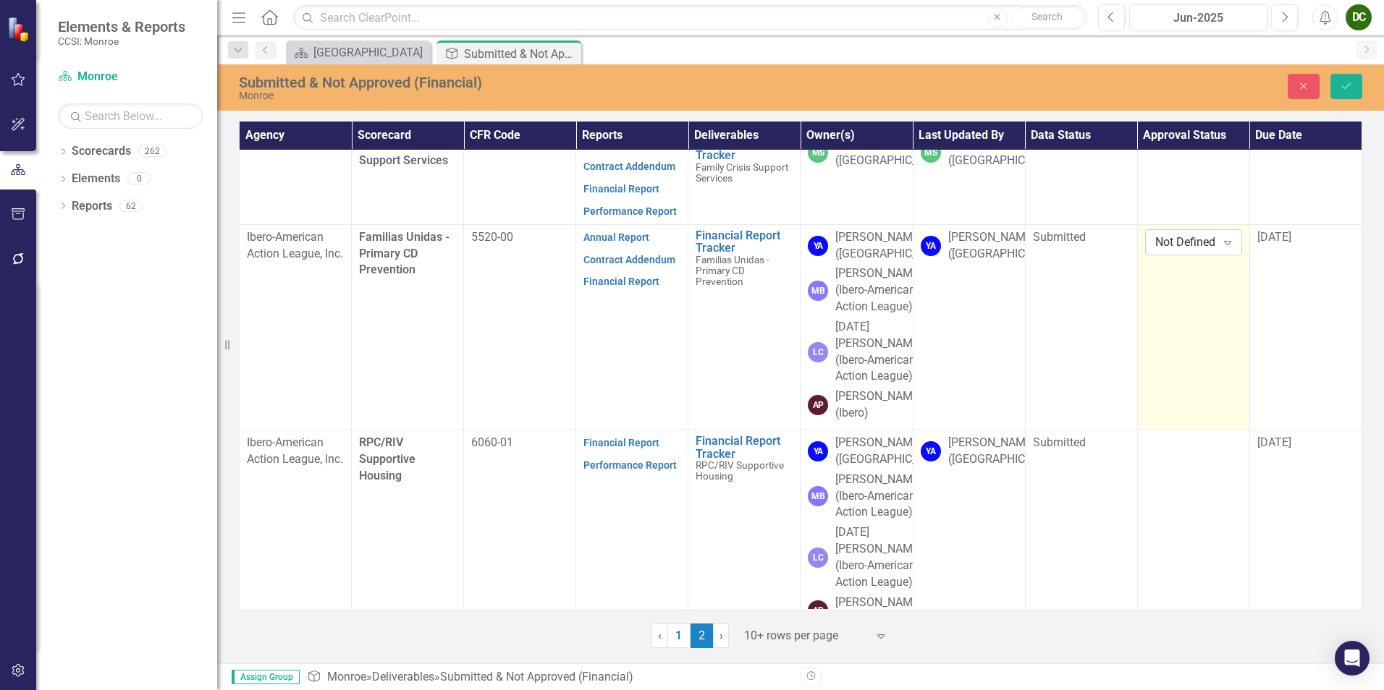
click at [1178, 250] on div "Not Defined" at bounding box center [1186, 242] width 62 height 17
click at [1180, 338] on div "Approved" at bounding box center [1205, 342] width 93 height 17
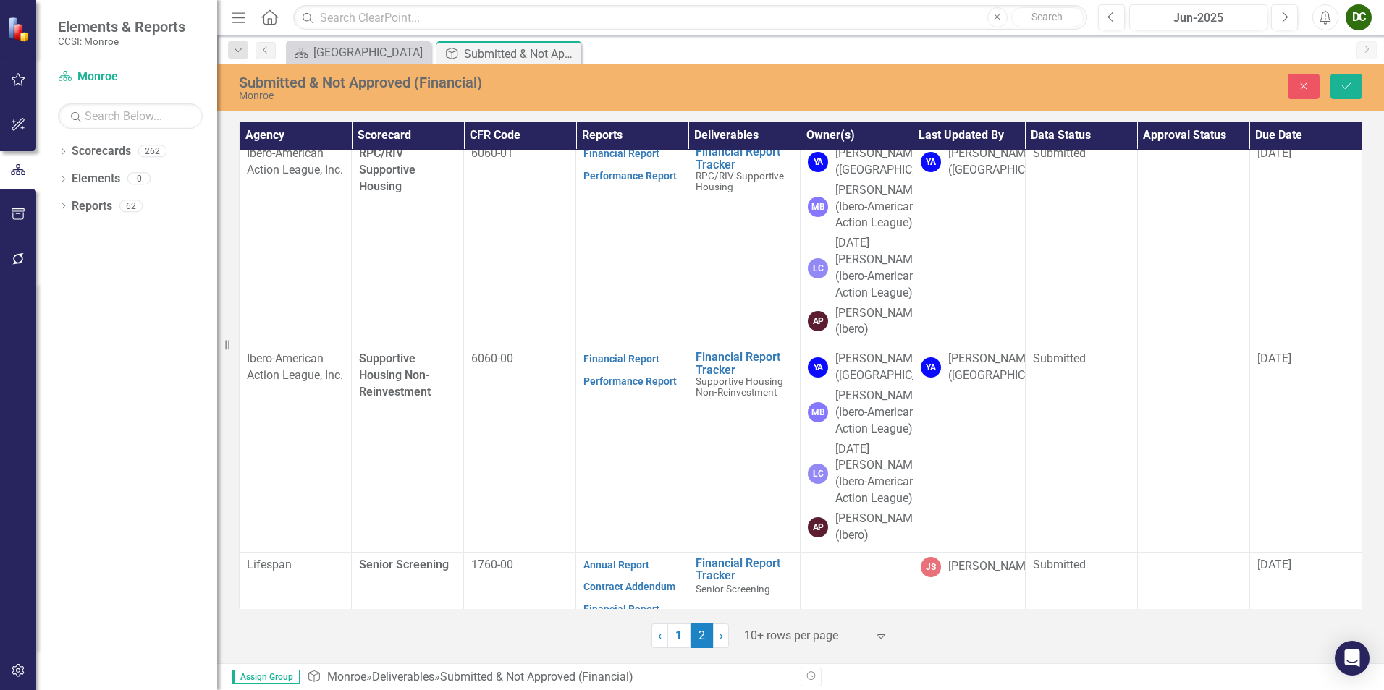
scroll to position [636, 0]
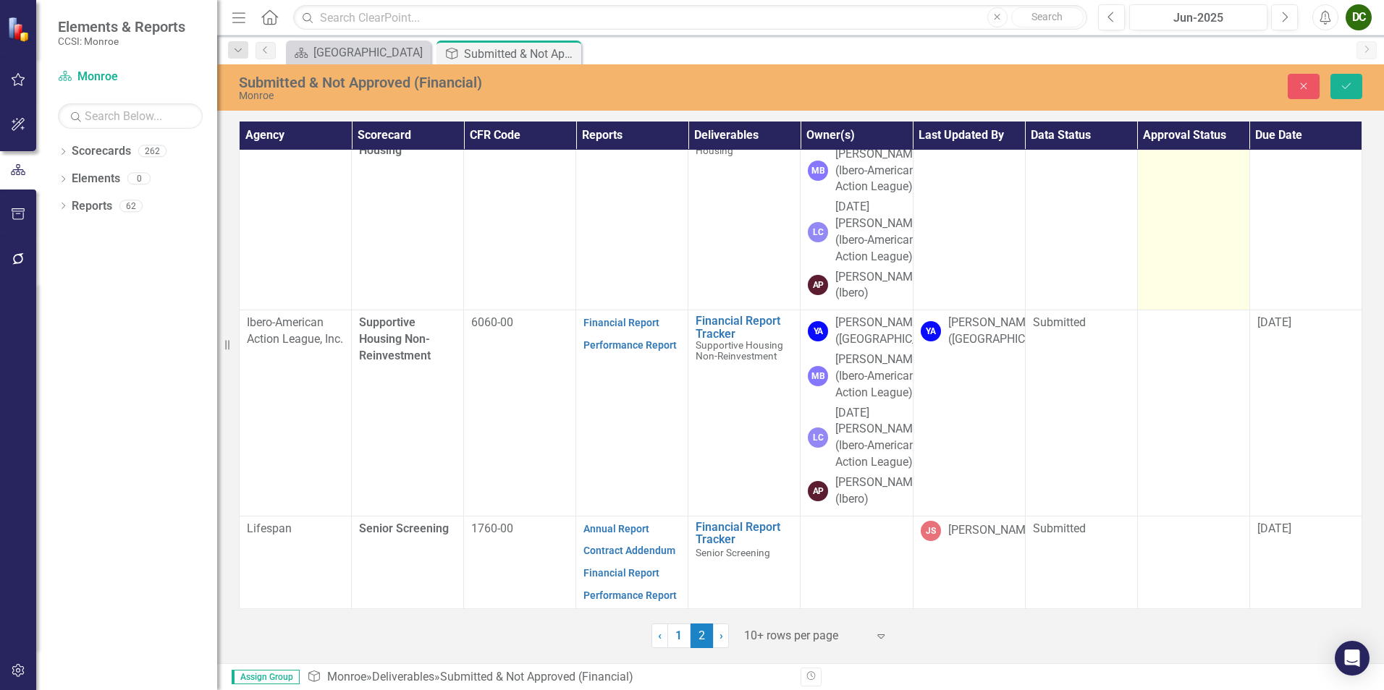
click at [1186, 299] on td at bounding box center [1193, 208] width 112 height 206
drag, startPoint x: 1186, startPoint y: 299, endPoint x: 1183, endPoint y: 254, distance: 44.9
click at [1183, 131] on div "Not Defined" at bounding box center [1186, 122] width 62 height 17
click at [1186, 292] on div "Approved" at bounding box center [1202, 302] width 116 height 24
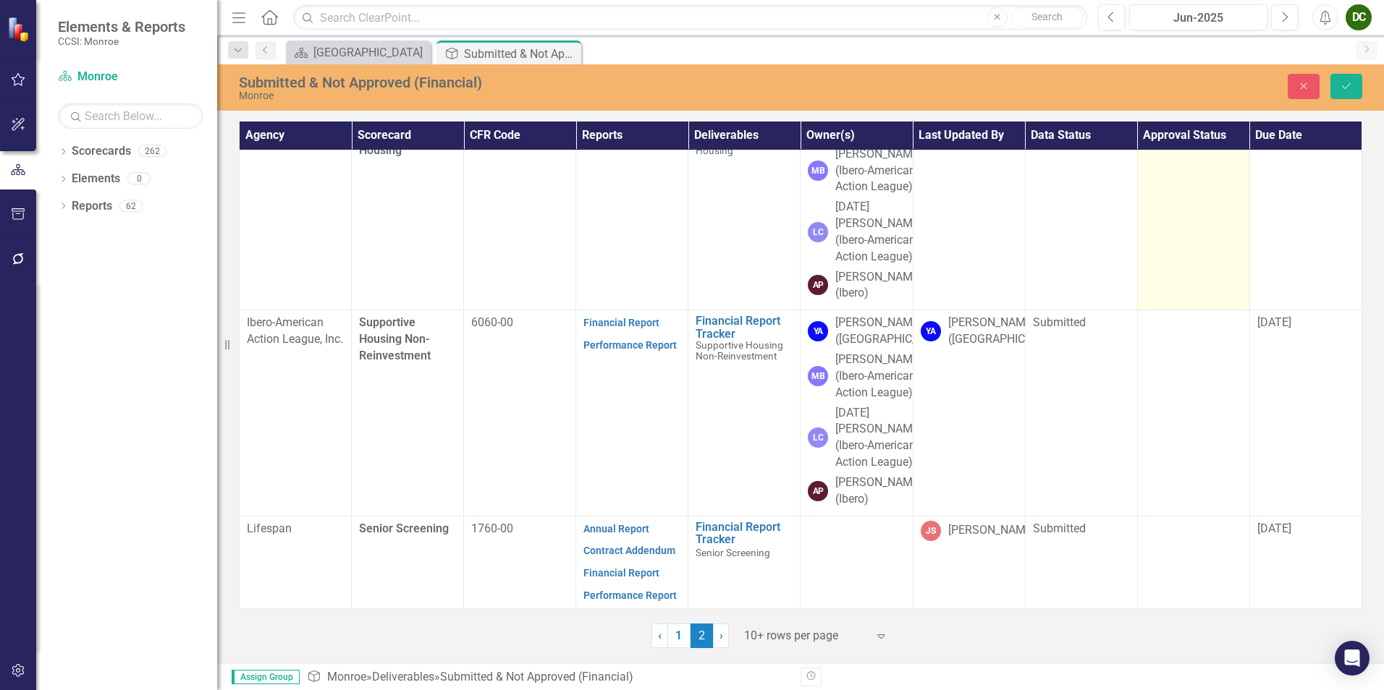
scroll to position [853, 0]
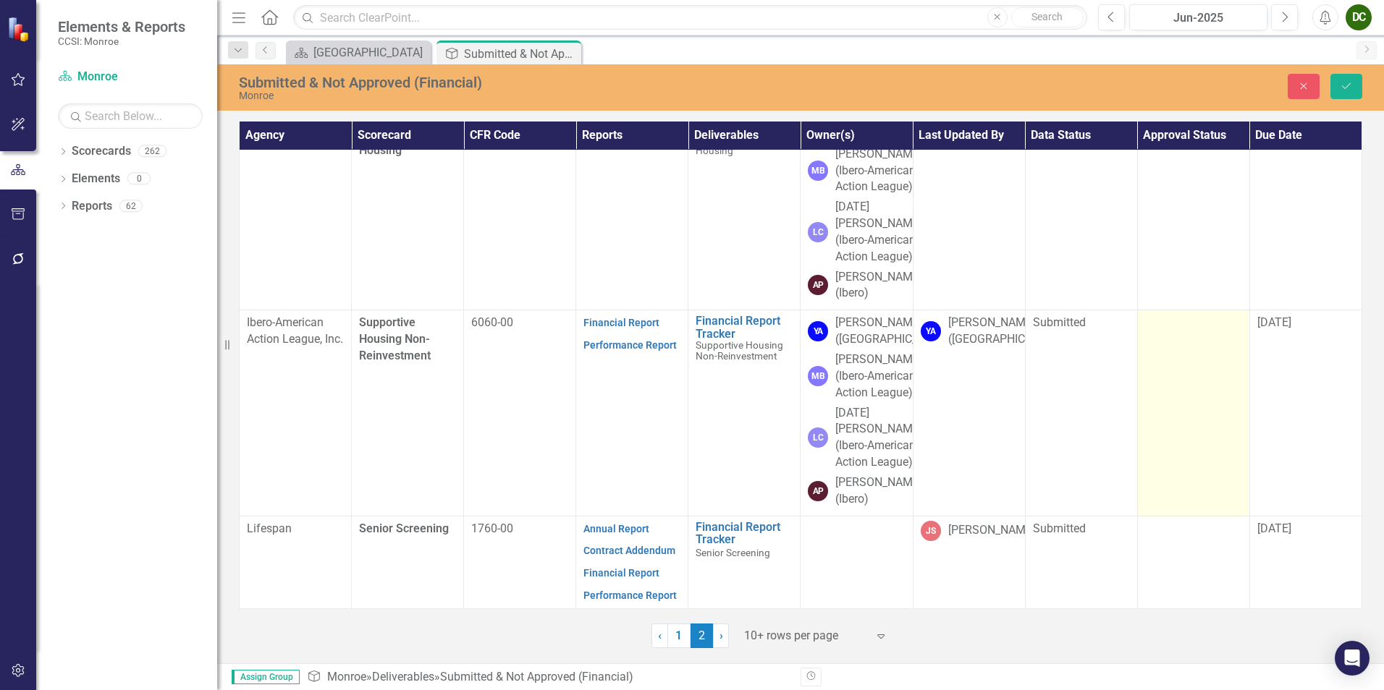
click at [1165, 376] on td at bounding box center [1193, 414] width 112 height 206
click at [1165, 375] on td at bounding box center [1193, 414] width 112 height 206
drag, startPoint x: 1165, startPoint y: 375, endPoint x: 1166, endPoint y: 360, distance: 14.5
click at [1166, 337] on div "Not Defined" at bounding box center [1186, 328] width 62 height 17
click at [1169, 400] on div "Approved" at bounding box center [1205, 406] width 93 height 17
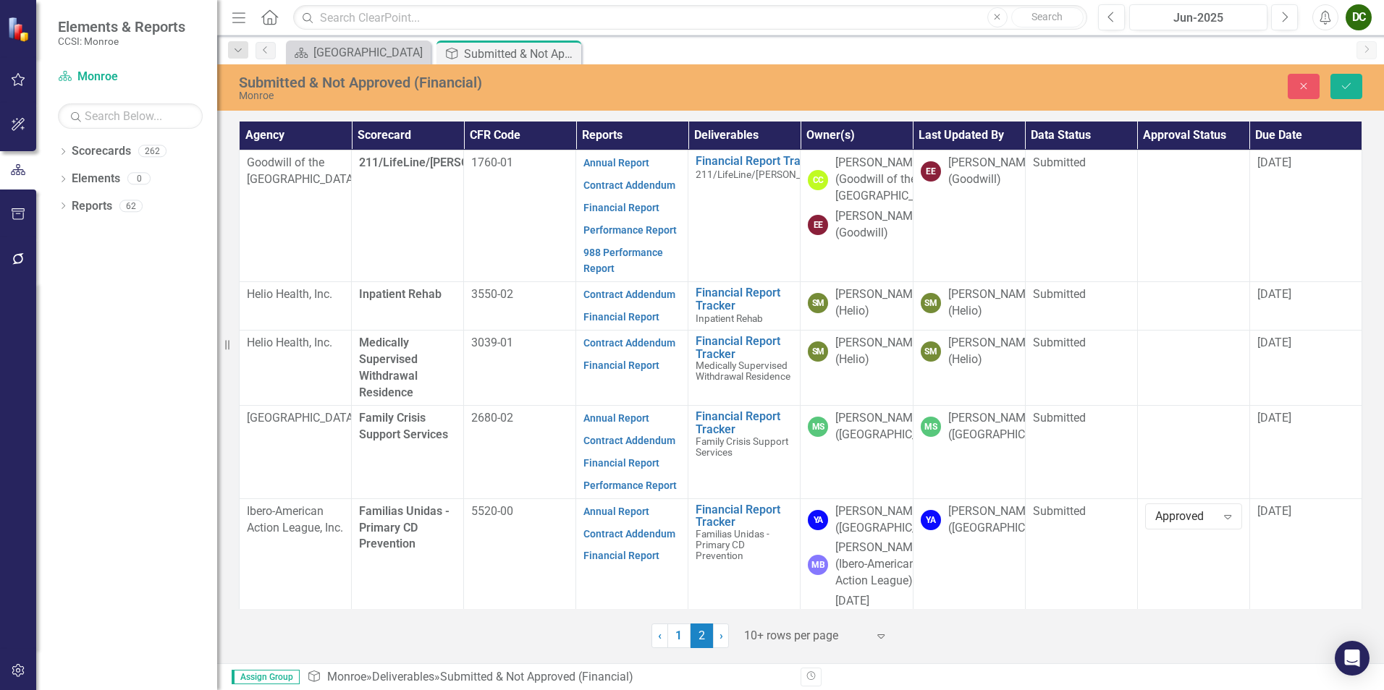
scroll to position [145, 0]
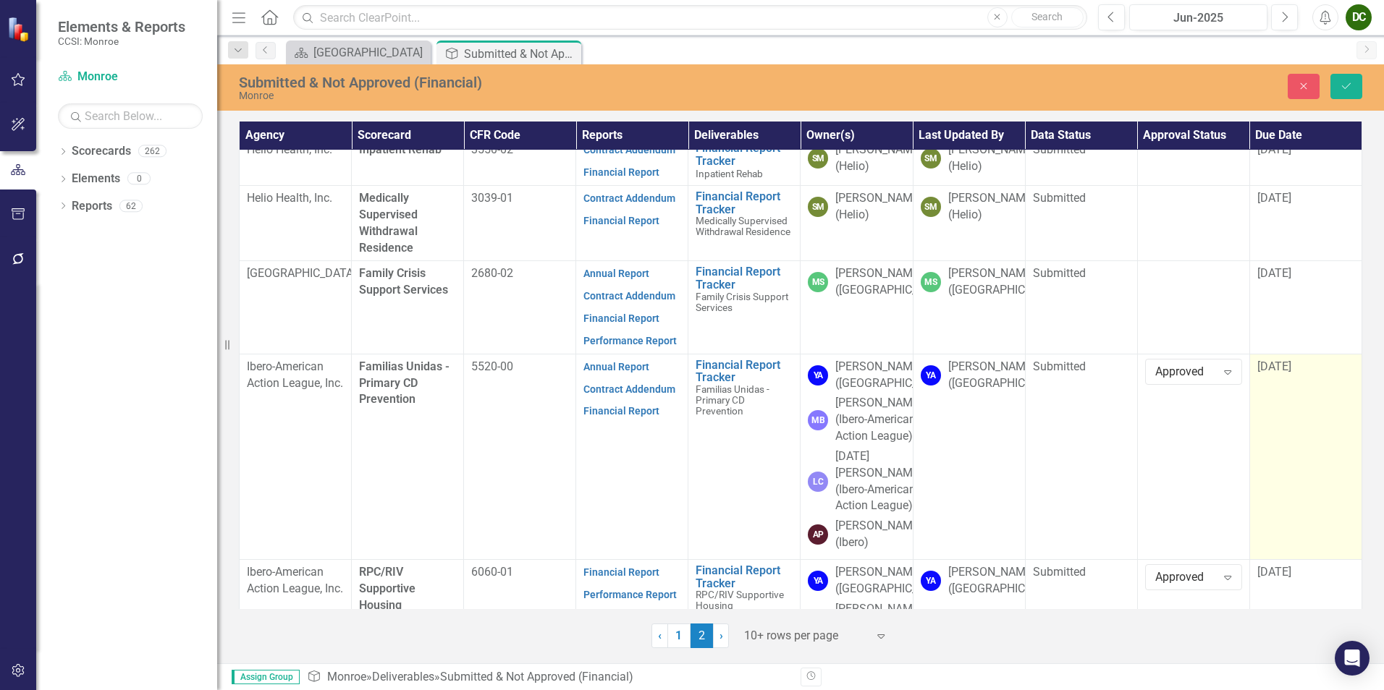
click at [1264, 373] on span "[DATE]" at bounding box center [1274, 367] width 34 height 14
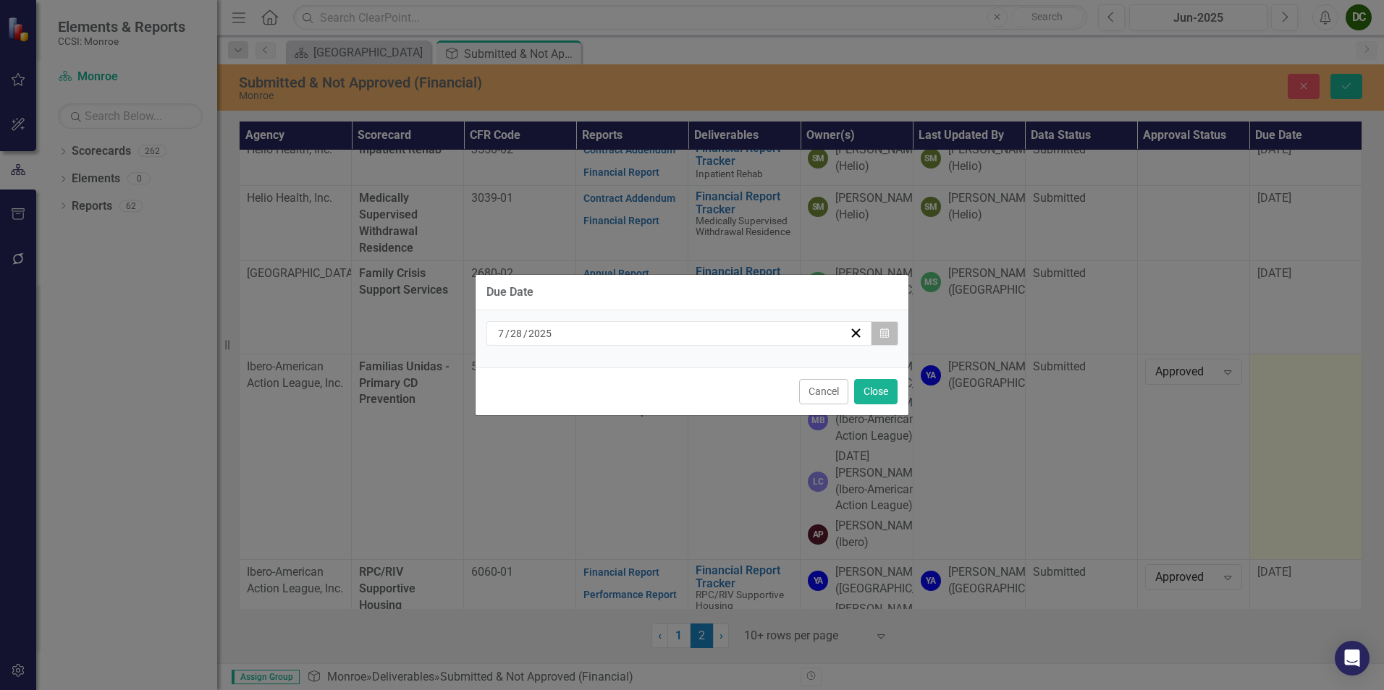
click at [887, 329] on icon "button" at bounding box center [884, 333] width 9 height 10
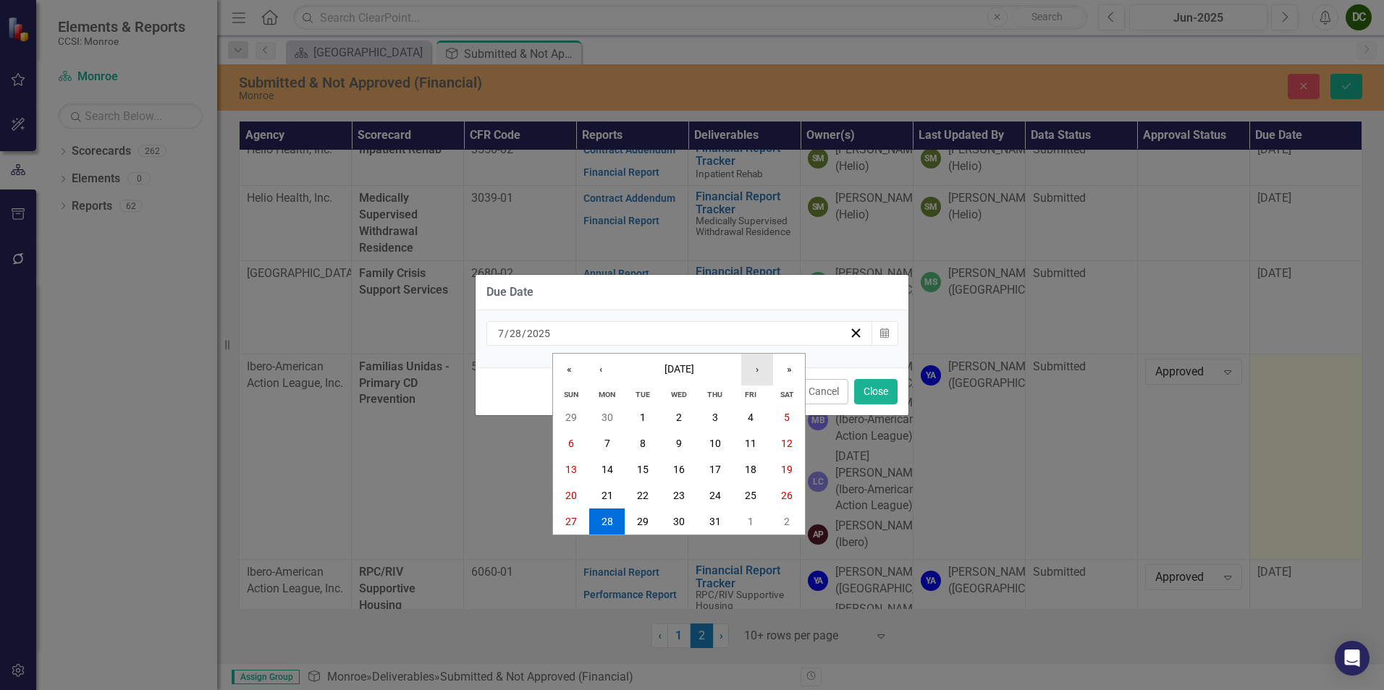
click at [753, 370] on button "›" at bounding box center [757, 370] width 32 height 32
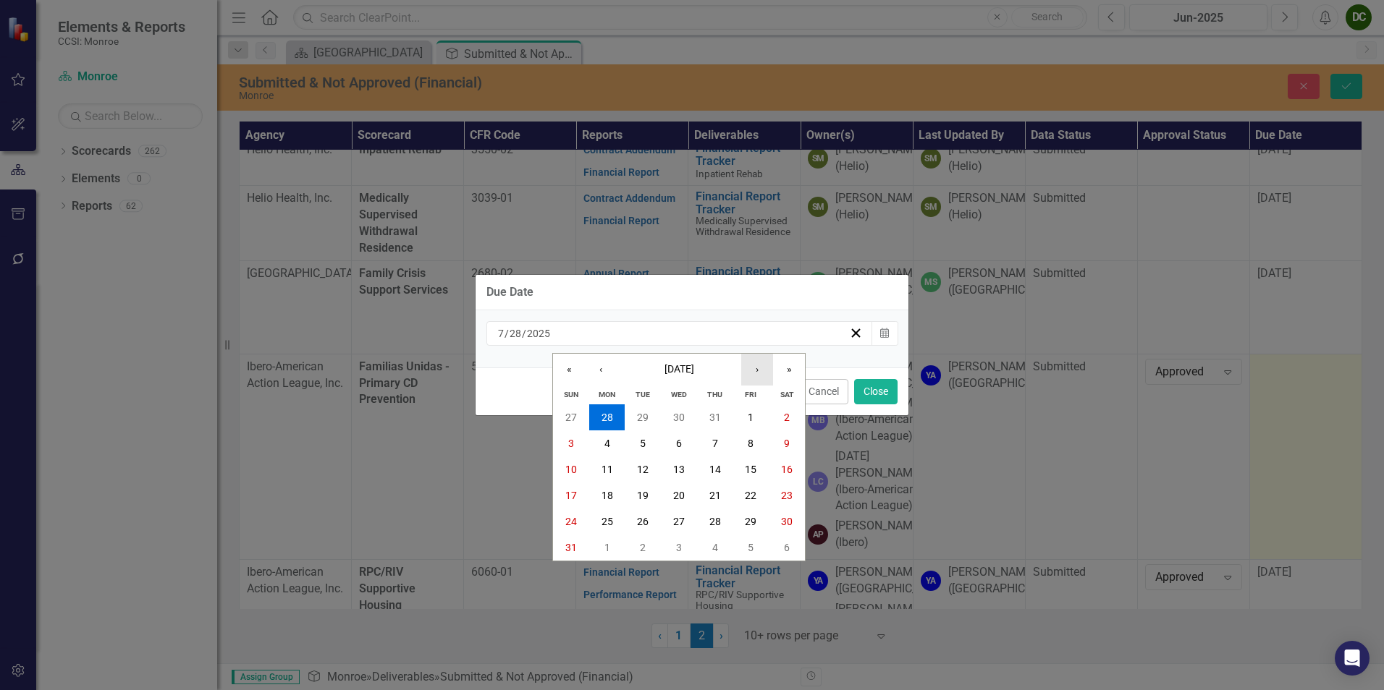
click at [753, 370] on button "›" at bounding box center [757, 370] width 32 height 32
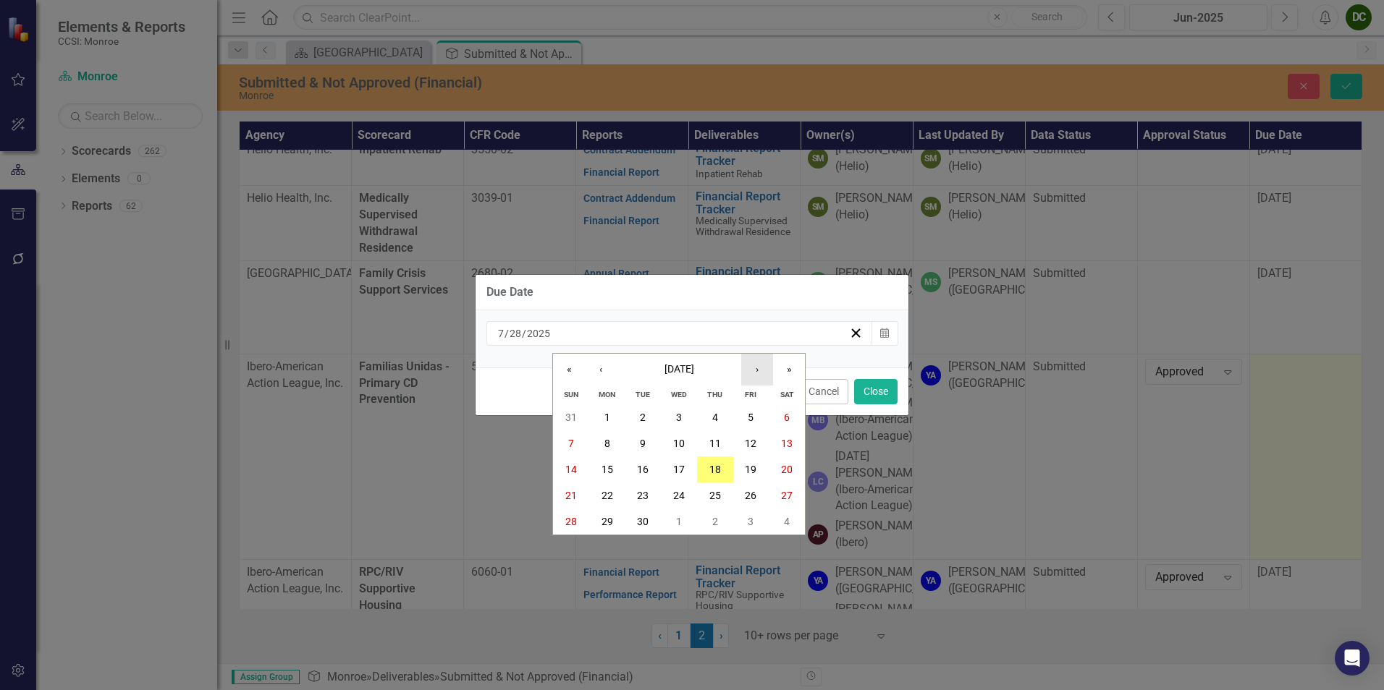
click at [749, 374] on button "›" at bounding box center [757, 370] width 32 height 32
click at [609, 443] on abbr "6" at bounding box center [607, 444] width 6 height 12
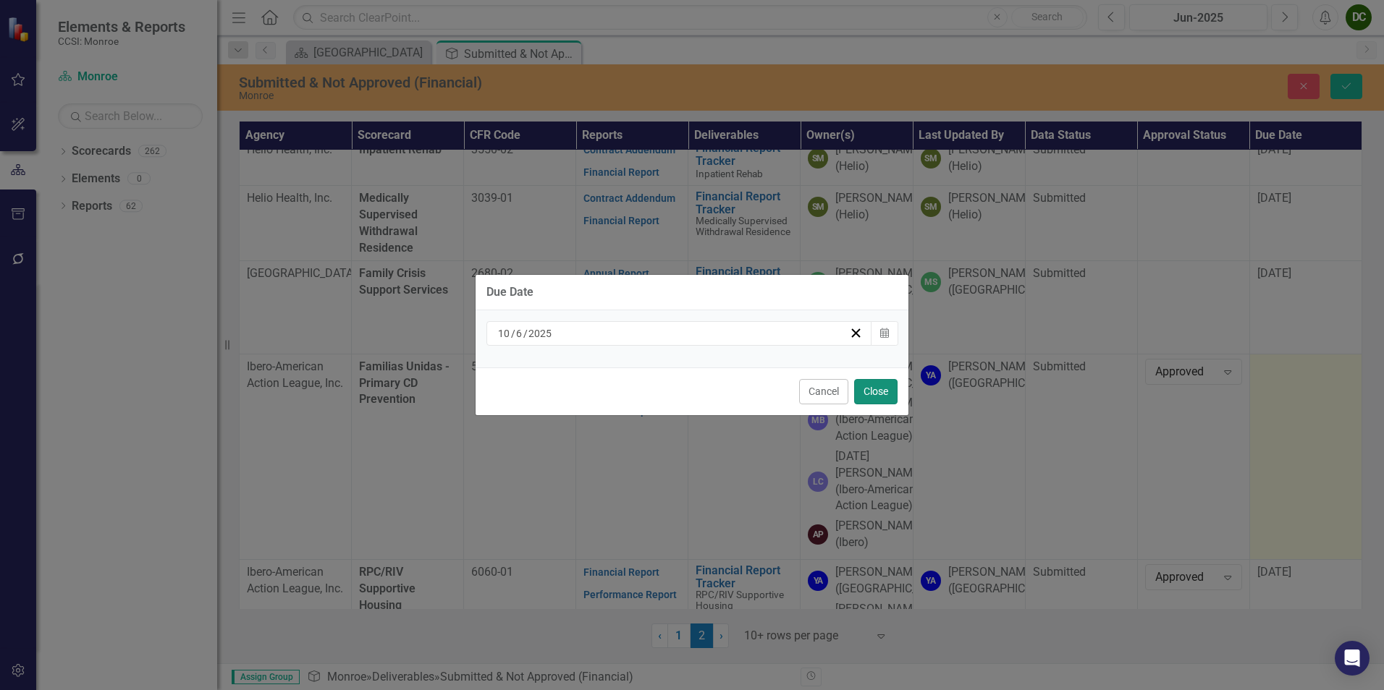
click at [886, 395] on button "Close" at bounding box center [875, 391] width 43 height 25
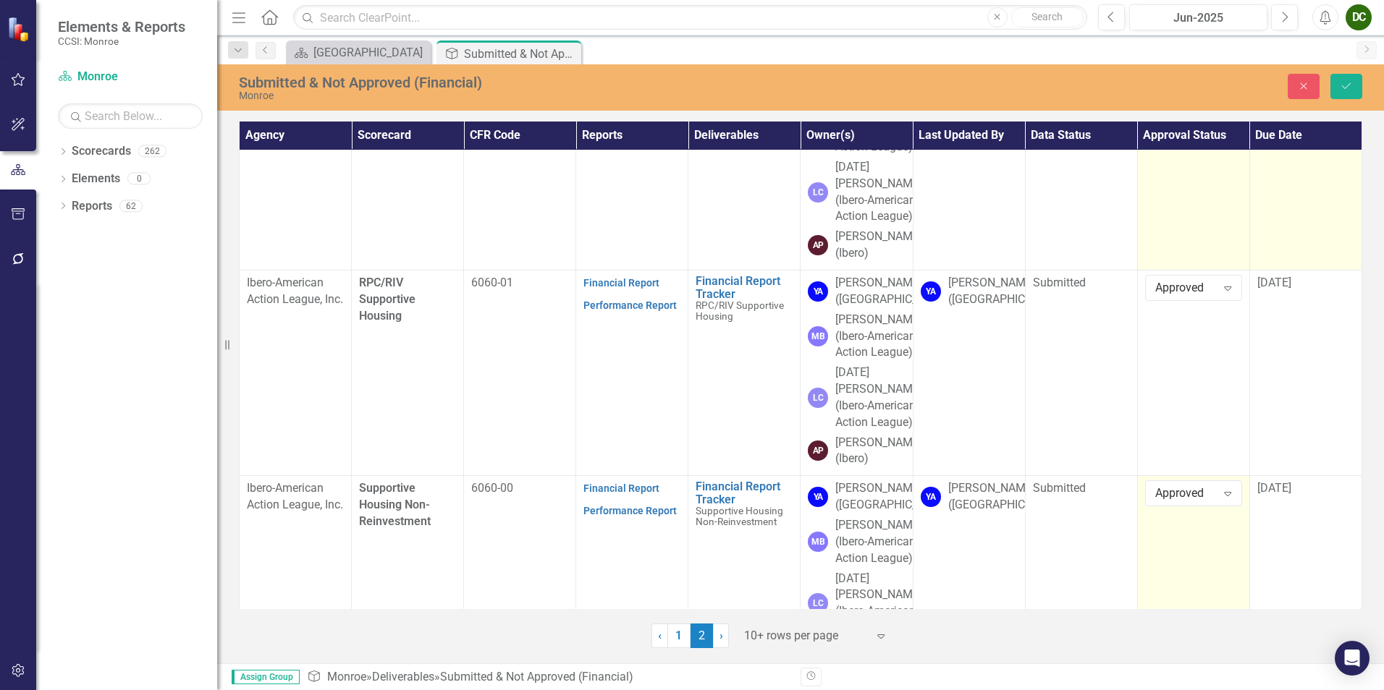
scroll to position [507, 0]
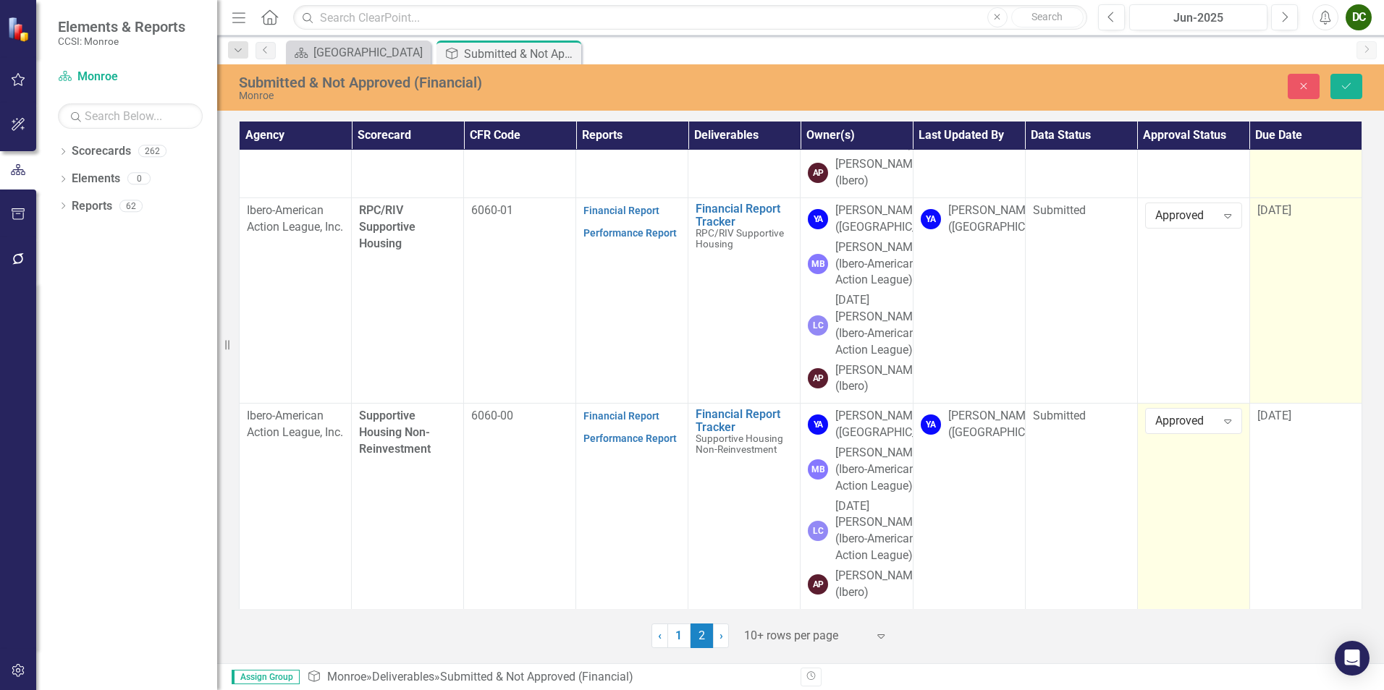
click at [1279, 217] on span "[DATE]" at bounding box center [1274, 210] width 34 height 14
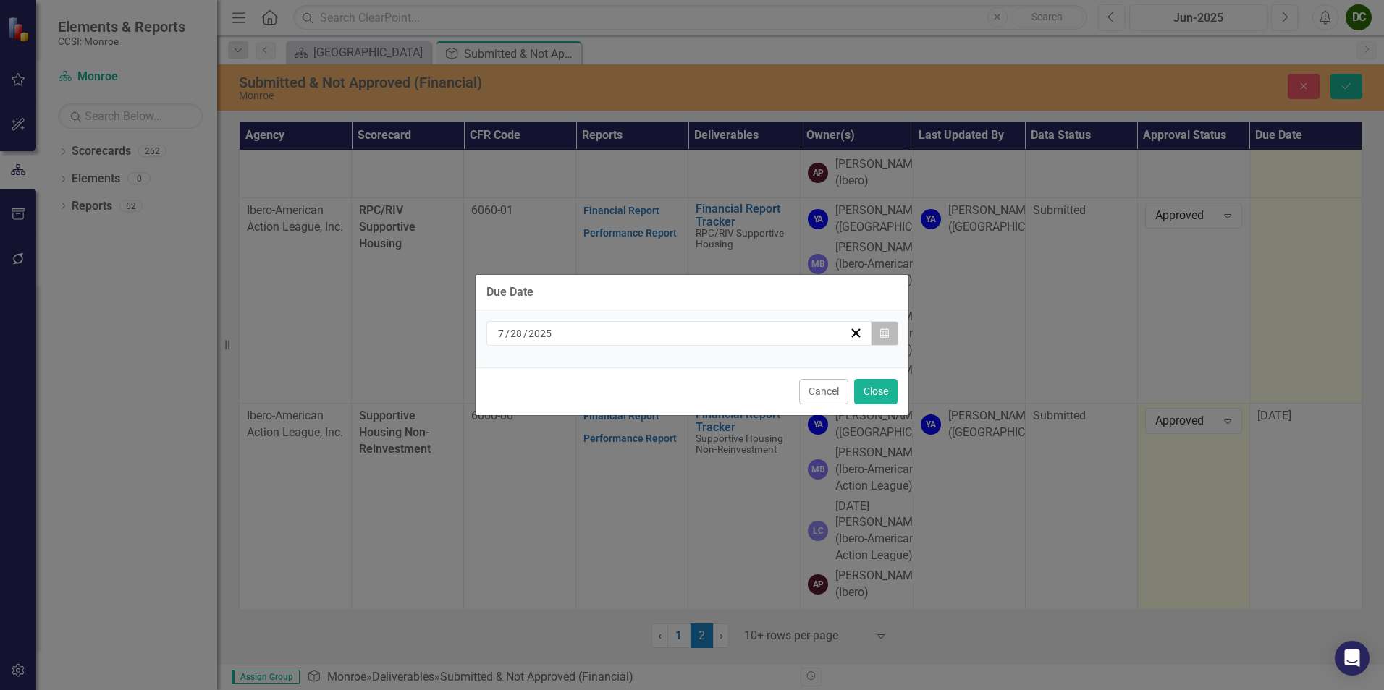
click at [881, 344] on button "Calendar" at bounding box center [885, 333] width 28 height 25
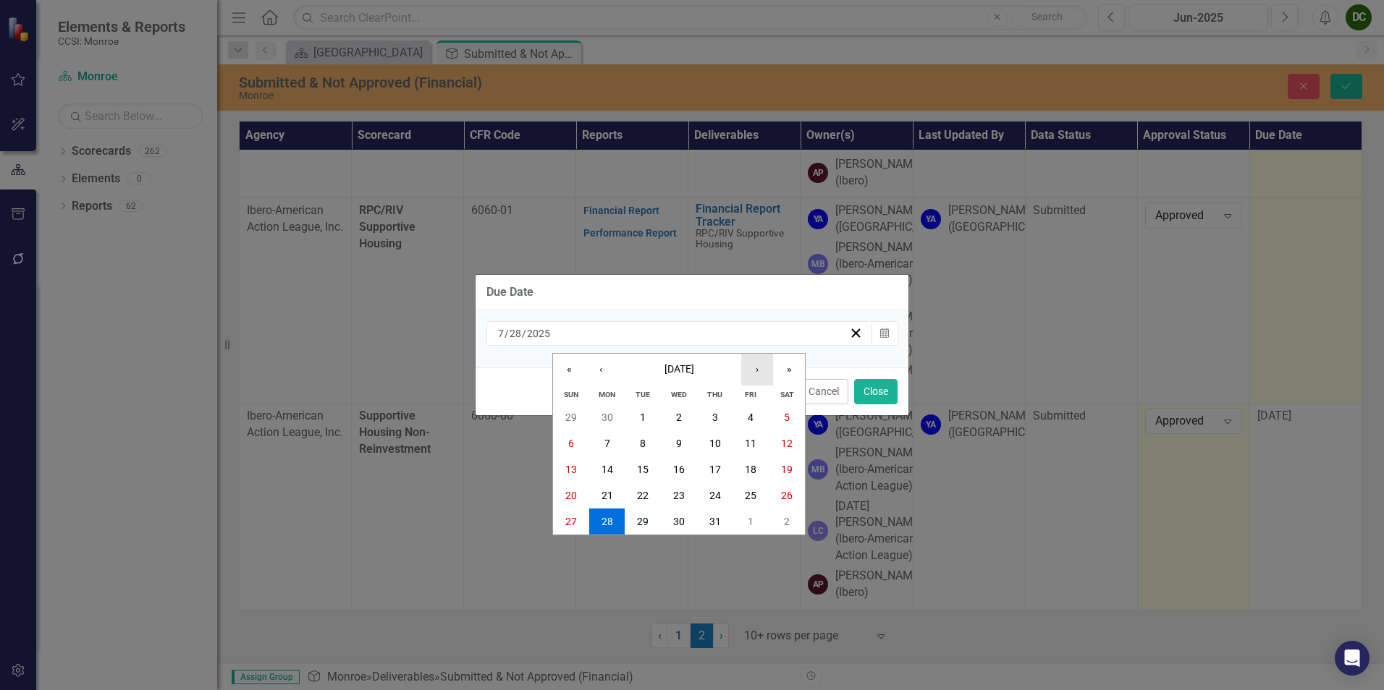
click at [758, 369] on button "›" at bounding box center [757, 370] width 32 height 32
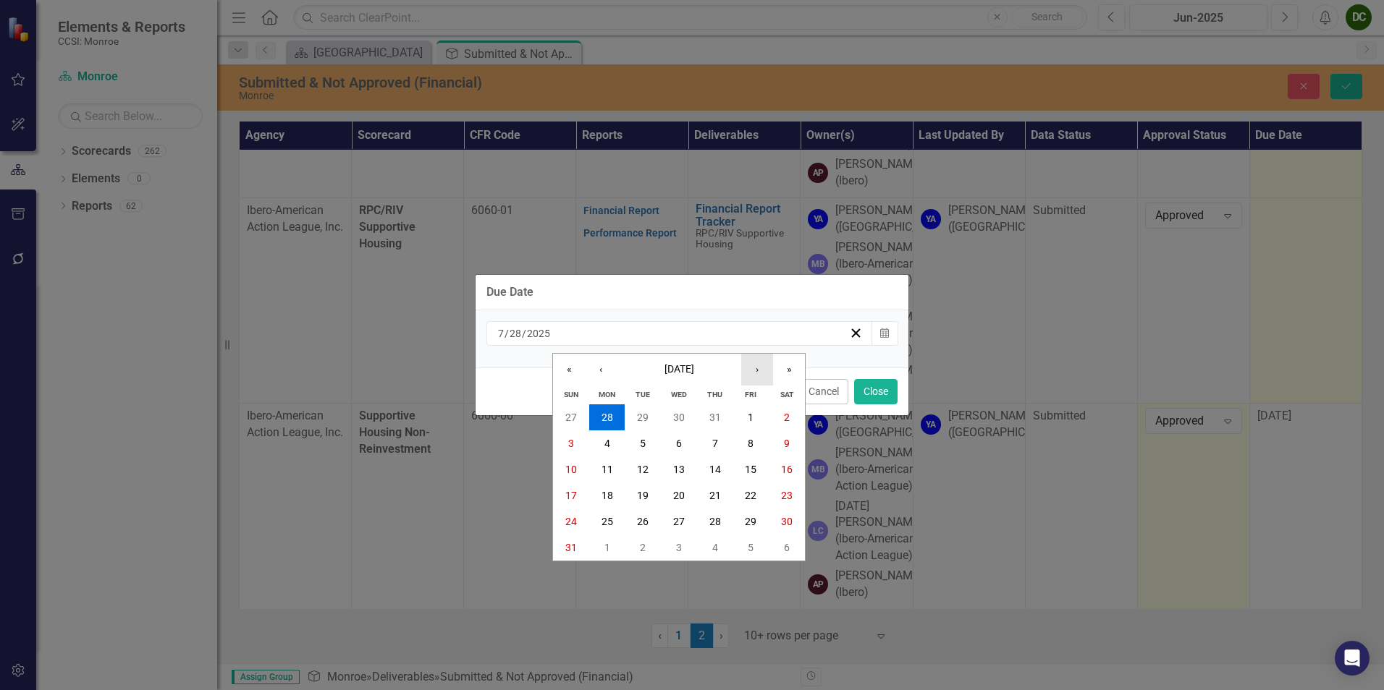
click at [758, 369] on button "›" at bounding box center [757, 370] width 32 height 32
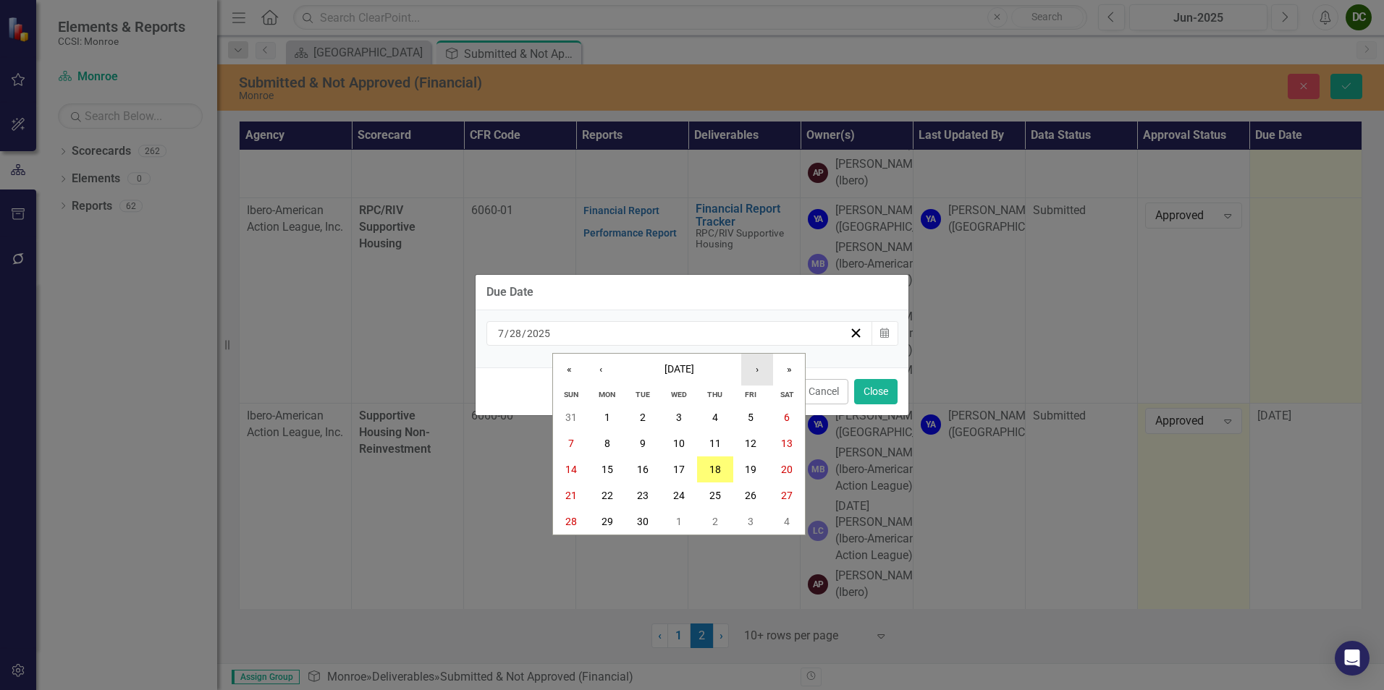
click at [758, 369] on button "›" at bounding box center [757, 370] width 32 height 32
click at [604, 439] on abbr "6" at bounding box center [607, 444] width 6 height 12
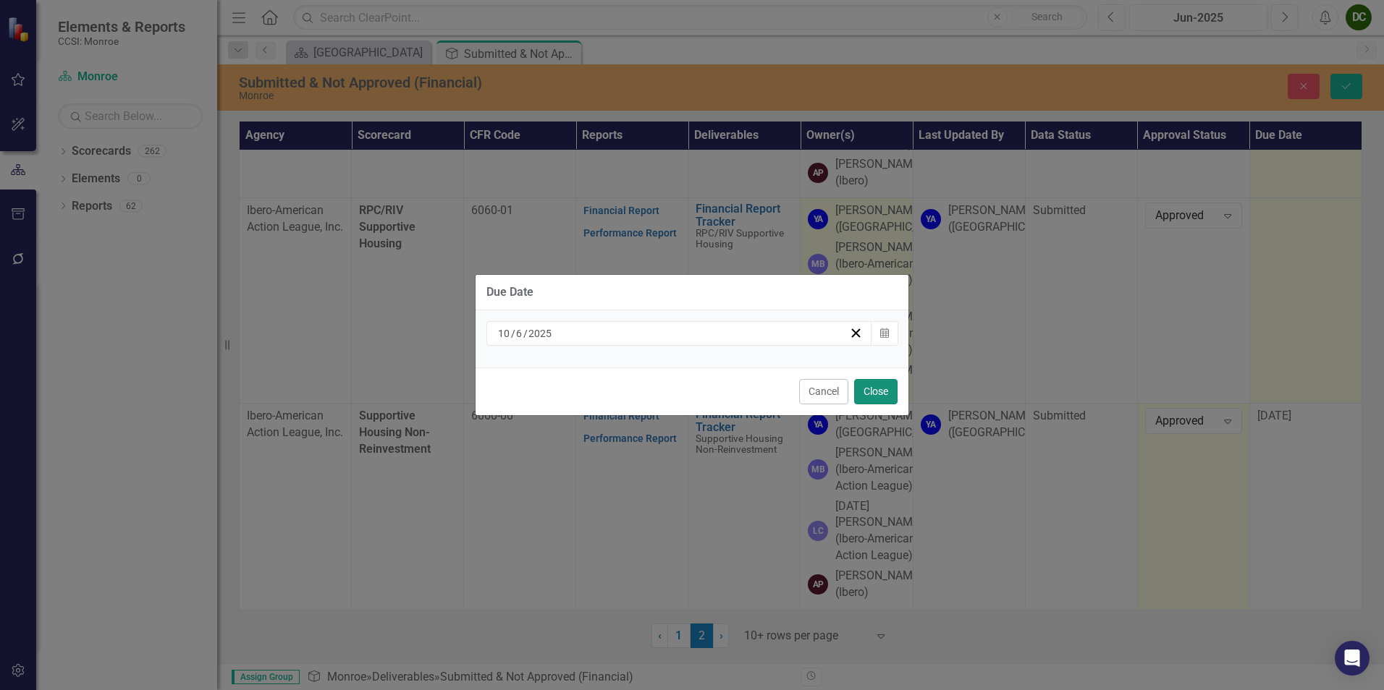
click at [865, 394] on button "Close" at bounding box center [875, 391] width 43 height 25
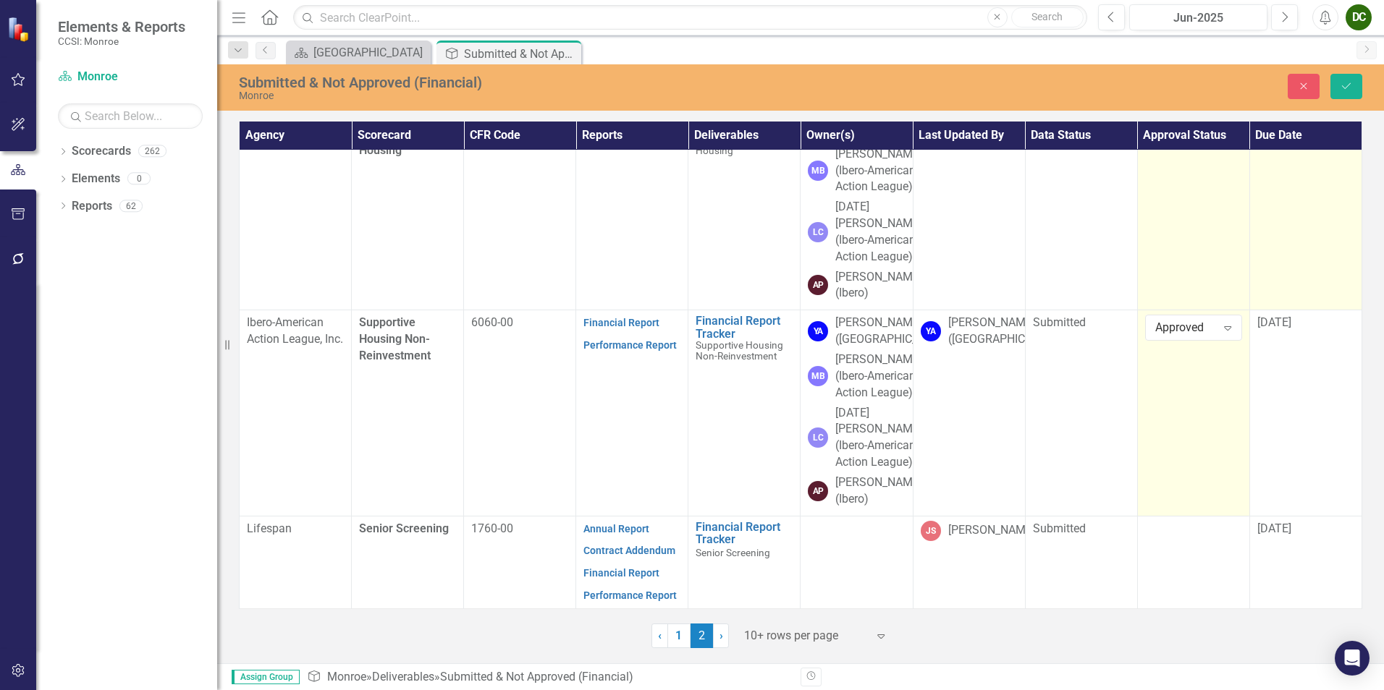
scroll to position [869, 0]
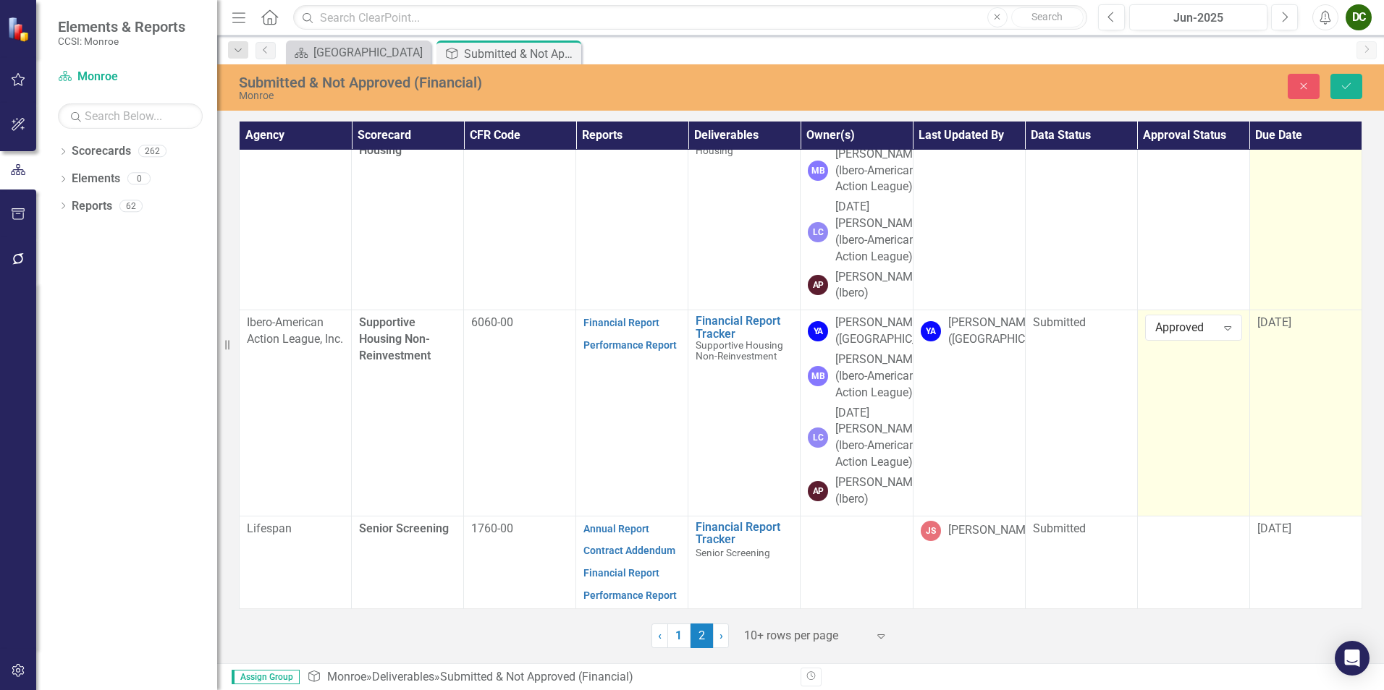
click at [1285, 329] on span "[DATE]" at bounding box center [1274, 323] width 34 height 14
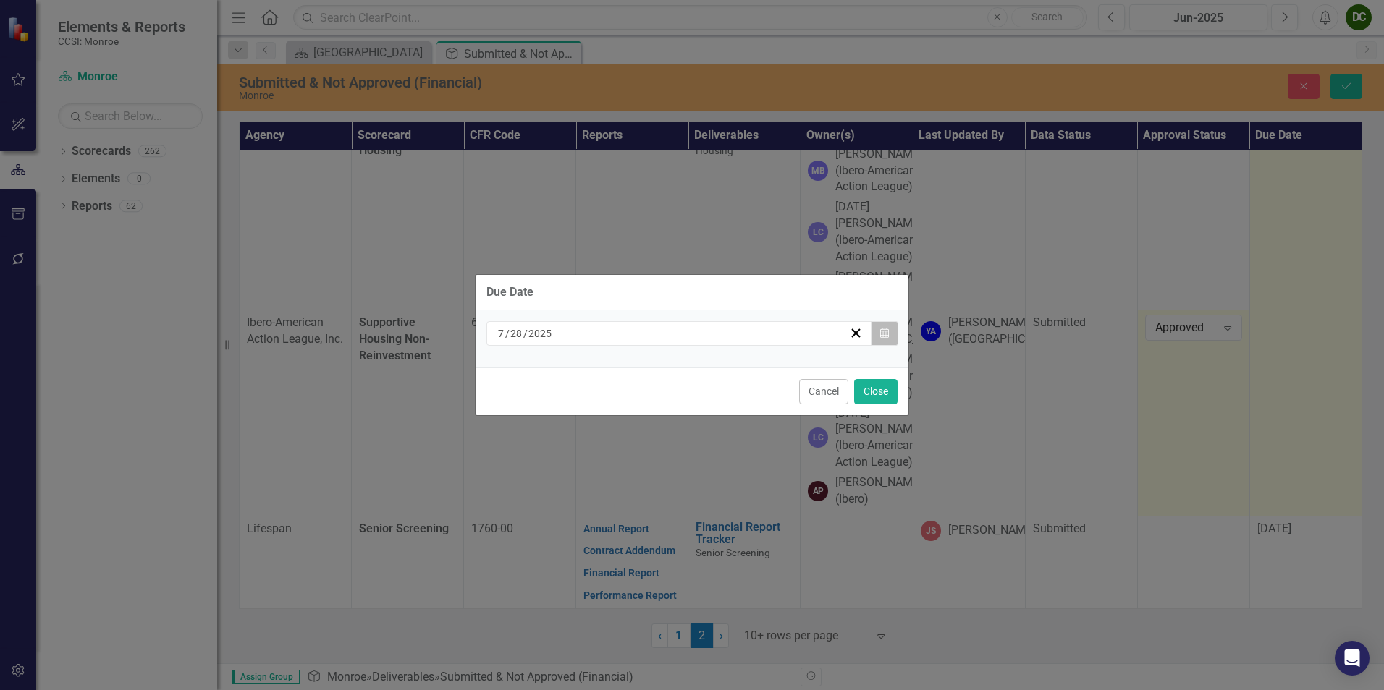
click at [881, 335] on icon "Calendar" at bounding box center [884, 334] width 9 height 10
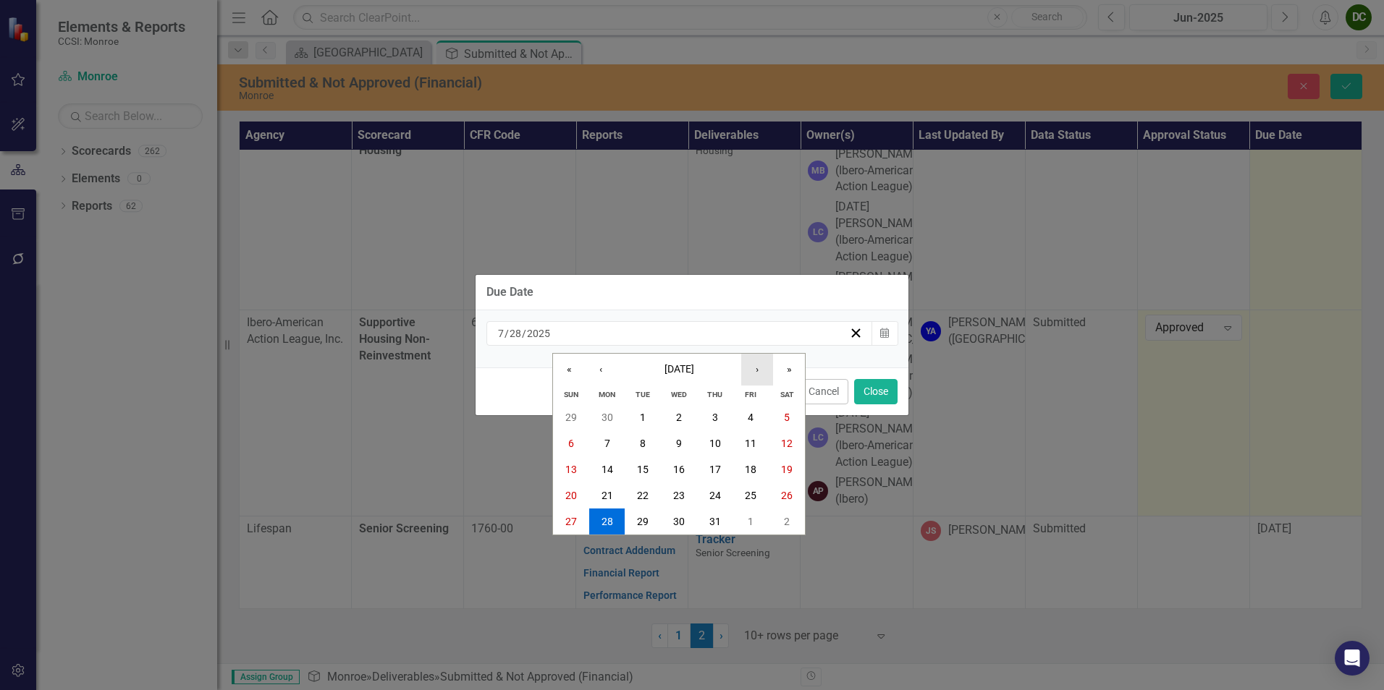
click at [764, 373] on button "›" at bounding box center [757, 370] width 32 height 32
click at [614, 436] on button "6" at bounding box center [607, 444] width 36 height 26
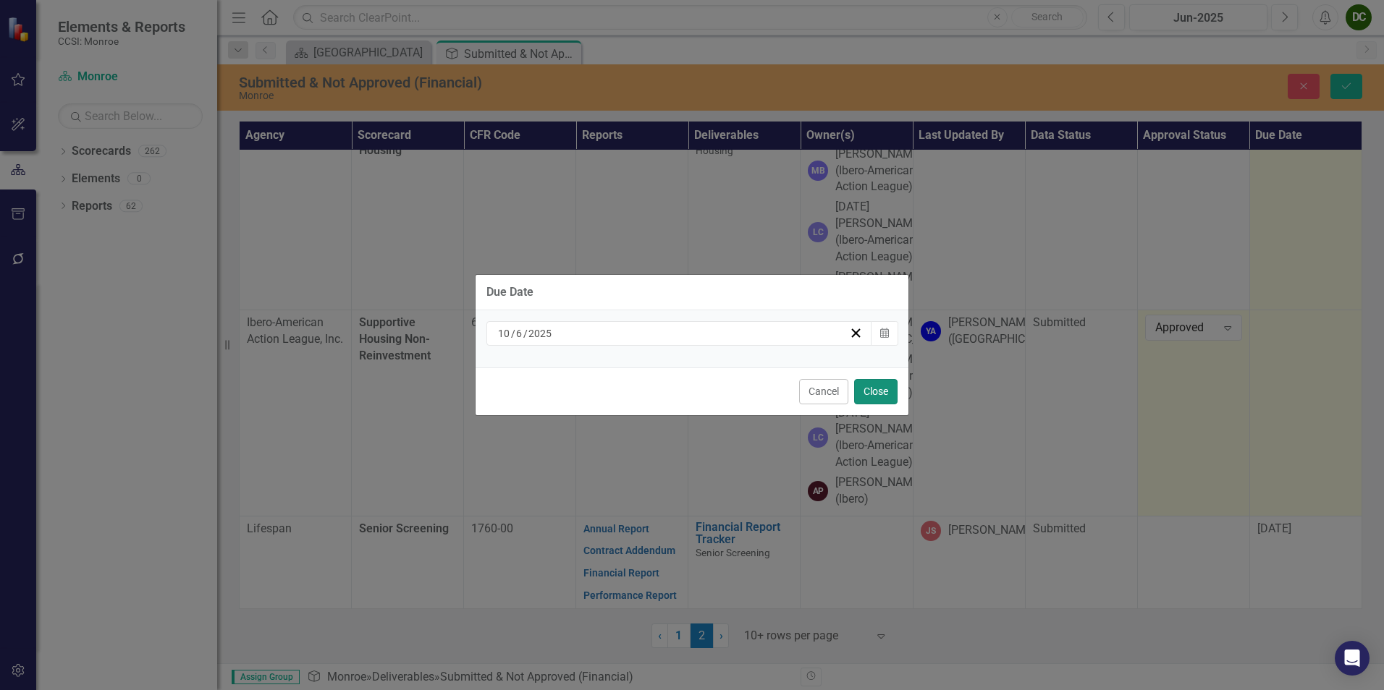
click at [882, 386] on button "Close" at bounding box center [875, 391] width 43 height 25
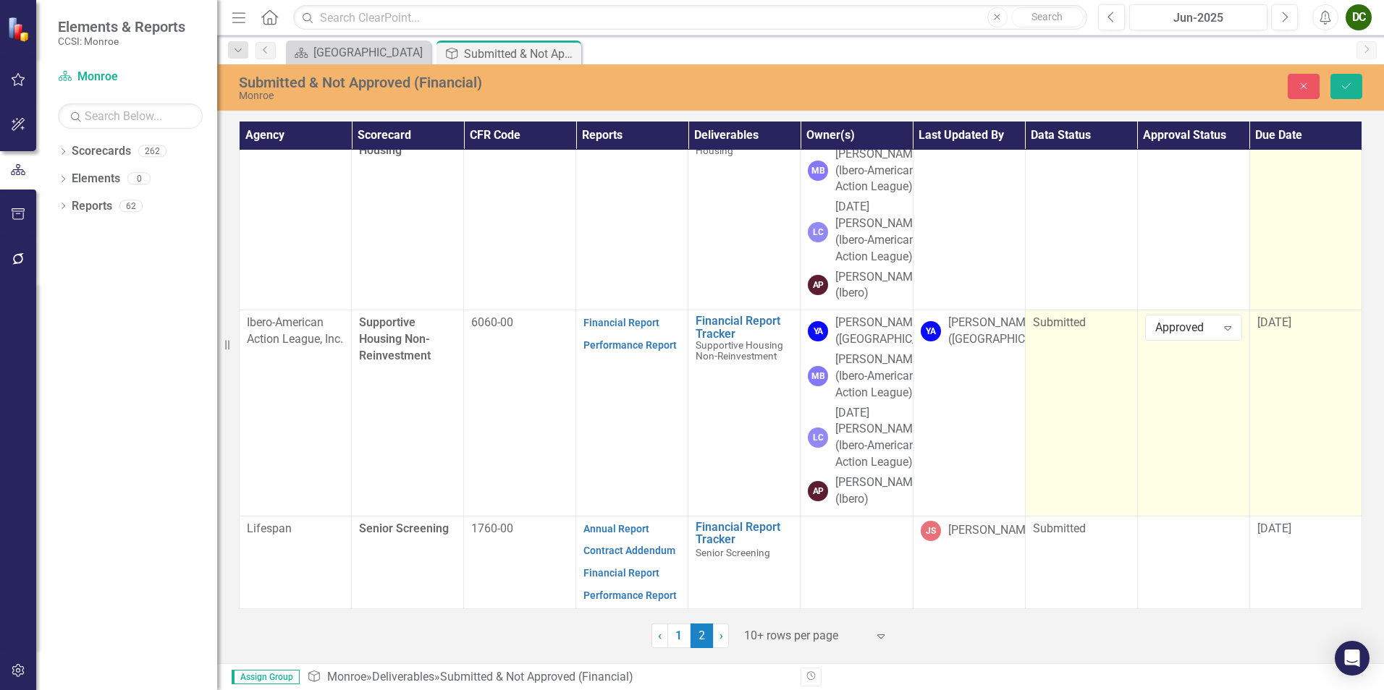
scroll to position [1009, 0]
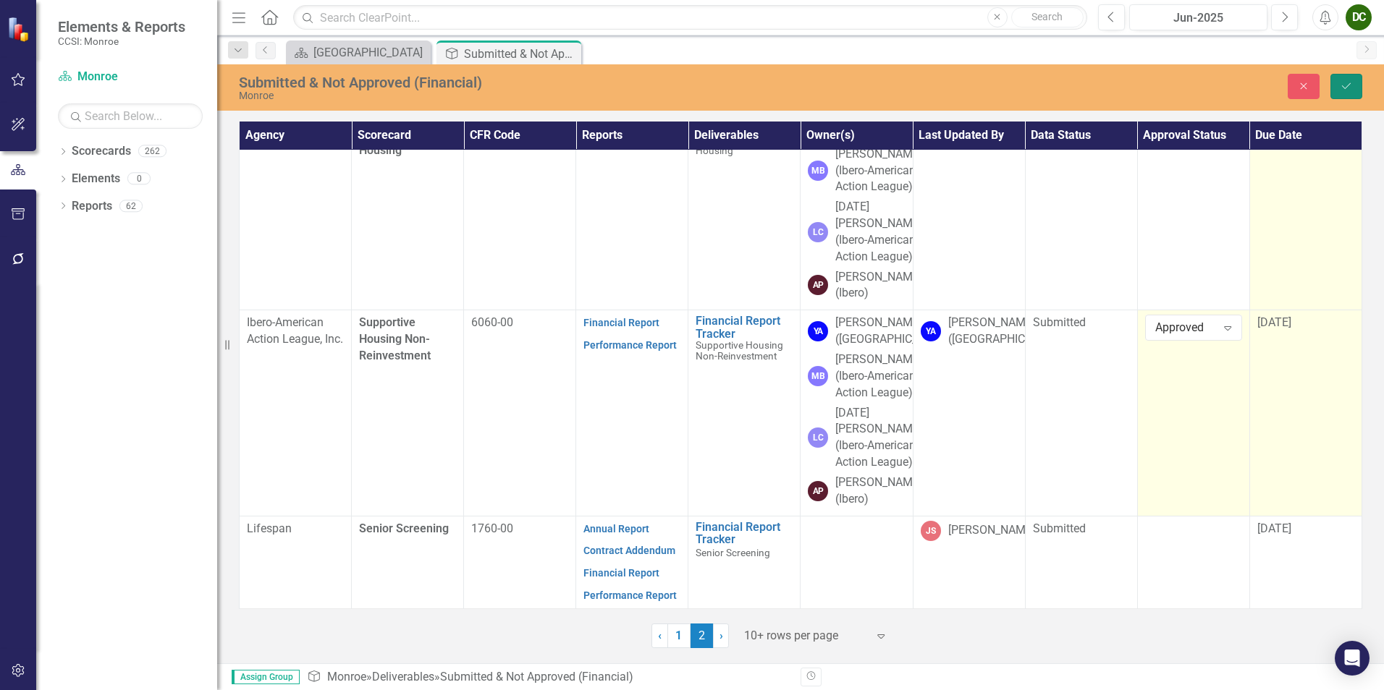
click at [1343, 85] on icon "Save" at bounding box center [1346, 86] width 13 height 10
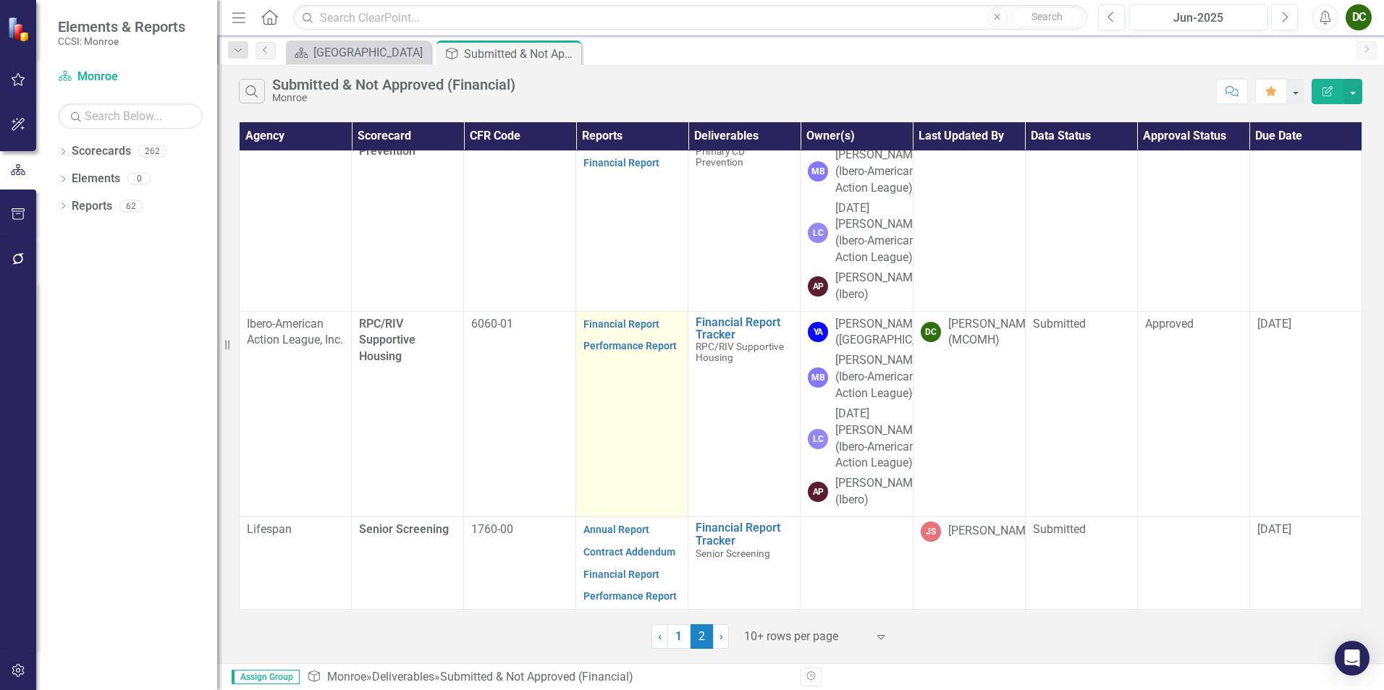
scroll to position [676, 0]
